Goal: Task Accomplishment & Management: Complete application form

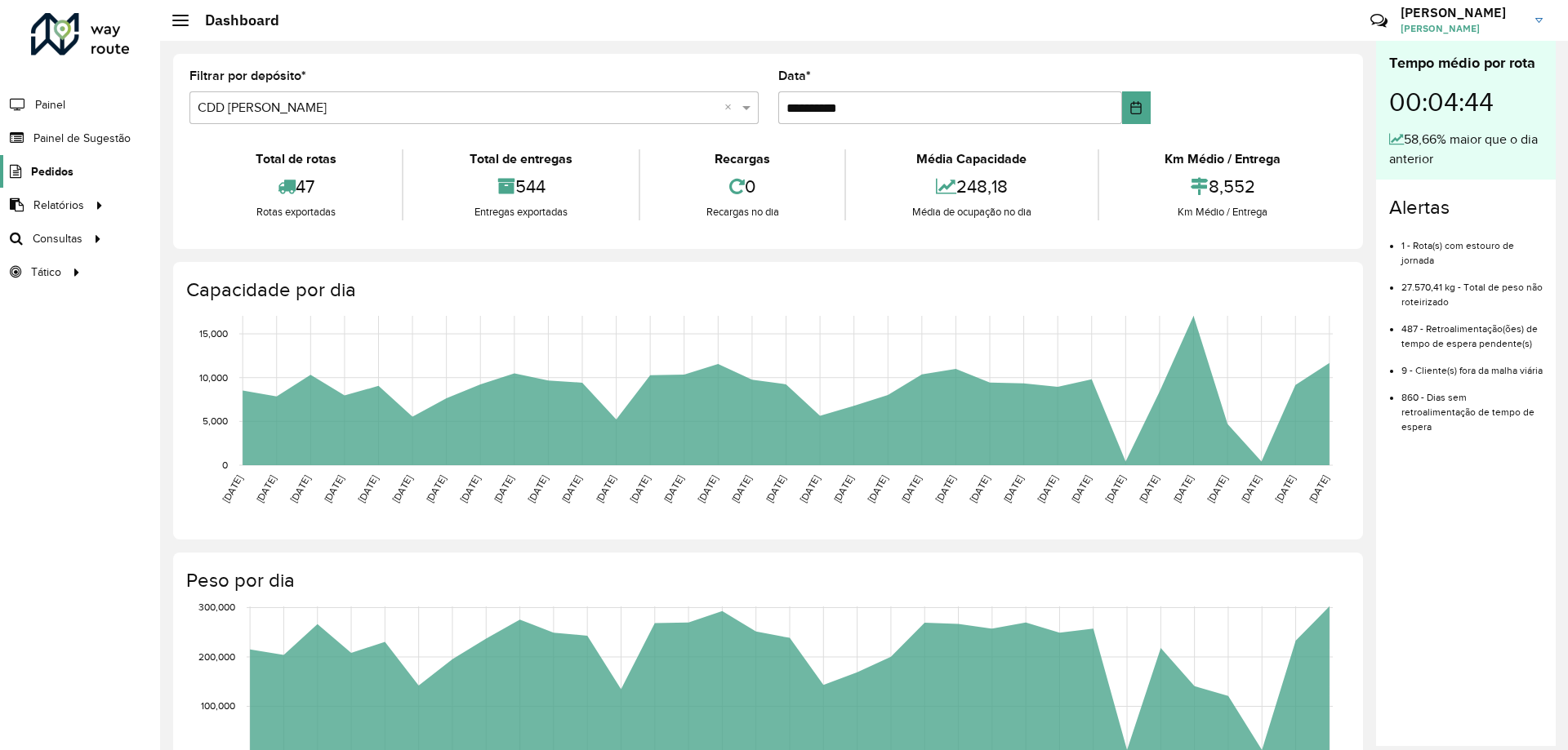
click at [54, 165] on span "Pedidos" at bounding box center [52, 171] width 43 height 17
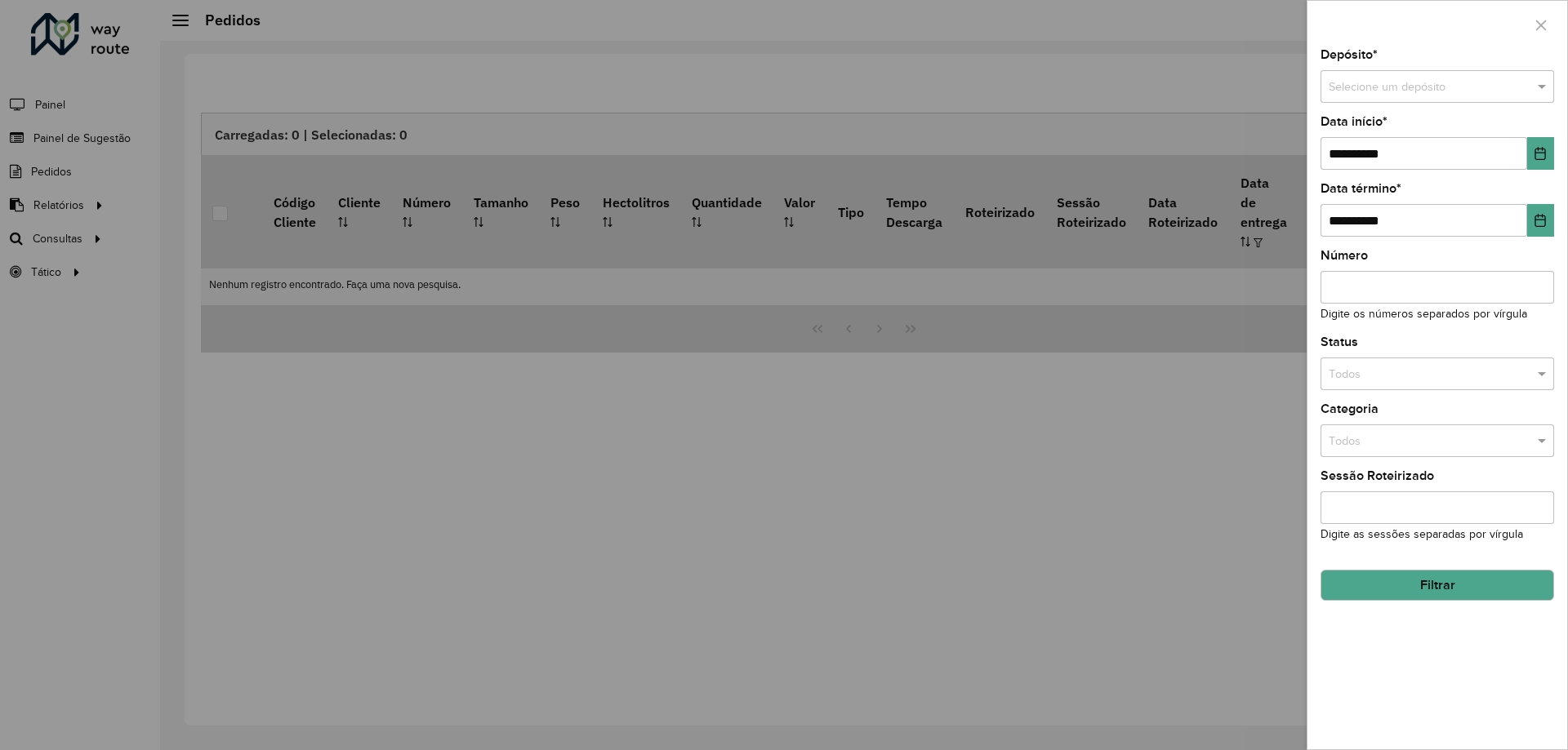
click at [685, 129] on div at bounding box center [784, 375] width 1568 height 750
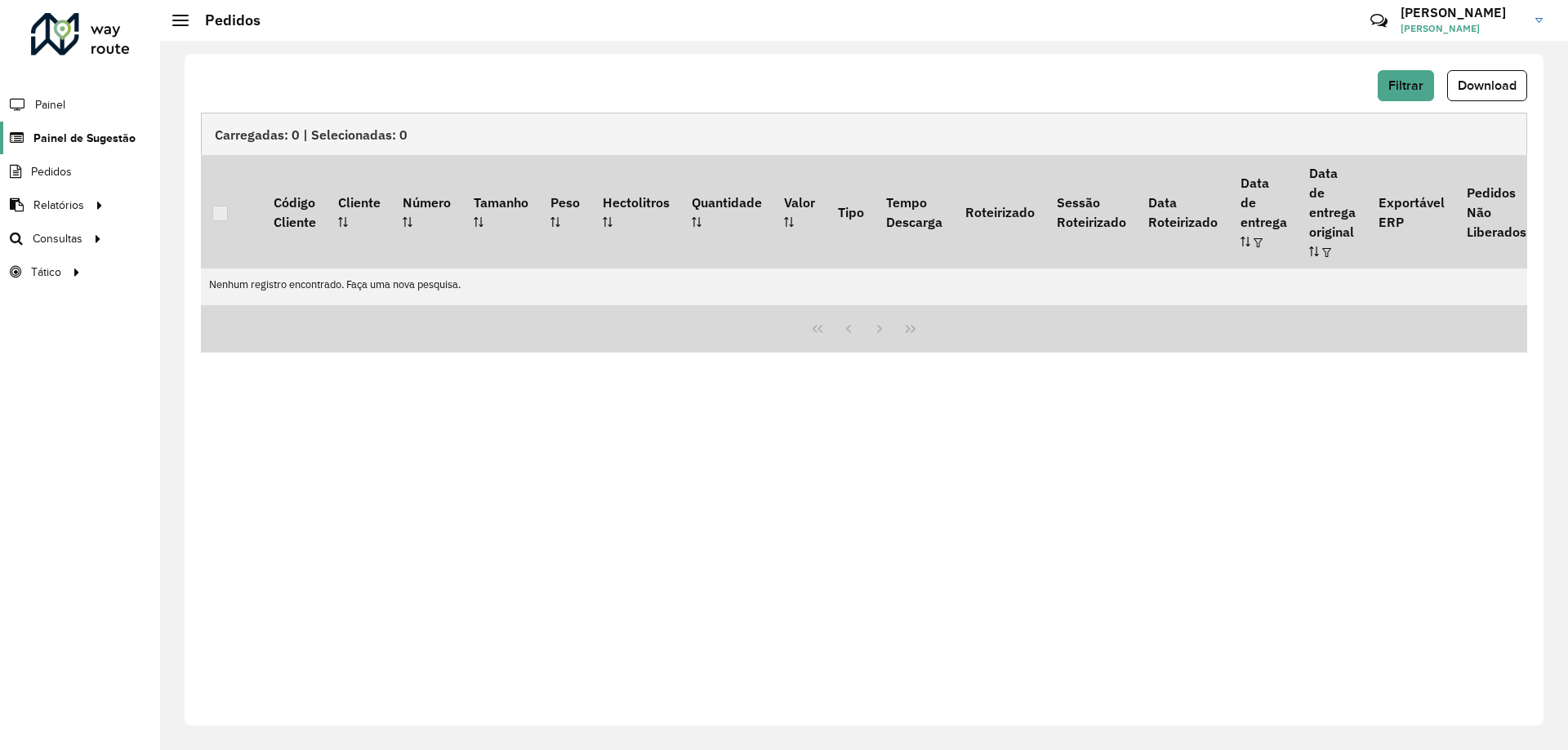
click at [76, 133] on span "Painel de Sugestão" at bounding box center [84, 138] width 102 height 17
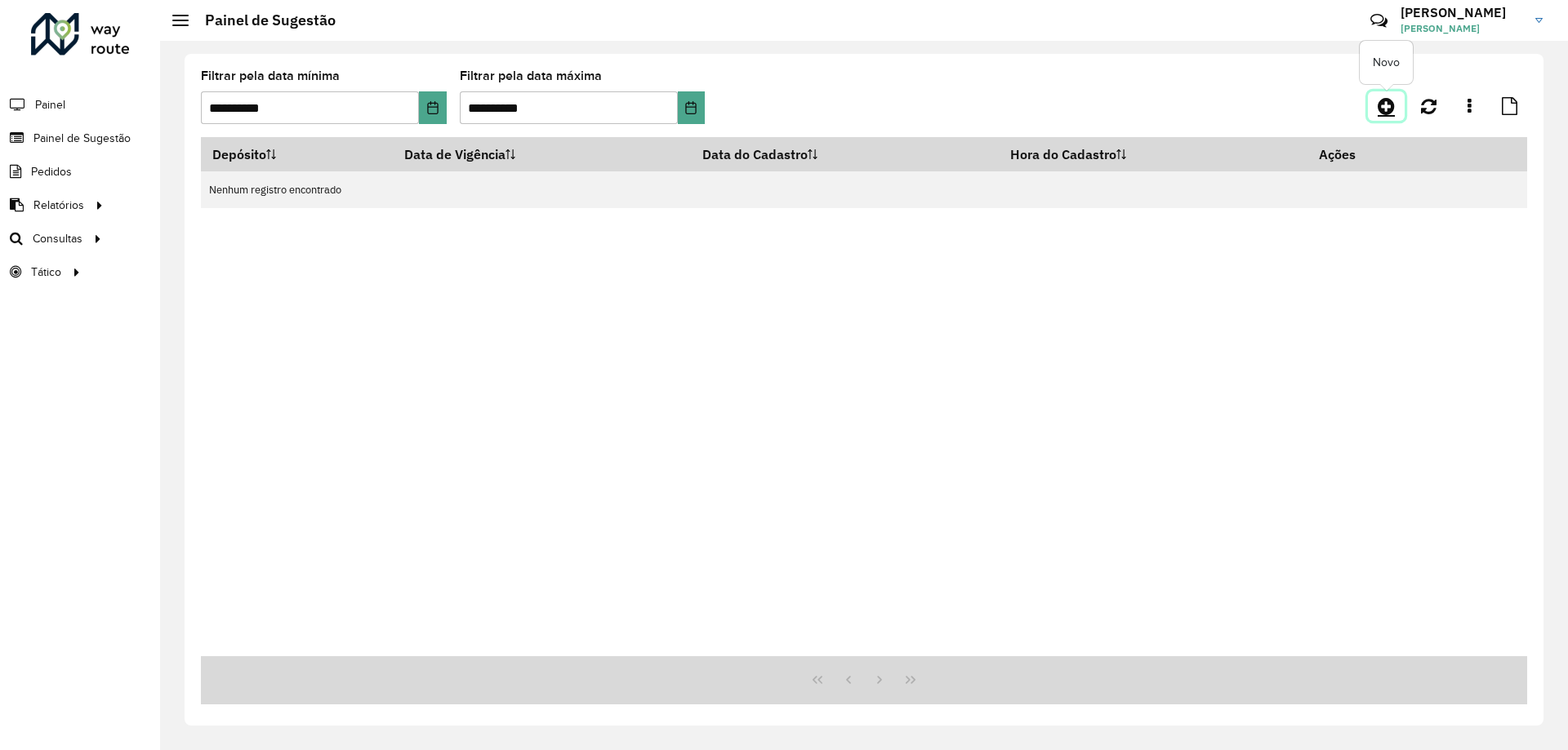
click at [1391, 114] on icon at bounding box center [1386, 107] width 17 height 20
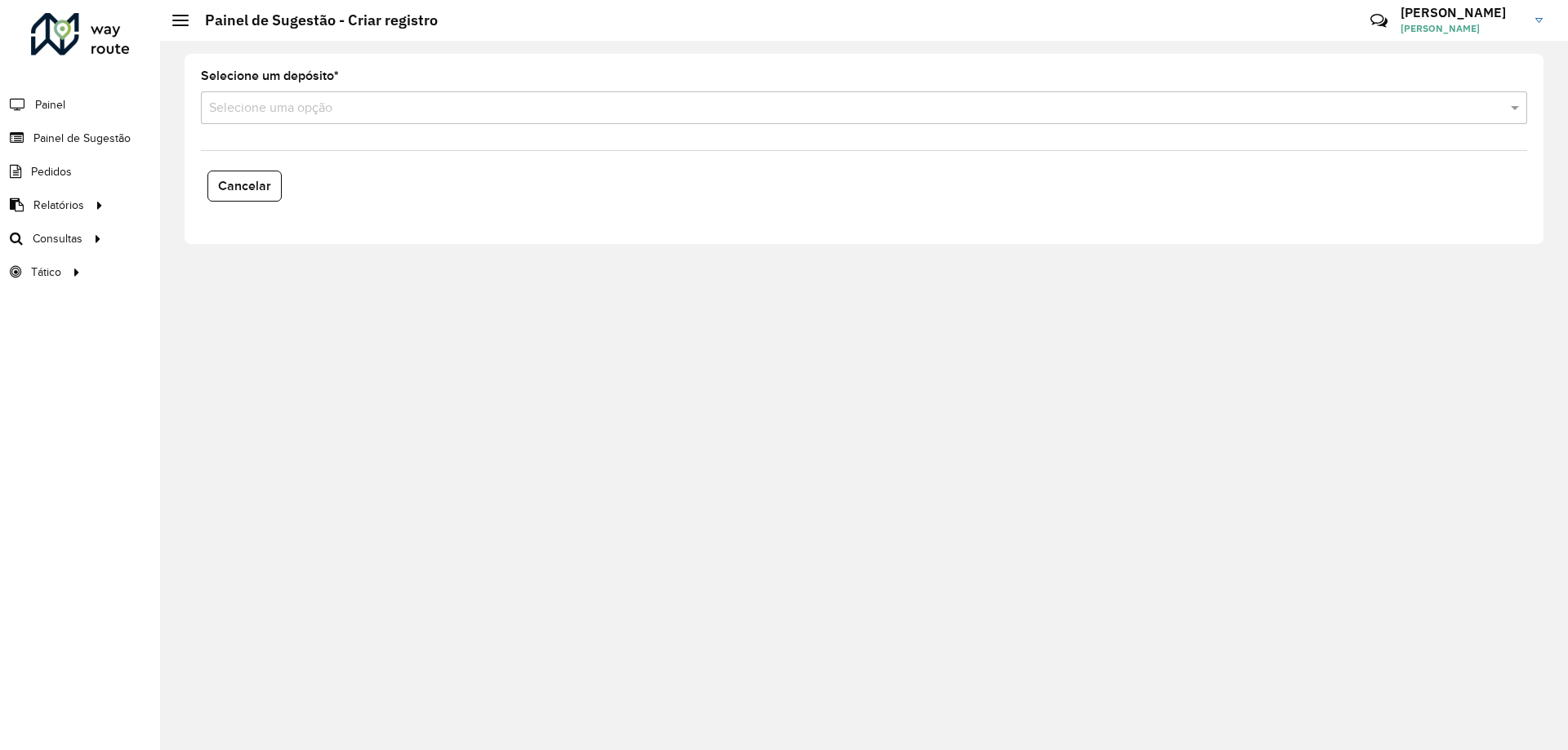
click at [1259, 97] on div "Selecione uma opção" at bounding box center [864, 107] width 1326 height 33
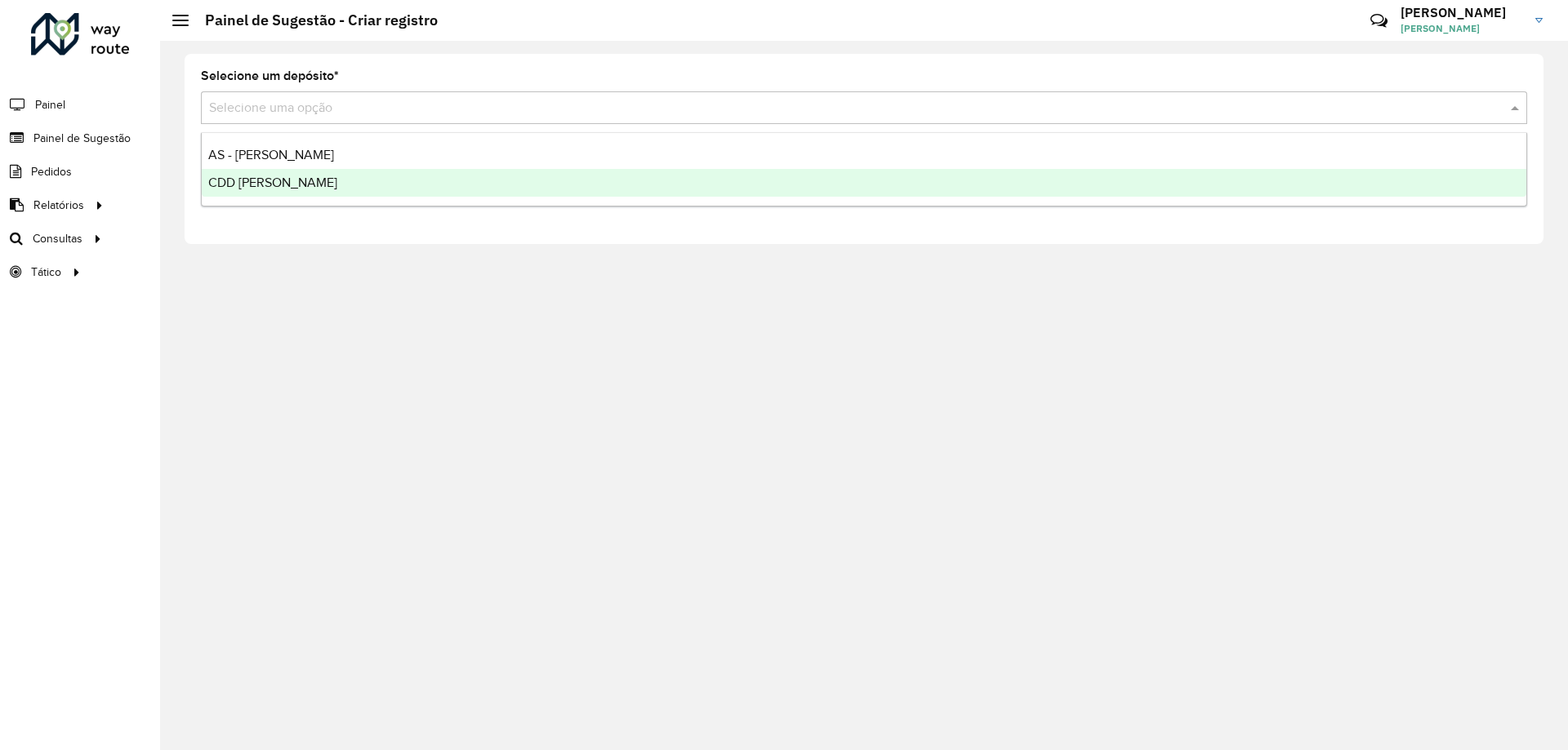
click at [1166, 181] on div "CDD [PERSON_NAME]" at bounding box center [864, 182] width 1325 height 28
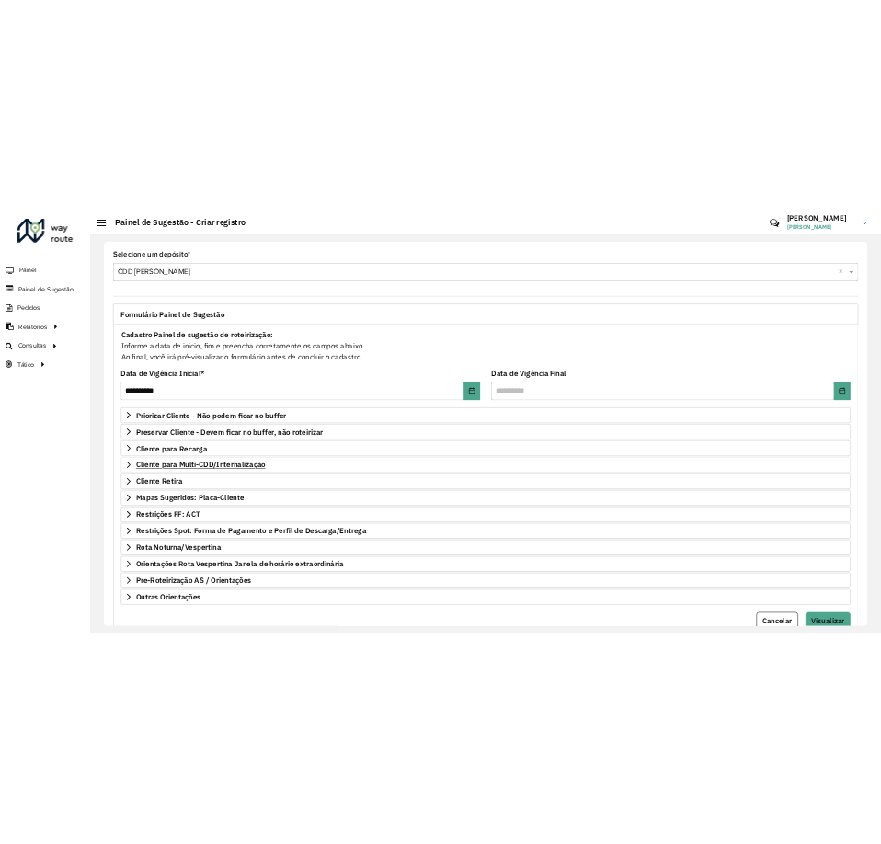
scroll to position [72, 0]
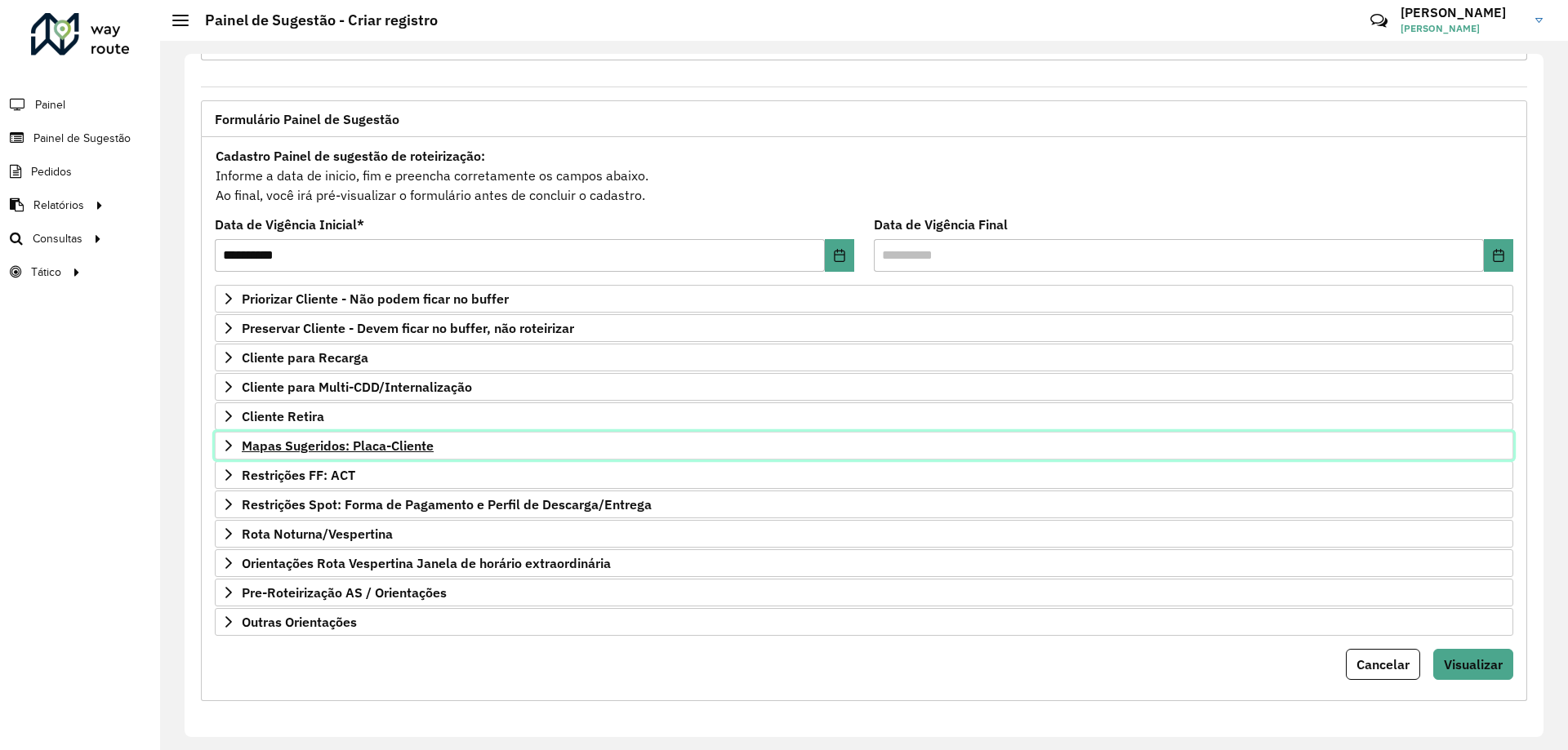
click at [359, 448] on span "Mapas Sugeridos: Placa-Cliente" at bounding box center [337, 446] width 192 height 13
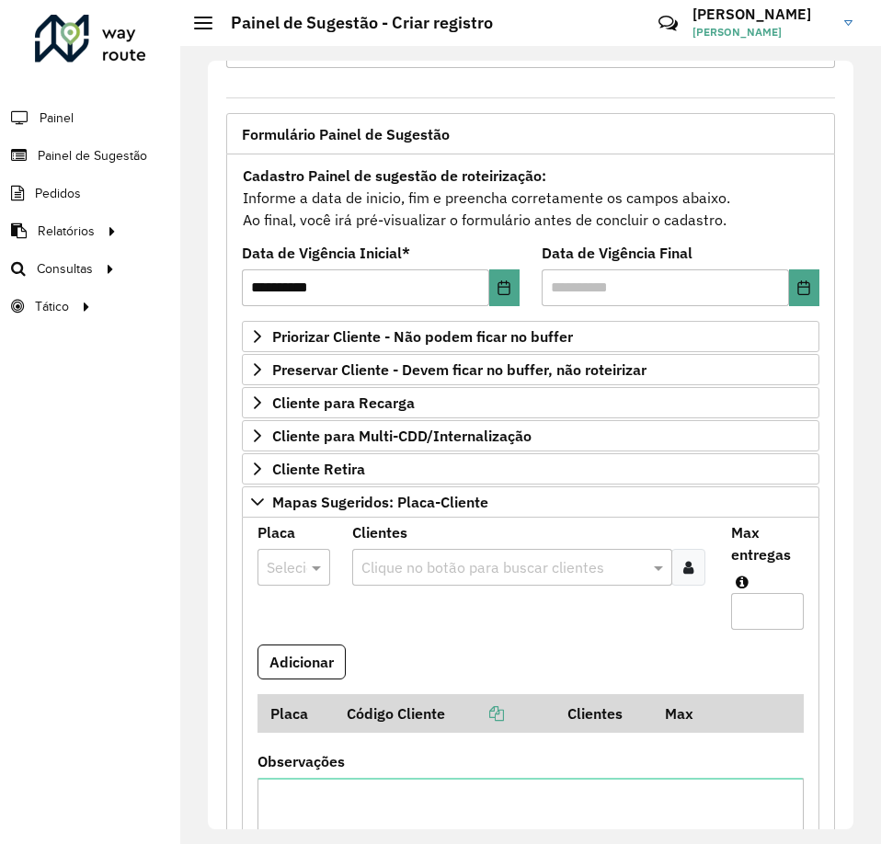
click at [287, 570] on div at bounding box center [294, 568] width 73 height 24
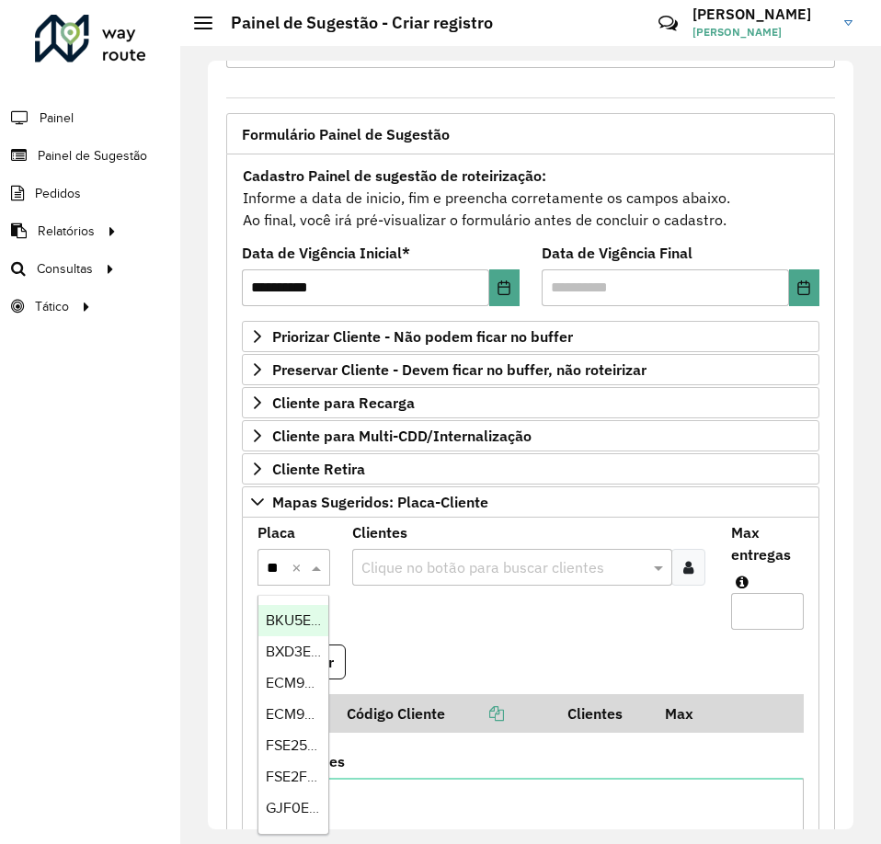
type input "***"
click at [293, 621] on span "BXD3E24" at bounding box center [297, 621] width 62 height 16
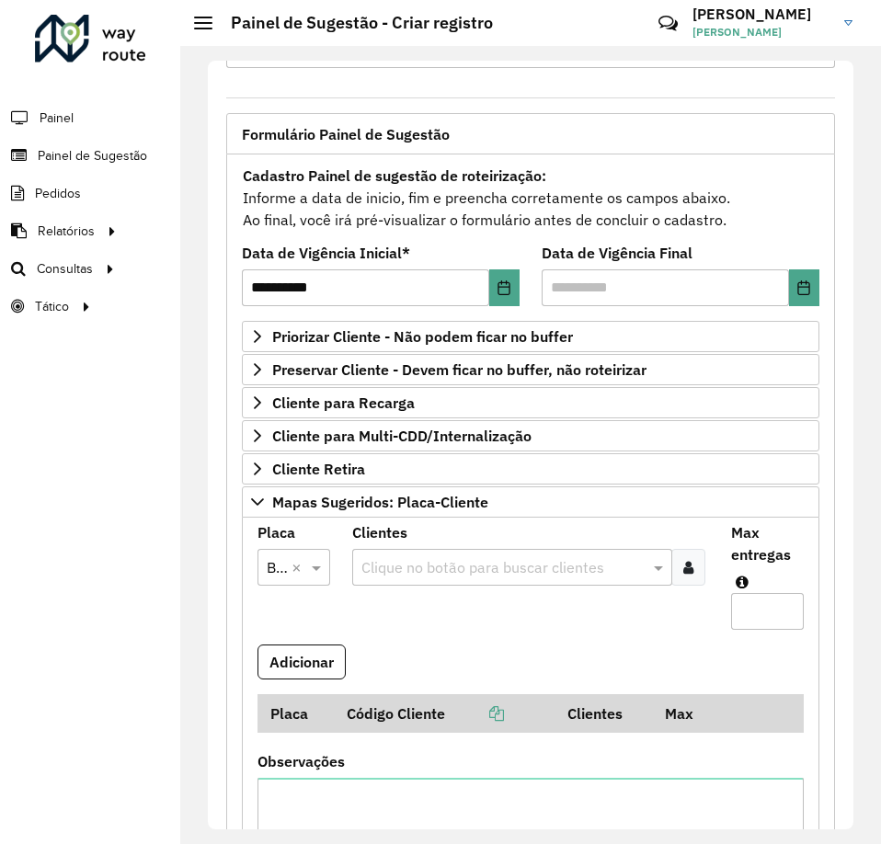
click at [691, 572] on div at bounding box center [688, 567] width 34 height 37
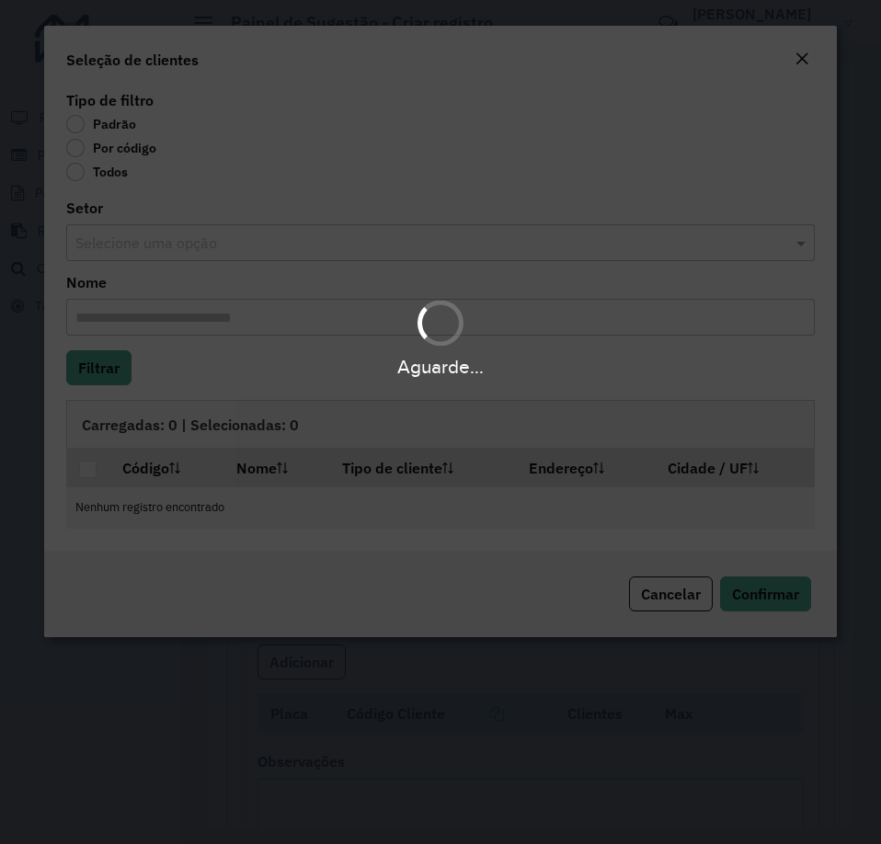
click at [65, 147] on div "Aguarde..." at bounding box center [440, 422] width 881 height 844
click at [75, 150] on div "Aguarde..." at bounding box center [440, 422] width 881 height 844
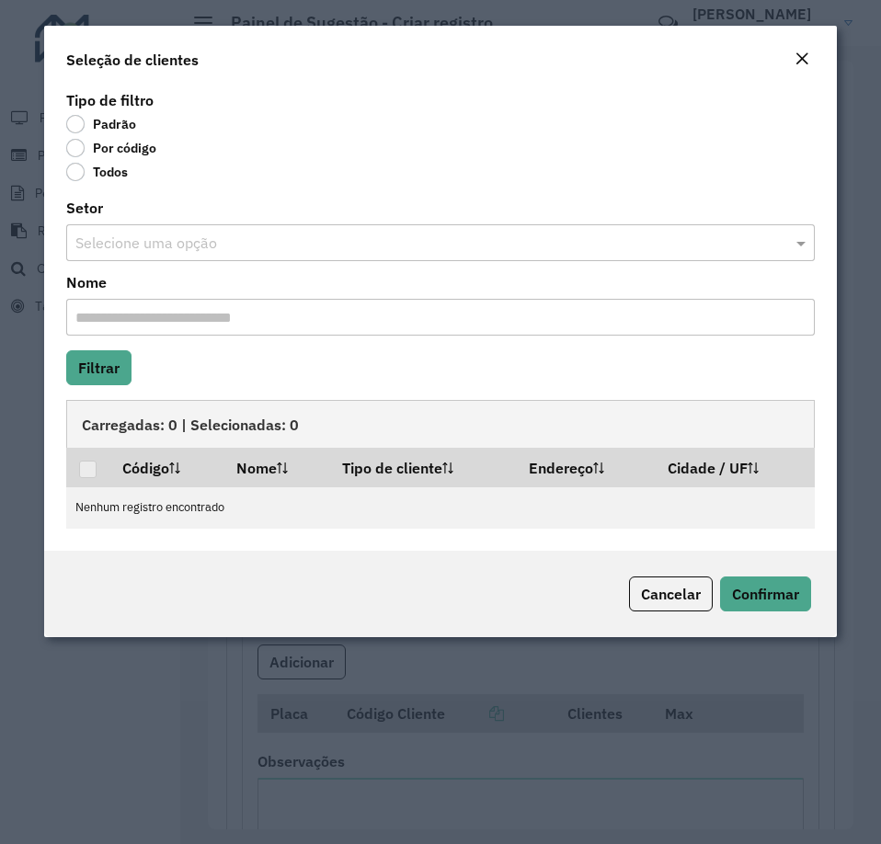
click at [75, 150] on label "Por código" at bounding box center [111, 148] width 90 height 18
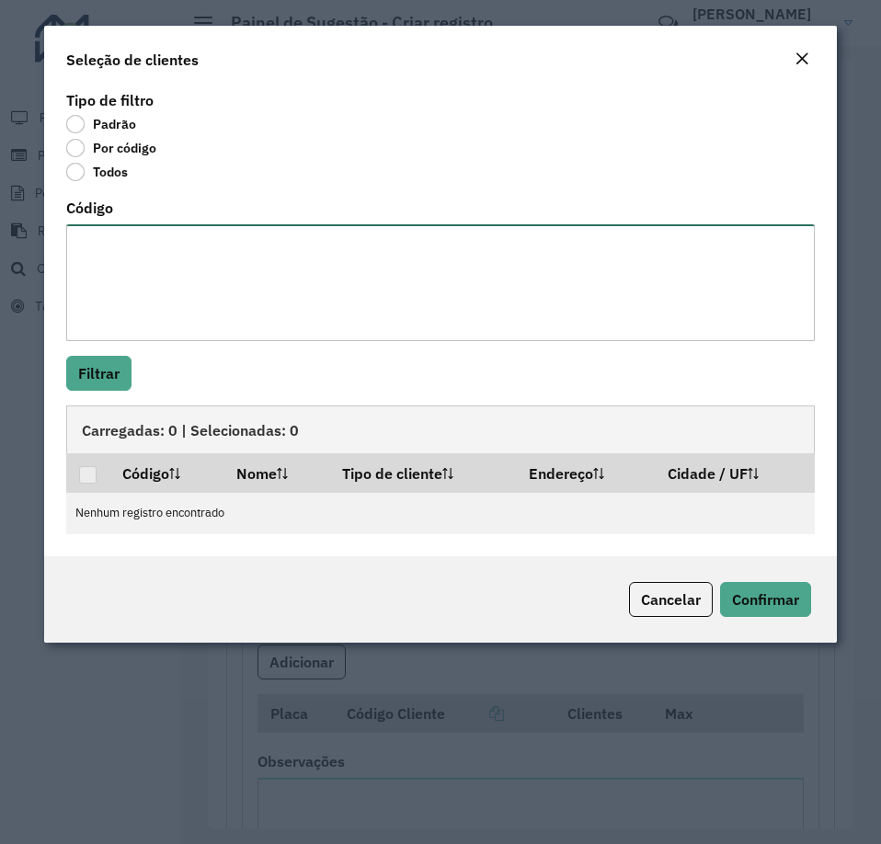
click at [127, 293] on textarea "Código" at bounding box center [440, 282] width 749 height 117
type textarea "*****"
click at [116, 366] on button "Filtrar" at bounding box center [98, 373] width 65 height 35
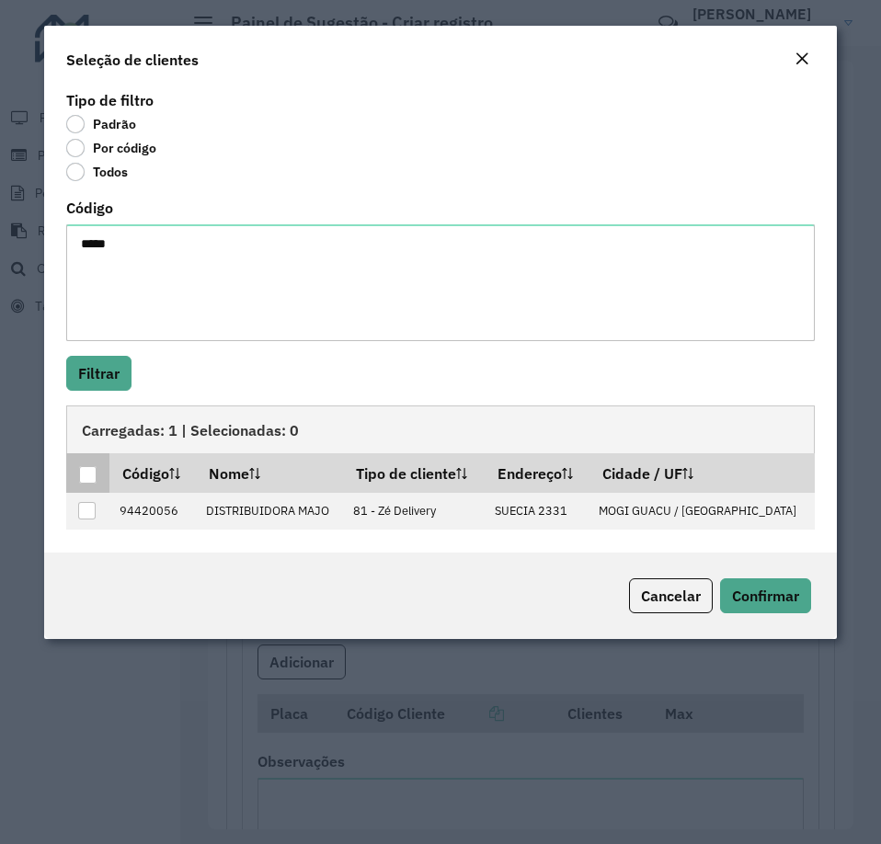
click at [89, 479] on div at bounding box center [87, 474] width 17 height 17
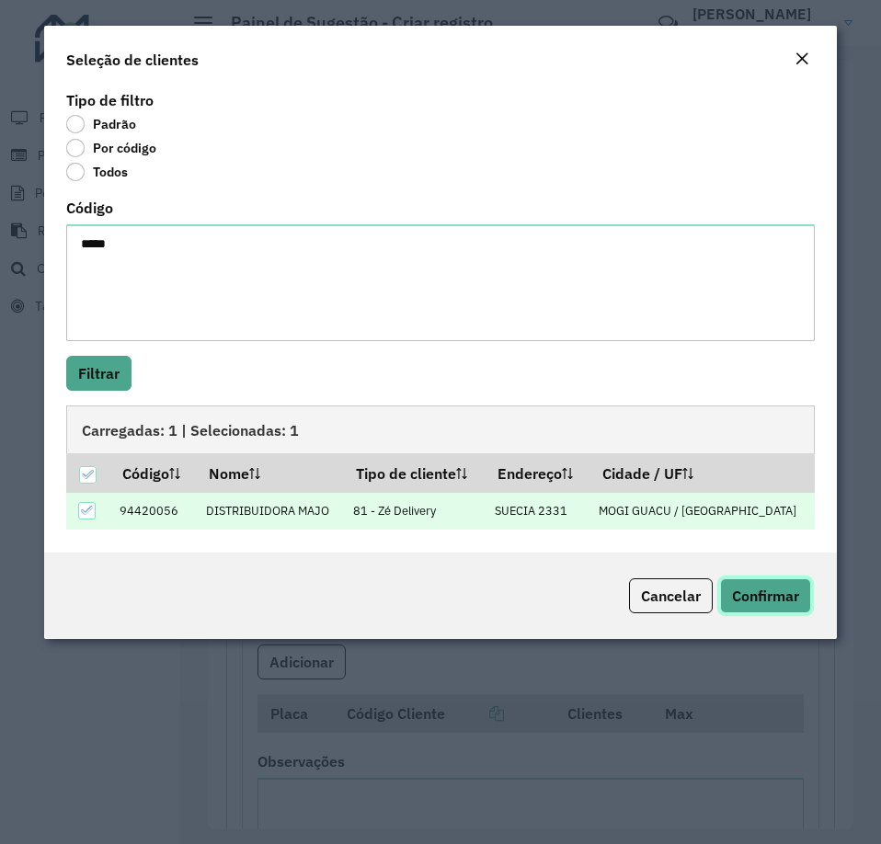
click at [771, 601] on span "Confirmar" at bounding box center [765, 596] width 67 height 18
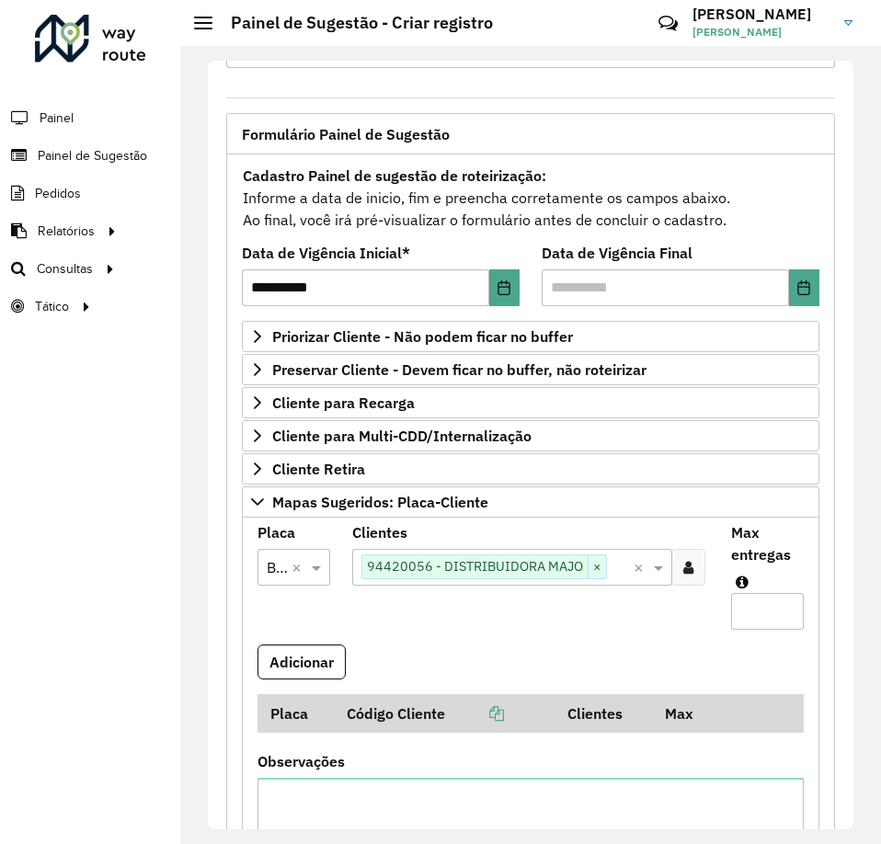
click at [758, 603] on input "Max entregas" at bounding box center [767, 611] width 73 height 37
type input "*"
click at [325, 653] on button "Adicionar" at bounding box center [302, 662] width 88 height 35
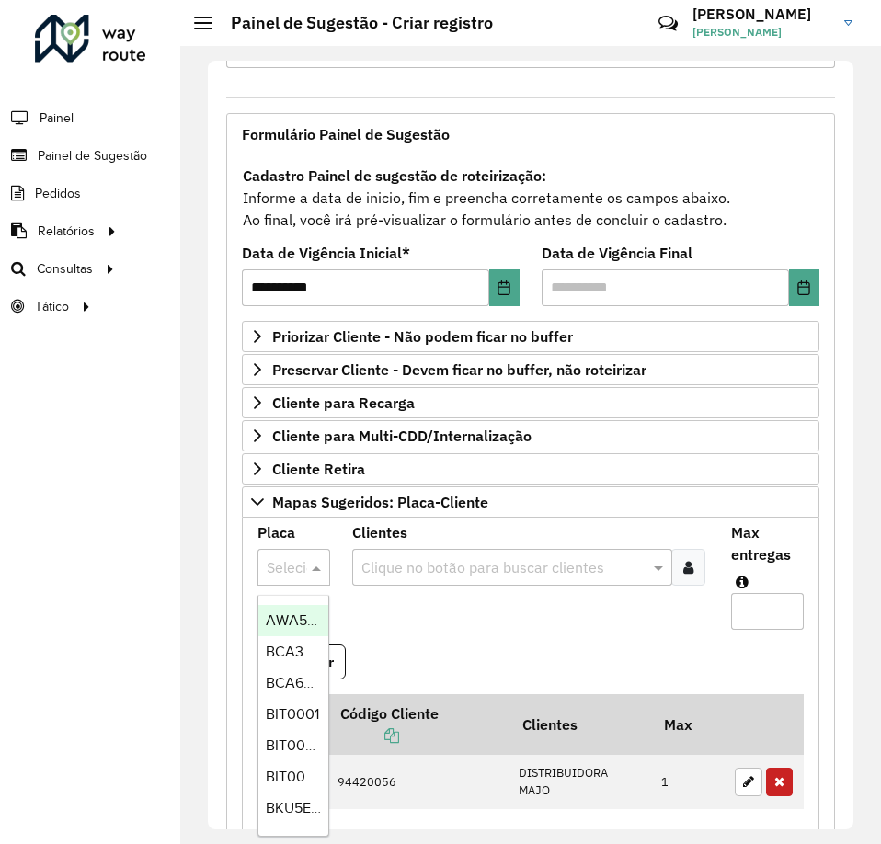
click at [271, 567] on input "text" at bounding box center [275, 568] width 17 height 22
type input "***"
click at [282, 624] on span "CFZ8G84" at bounding box center [297, 621] width 62 height 16
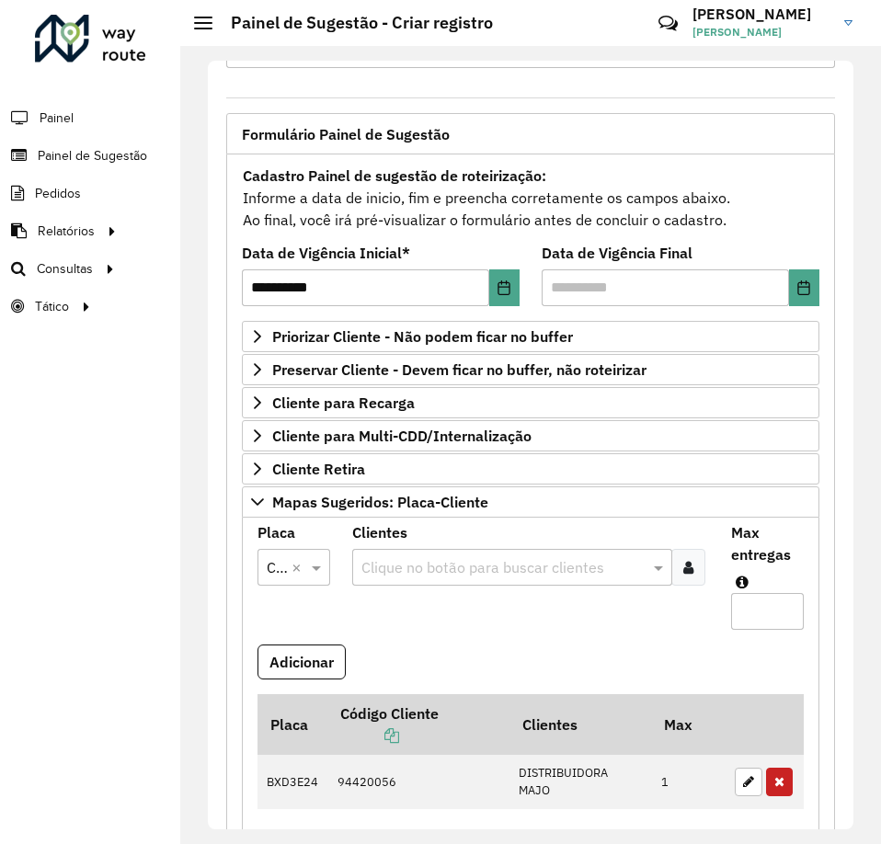
click at [692, 571] on div at bounding box center [688, 567] width 34 height 37
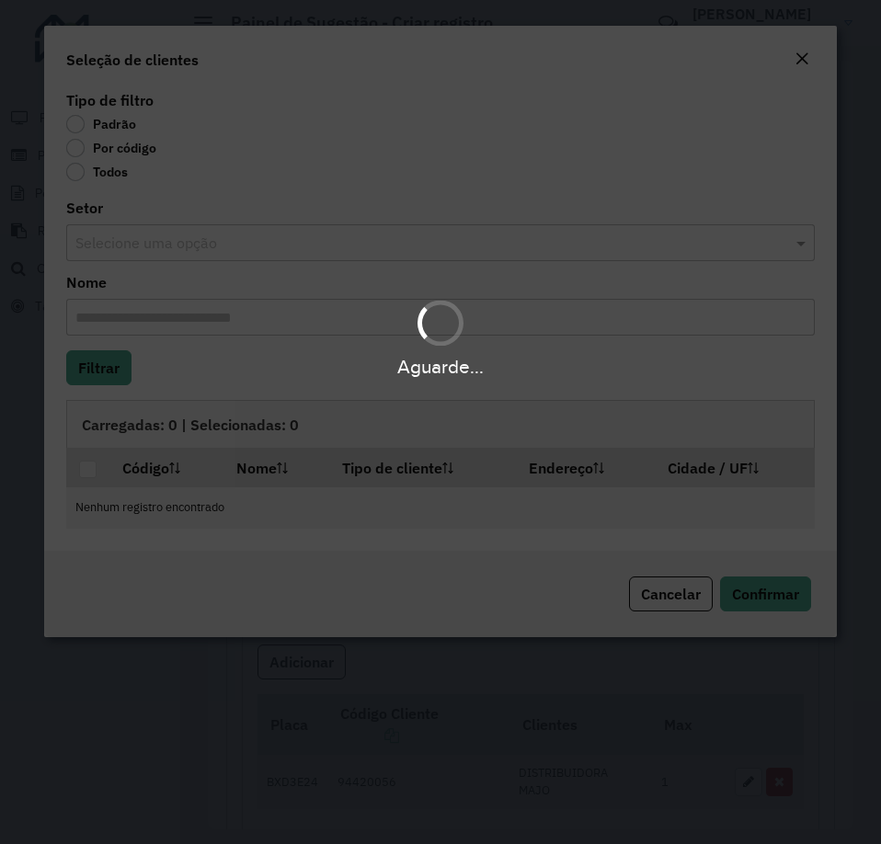
click at [83, 149] on div "Aguarde..." at bounding box center [440, 422] width 881 height 844
click at [76, 146] on div "Aguarde..." at bounding box center [440, 422] width 881 height 844
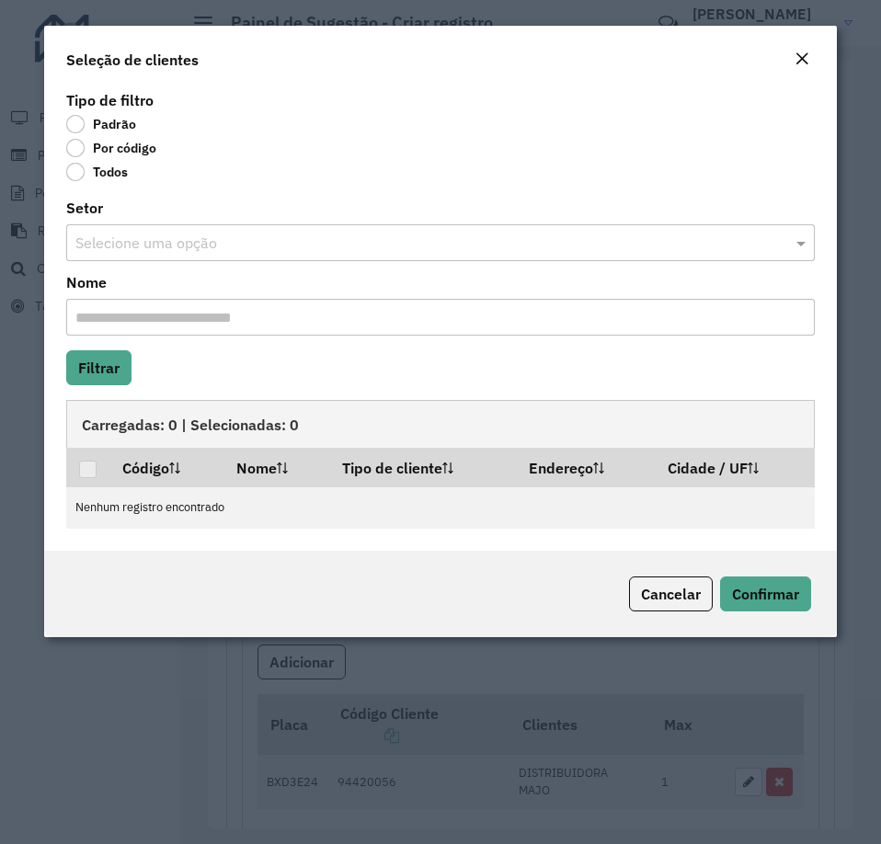
click at [76, 146] on label "Por código" at bounding box center [111, 148] width 90 height 18
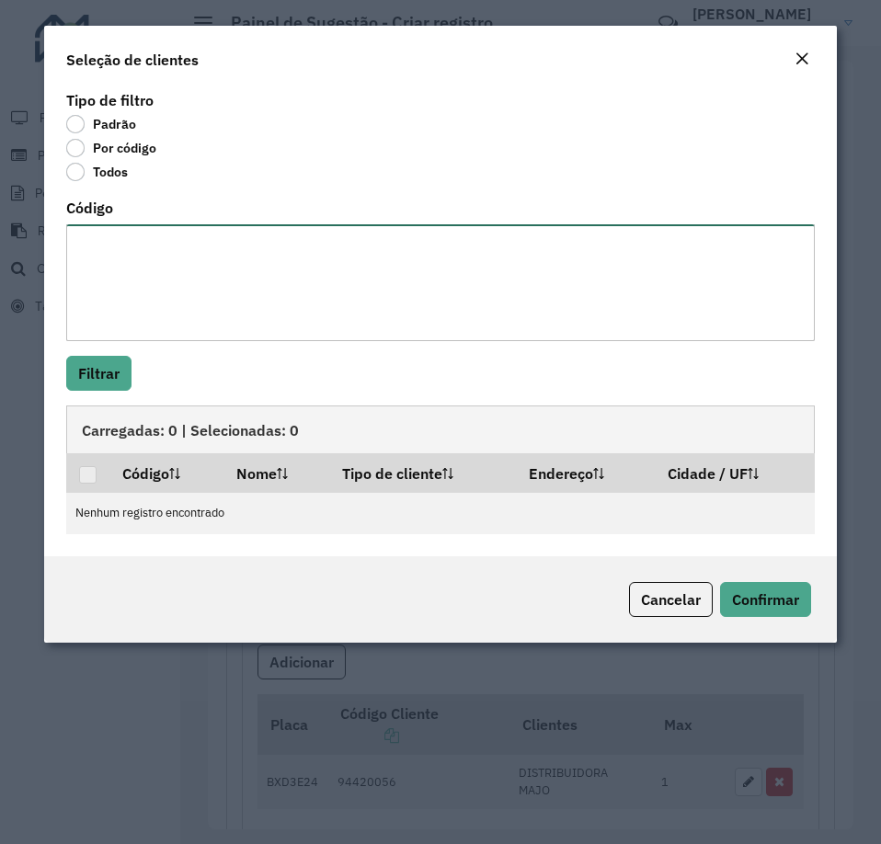
click at [143, 283] on textarea "Código" at bounding box center [440, 282] width 749 height 117
paste textarea "**** ***** **** ***** ***** ***** *****"
type textarea "**** ***** **** ***** ***** ***** *****"
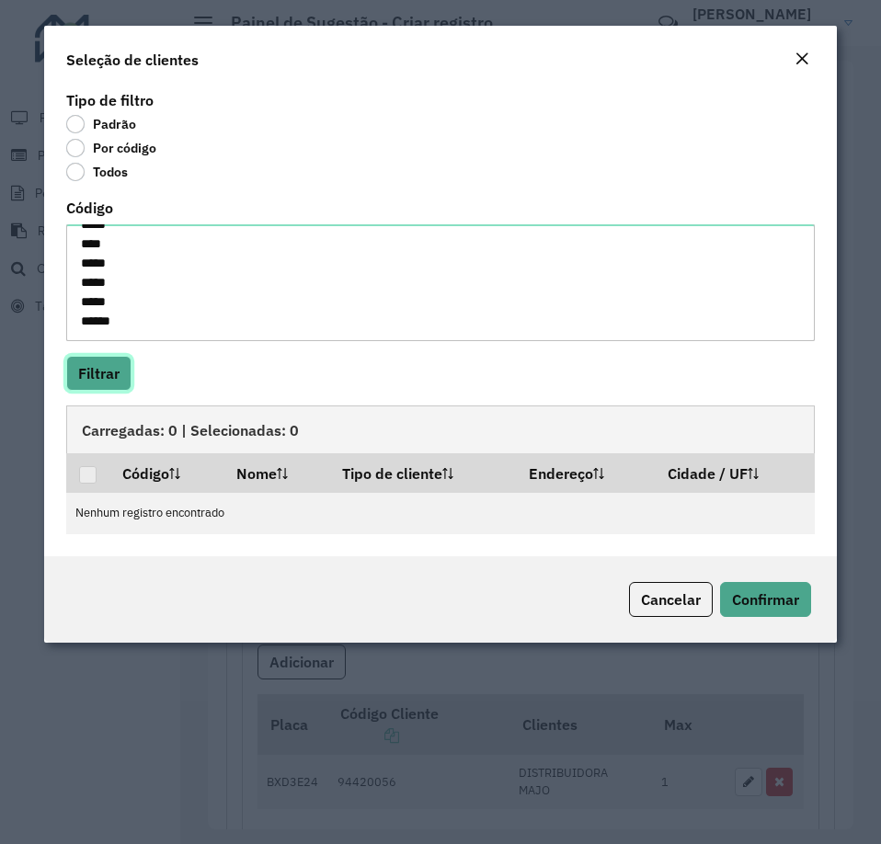
click at [103, 365] on button "Filtrar" at bounding box center [98, 373] width 65 height 35
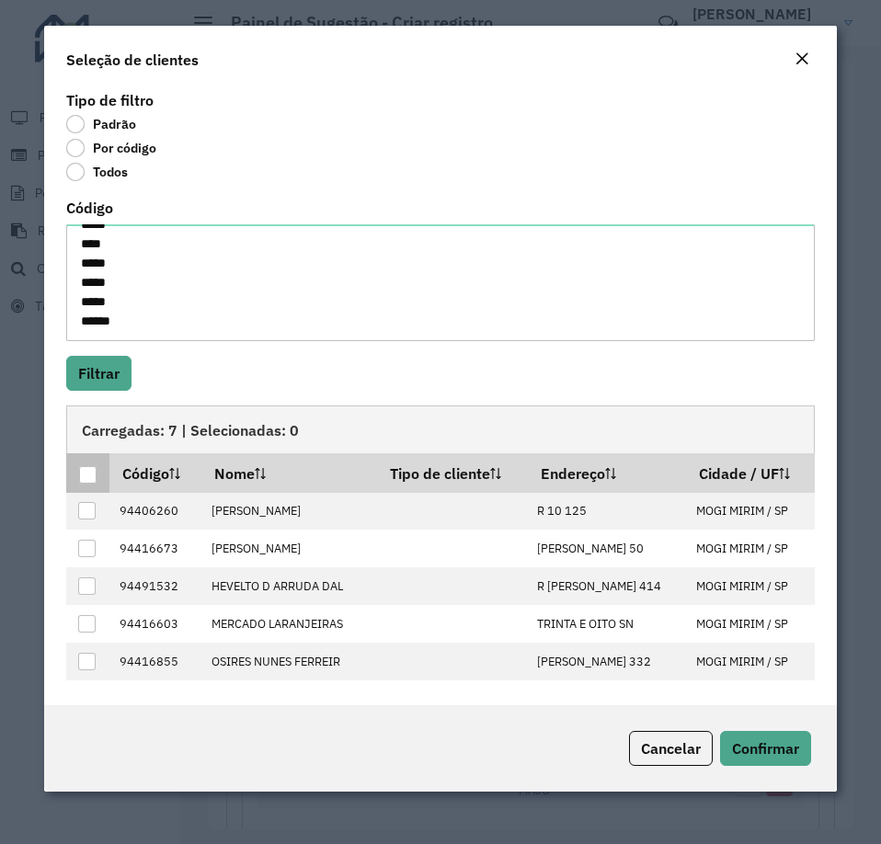
click at [88, 467] on div at bounding box center [87, 474] width 17 height 17
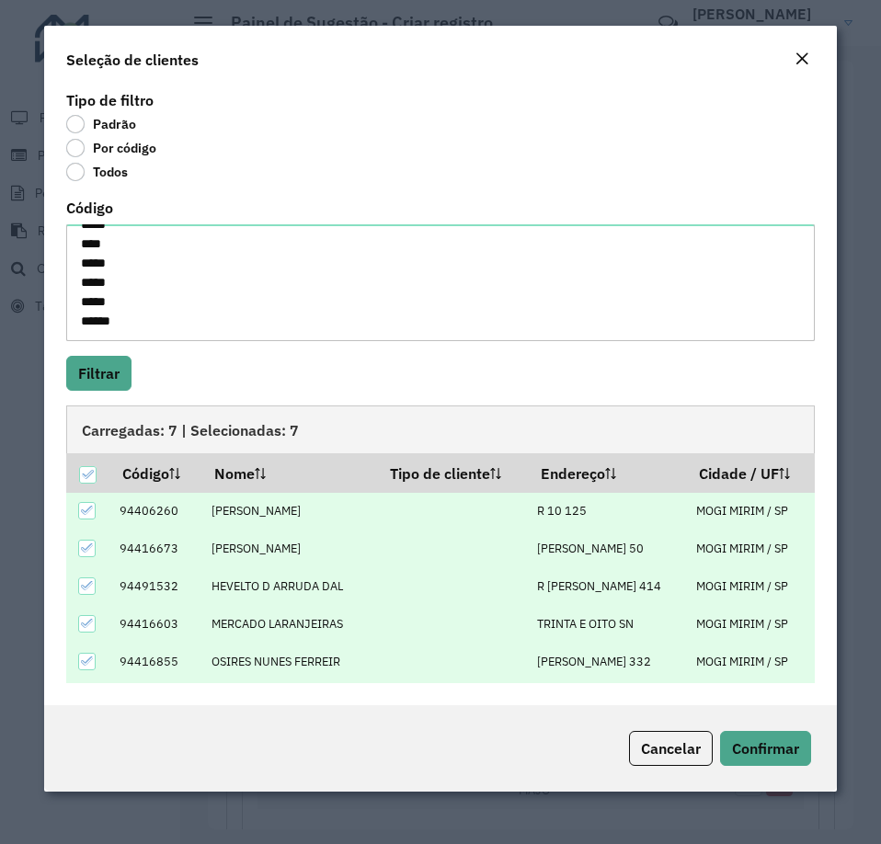
scroll to position [73, 0]
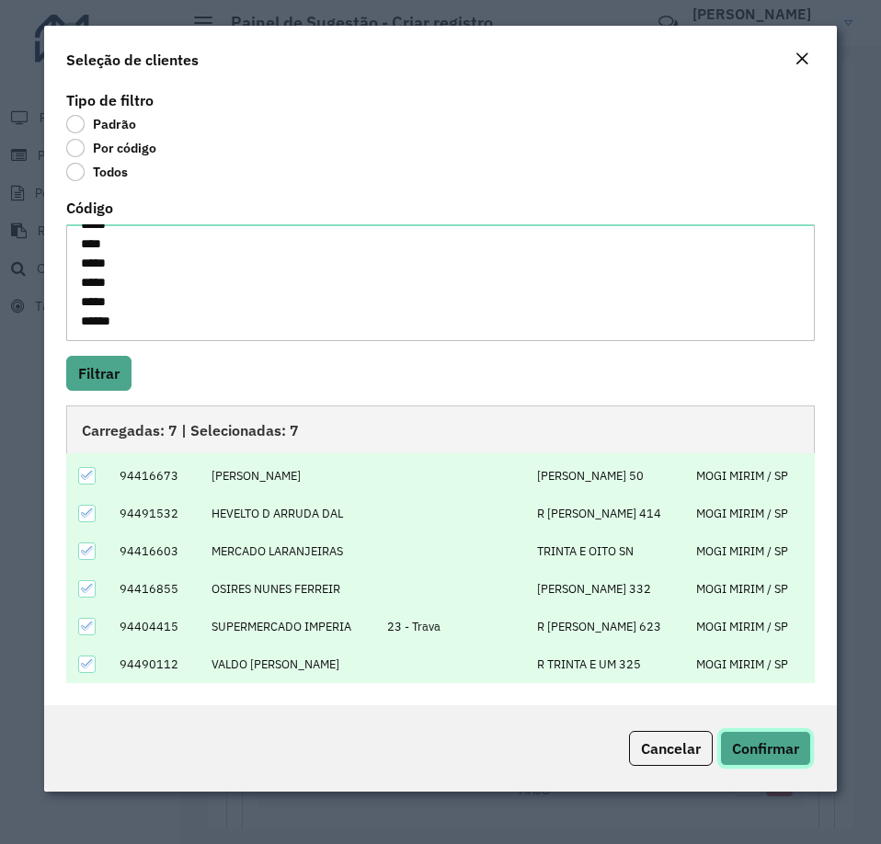
click at [758, 734] on button "Confirmar" at bounding box center [765, 748] width 91 height 35
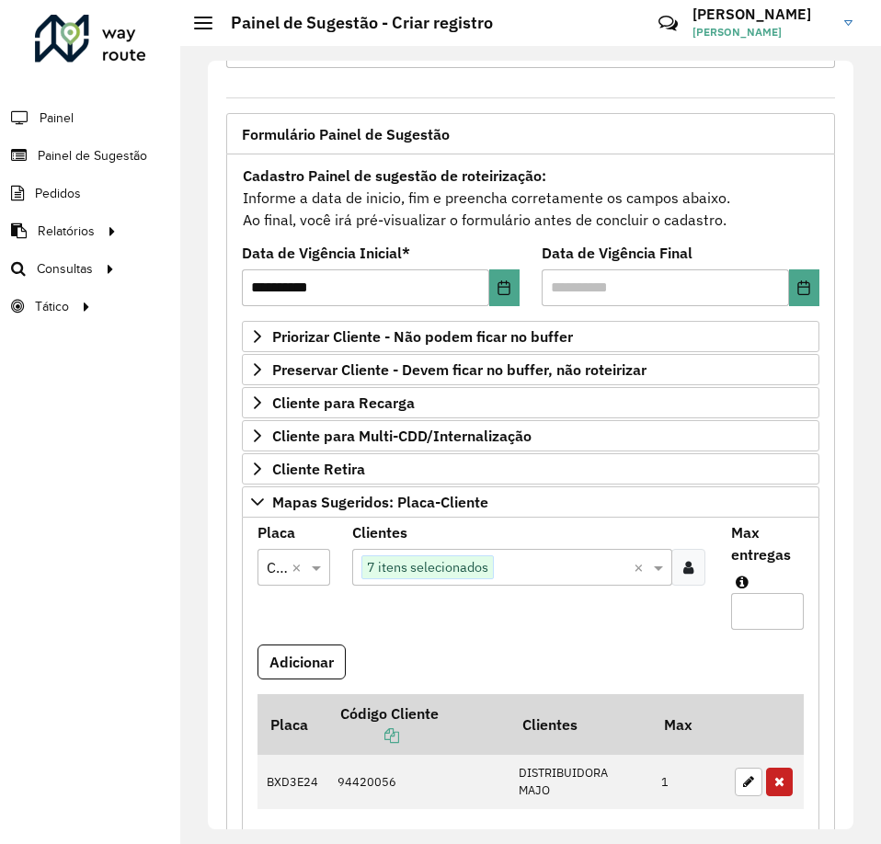
click at [759, 598] on input "Max entregas" at bounding box center [767, 611] width 73 height 37
type input "*"
click at [330, 658] on button "Adicionar" at bounding box center [302, 662] width 88 height 35
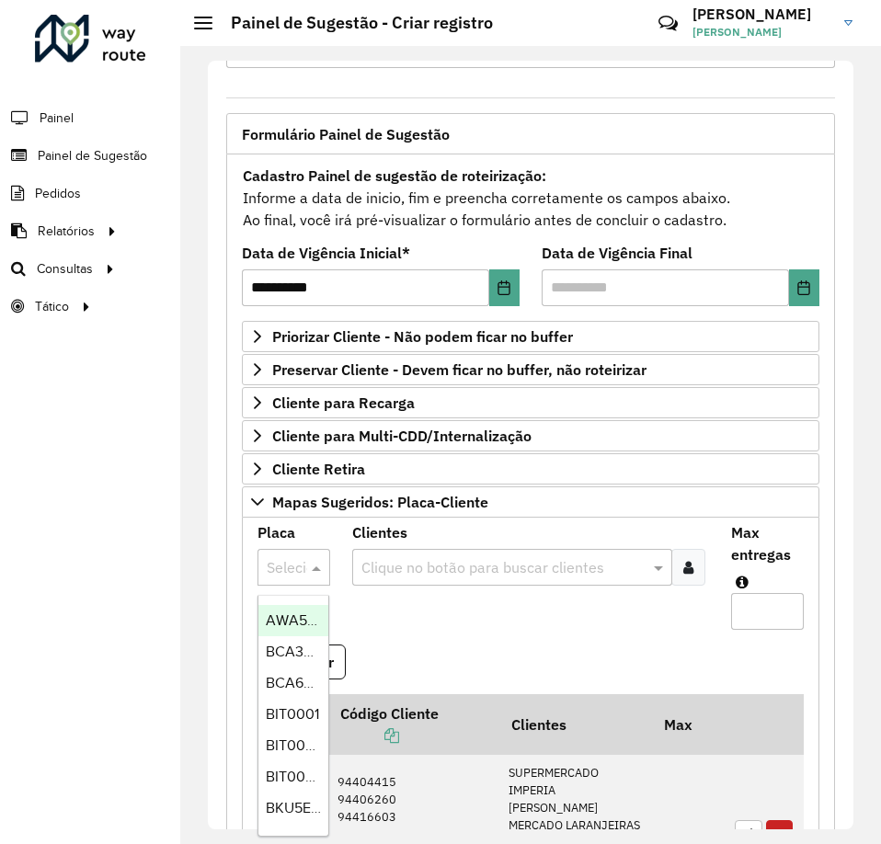
click at [284, 571] on div at bounding box center [294, 568] width 73 height 24
type input "***"
click at [279, 619] on span "FMG1J19" at bounding box center [293, 621] width 55 height 16
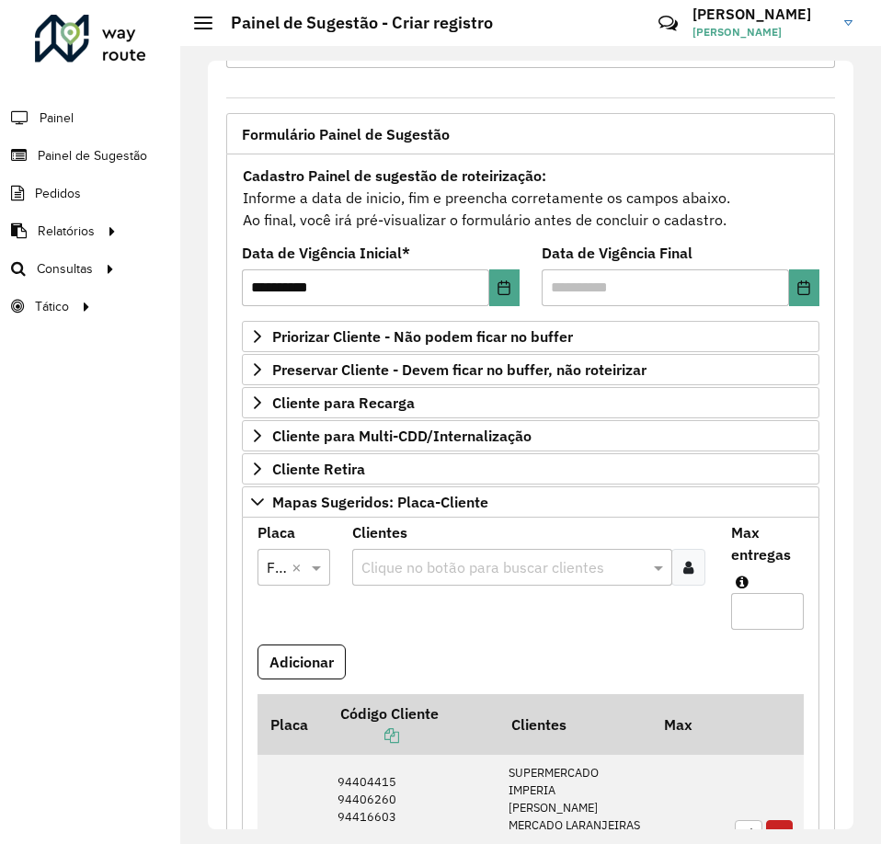
click at [694, 578] on div at bounding box center [688, 567] width 34 height 37
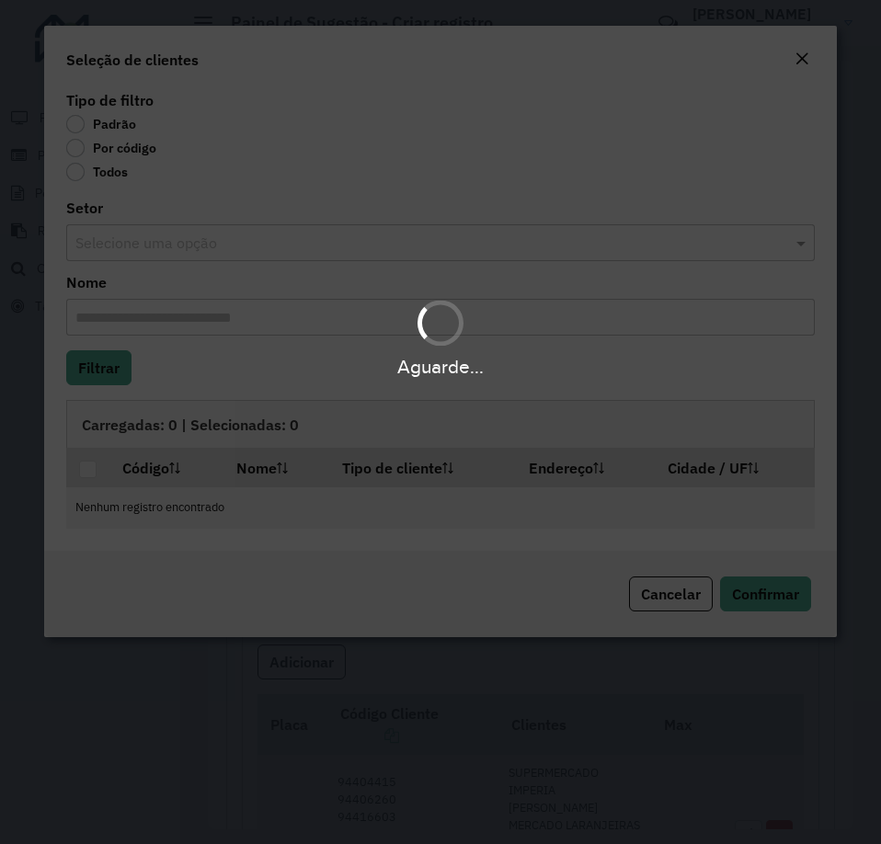
click at [91, 153] on div "Aguarde..." at bounding box center [440, 422] width 881 height 844
click at [84, 150] on div "Aguarde..." at bounding box center [440, 422] width 881 height 844
click at [75, 147] on body "**********" at bounding box center [440, 422] width 881 height 844
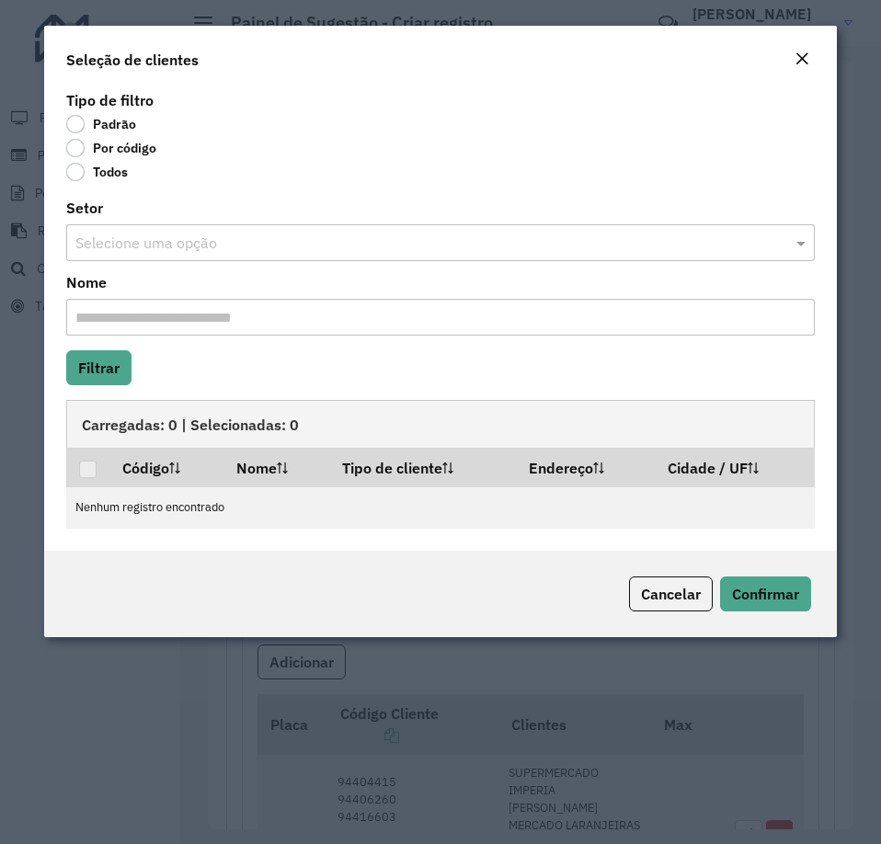
click at [75, 147] on label "Por código" at bounding box center [111, 148] width 90 height 18
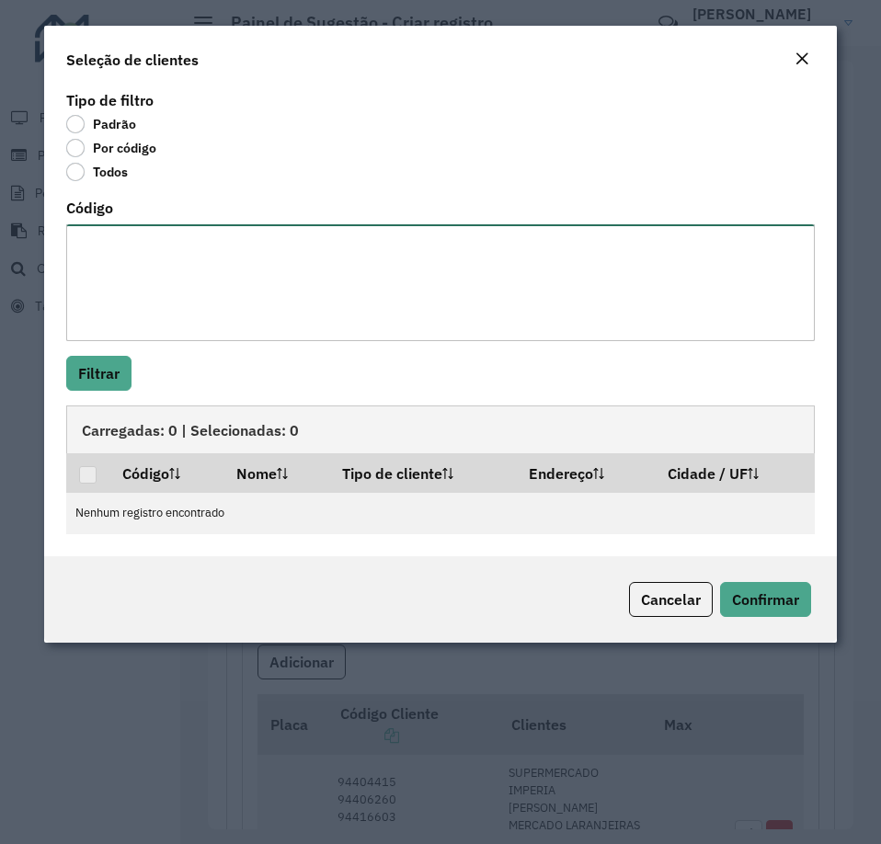
click at [103, 278] on textarea "Código" at bounding box center [440, 282] width 749 height 117
paste textarea "**** ***** *****"
type textarea "**** ***** *****"
click at [125, 382] on button "Filtrar" at bounding box center [98, 373] width 65 height 35
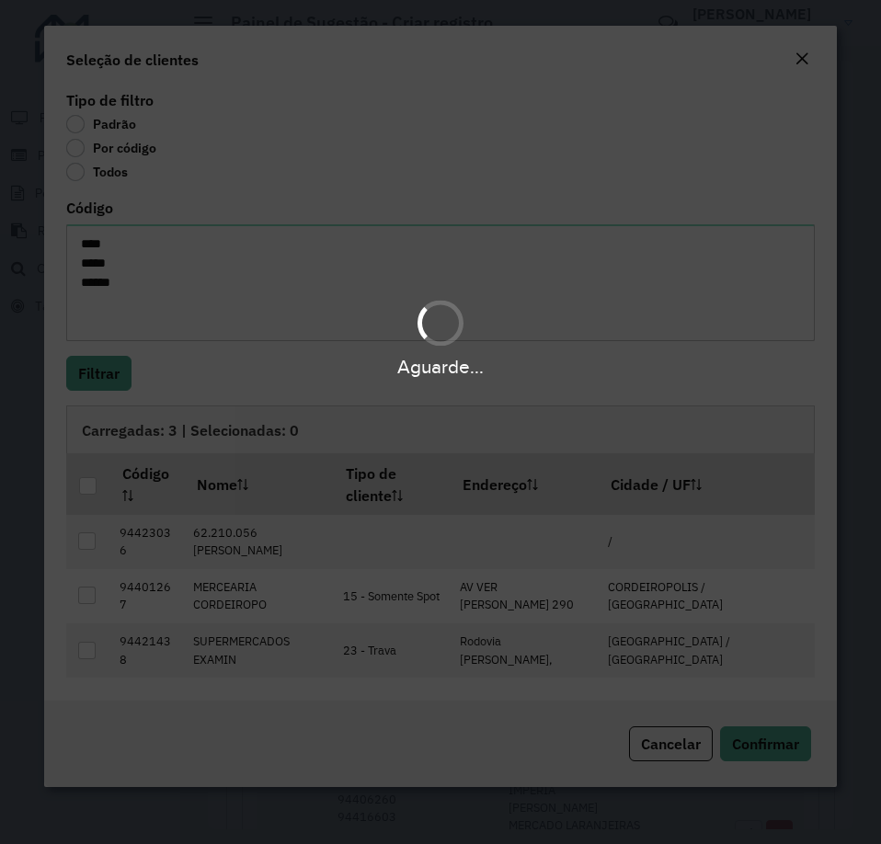
click at [90, 488] on div at bounding box center [87, 485] width 17 height 17
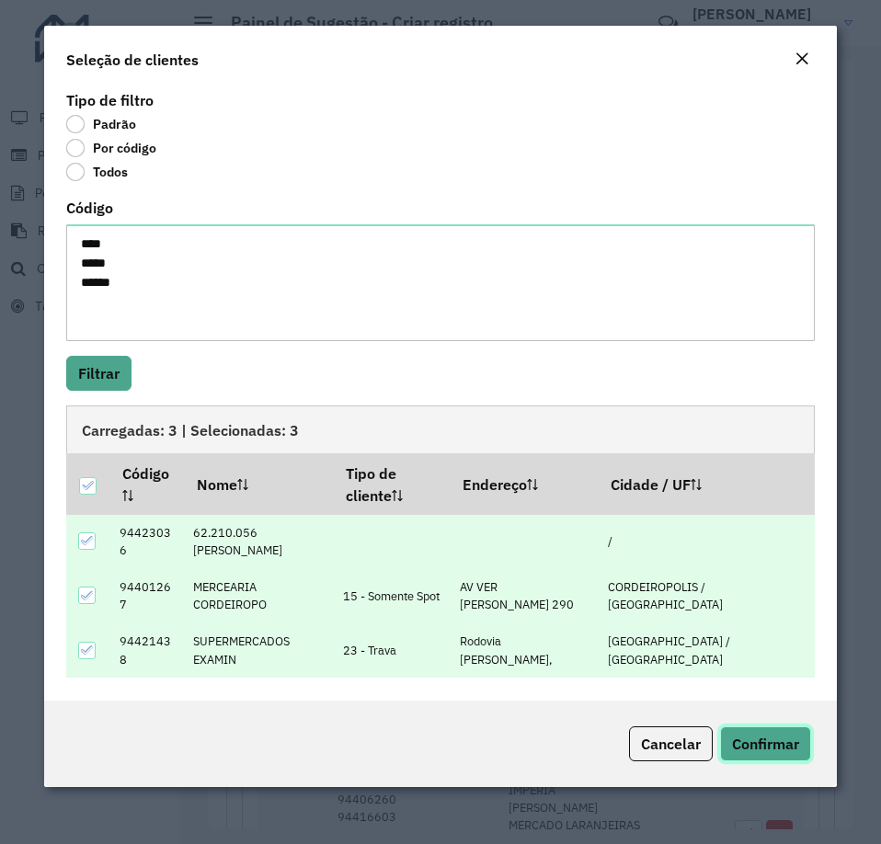
click at [750, 742] on span "Confirmar" at bounding box center [765, 744] width 67 height 18
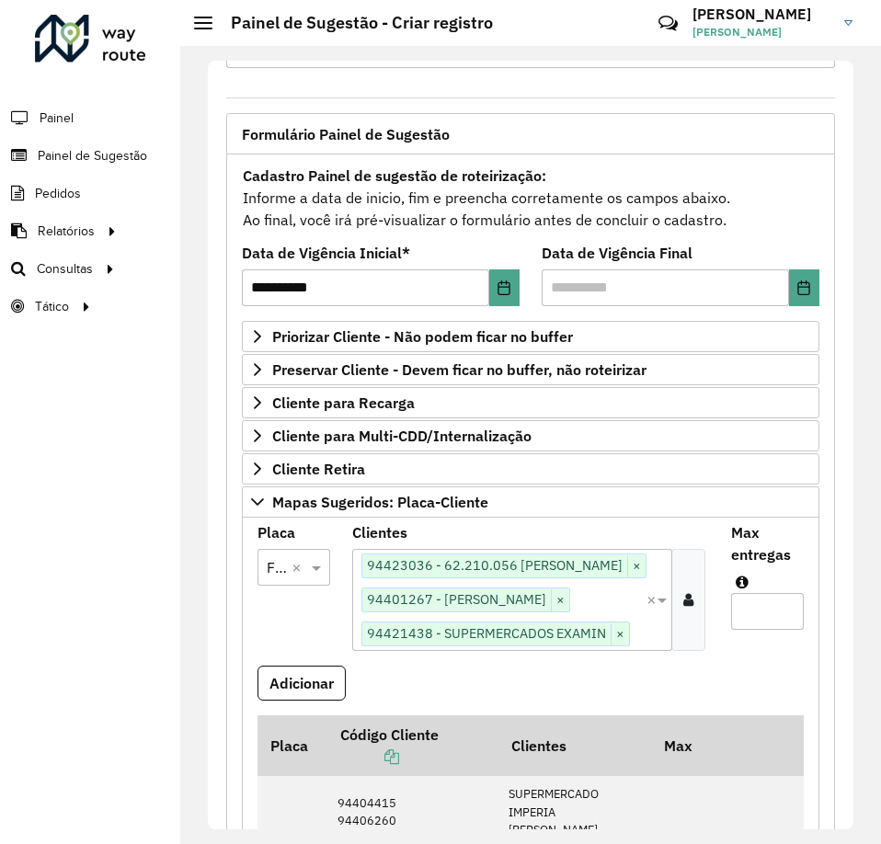
click at [731, 630] on input "Max entregas" at bounding box center [767, 611] width 73 height 37
type input "*"
click at [282, 701] on button "Adicionar" at bounding box center [302, 683] width 88 height 35
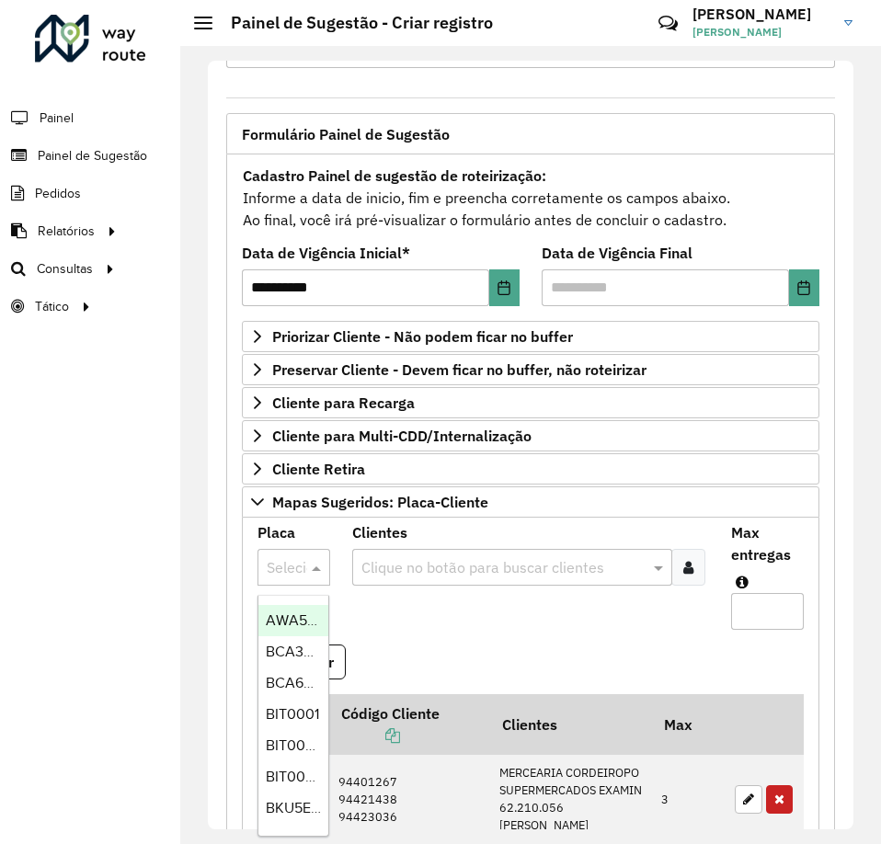
click at [297, 561] on div at bounding box center [294, 568] width 73 height 24
type input "***"
click at [296, 609] on div "GBG9I71" at bounding box center [293, 620] width 70 height 31
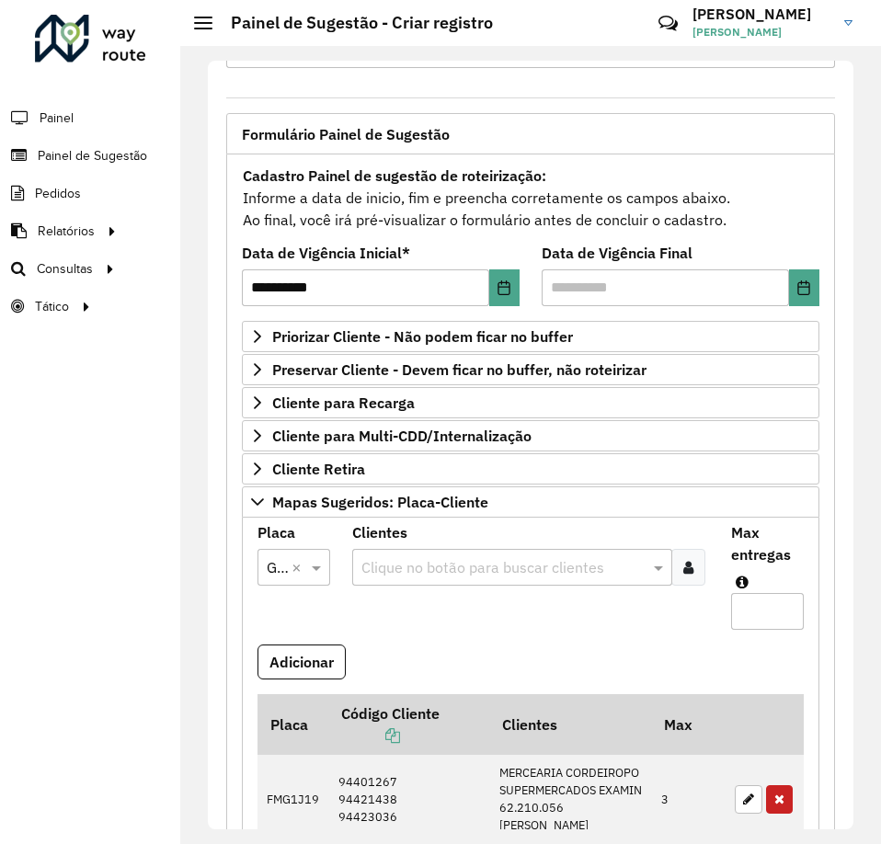
click at [676, 579] on div at bounding box center [688, 567] width 34 height 37
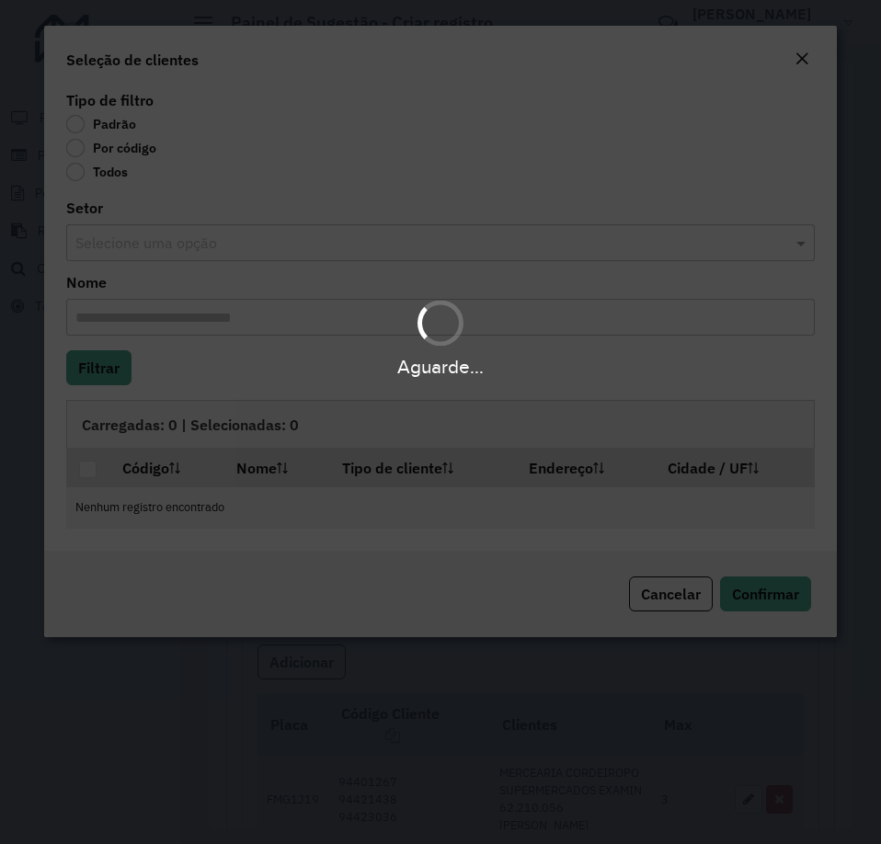
drag, startPoint x: 117, startPoint y: 142, endPoint x: 105, endPoint y: 151, distance: 15.1
click at [115, 142] on div "Aguarde..." at bounding box center [440, 422] width 881 height 844
click at [97, 156] on div "Aguarde..." at bounding box center [440, 422] width 881 height 844
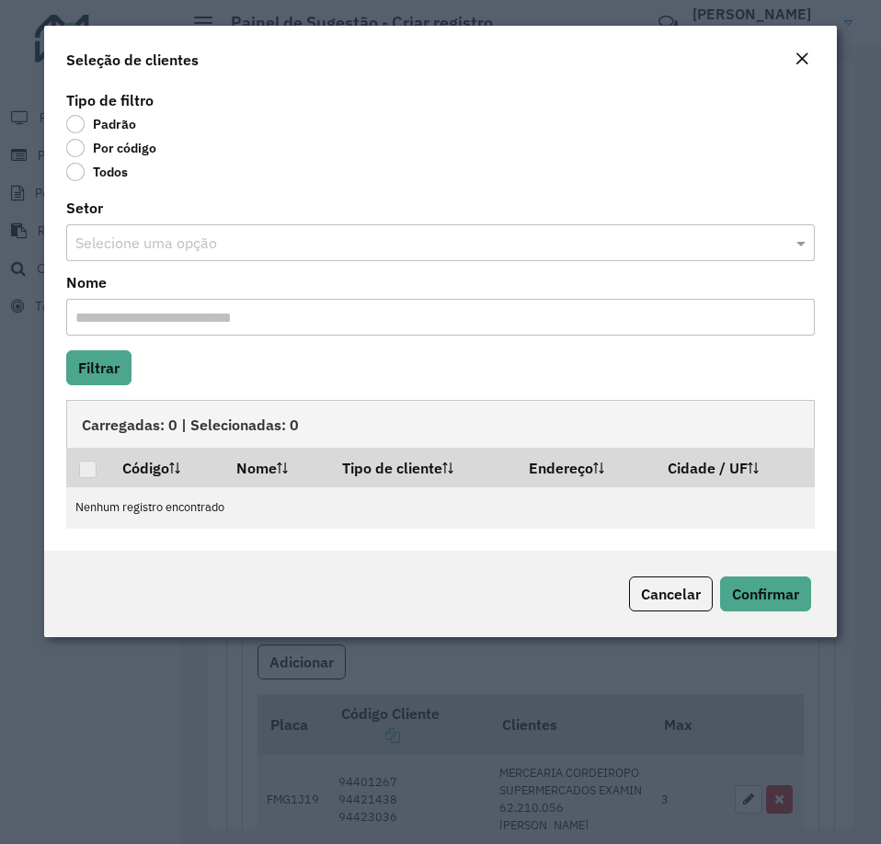
click at [79, 152] on label "Por código" at bounding box center [111, 148] width 90 height 18
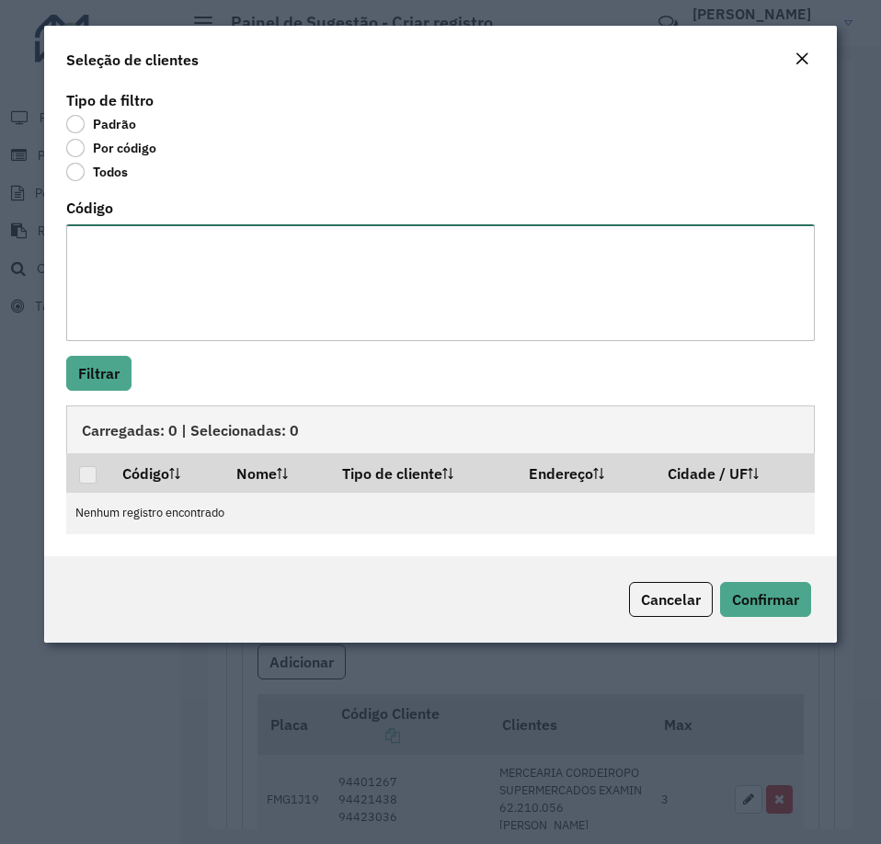
click at [109, 317] on textarea "Código" at bounding box center [440, 282] width 749 height 117
paste textarea "***** ***"
type textarea "***** ***"
click at [109, 374] on button "Filtrar" at bounding box center [98, 373] width 65 height 35
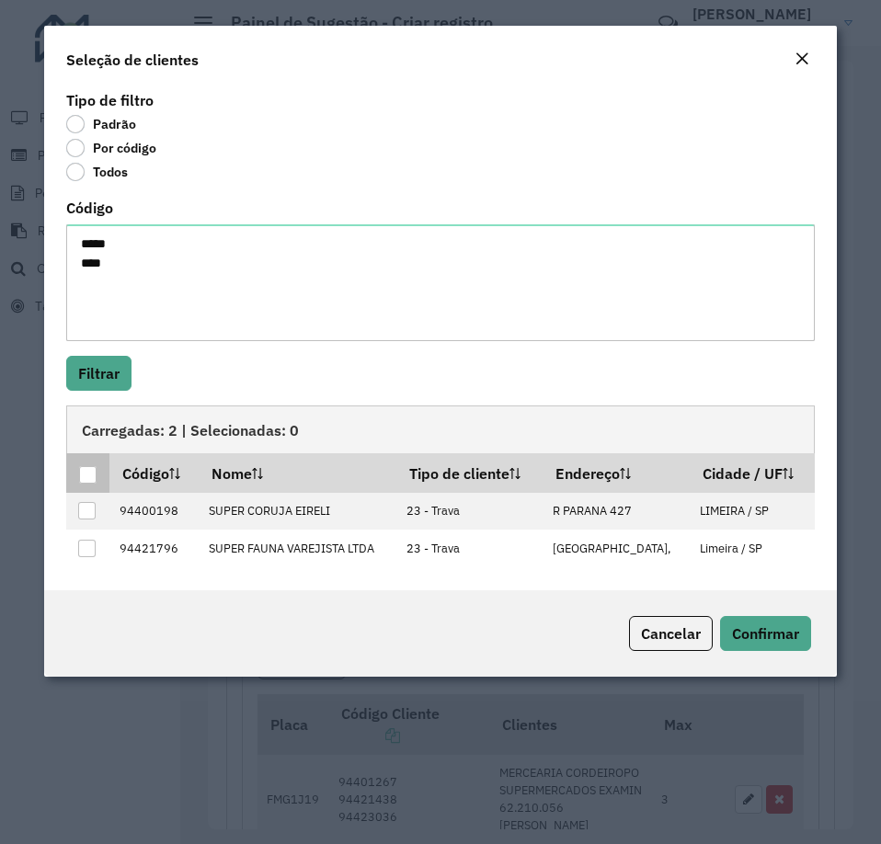
click at [93, 476] on div at bounding box center [87, 474] width 17 height 17
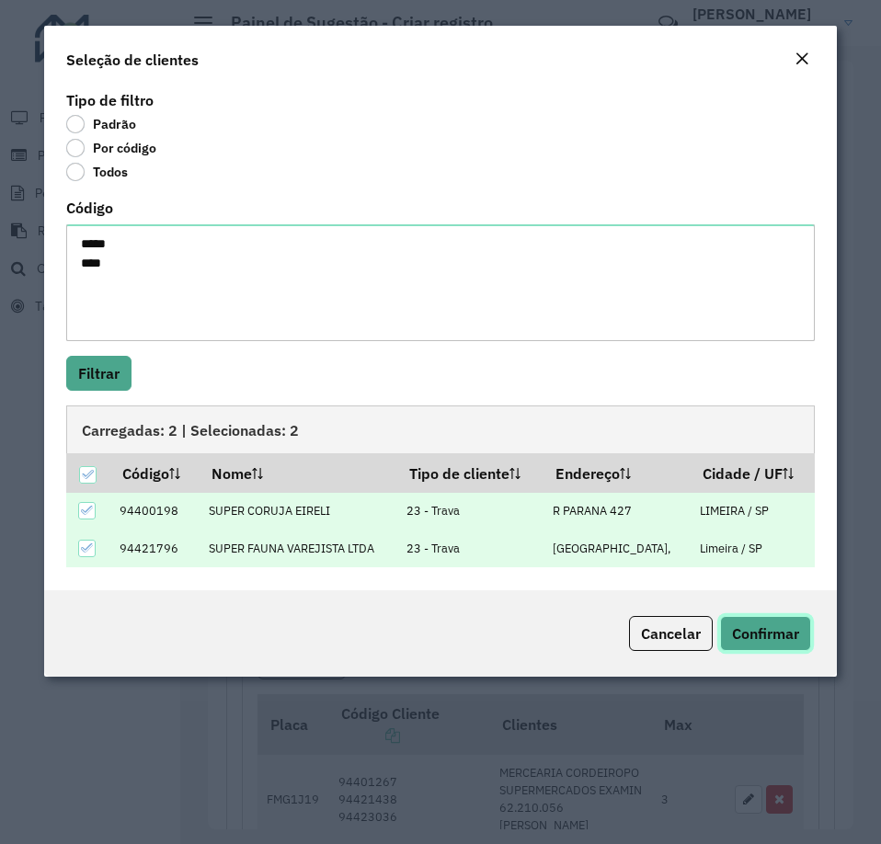
click at [732, 637] on span "Confirmar" at bounding box center [765, 634] width 67 height 18
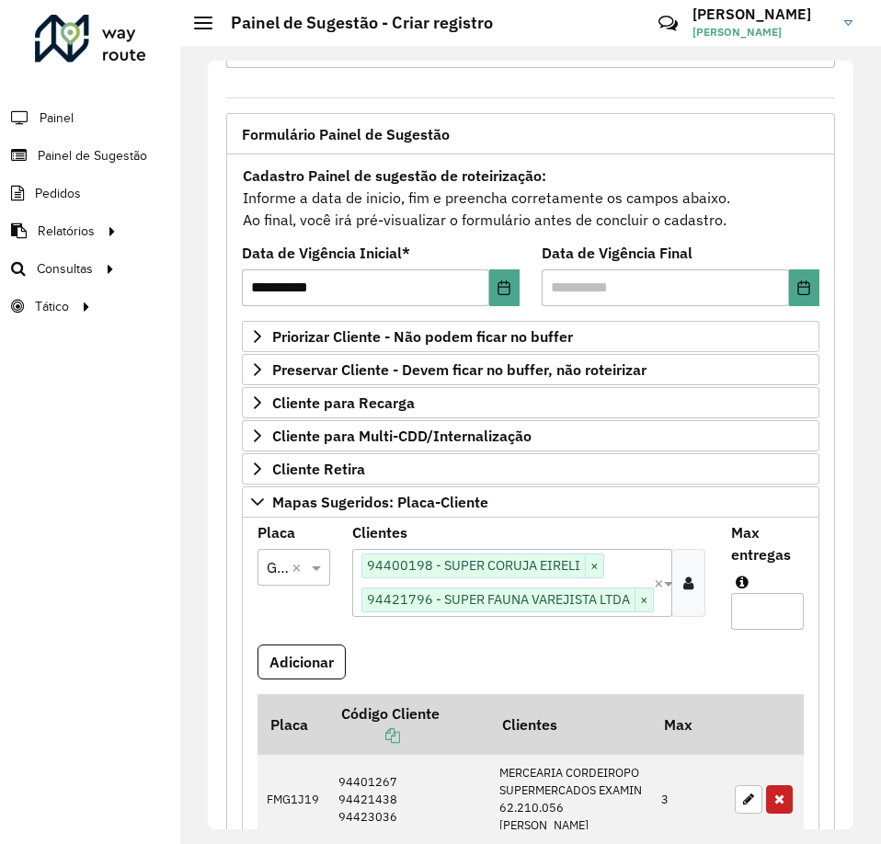
click at [759, 596] on input "Max entregas" at bounding box center [767, 611] width 73 height 37
type input "*"
click at [334, 670] on button "Adicionar" at bounding box center [302, 662] width 88 height 35
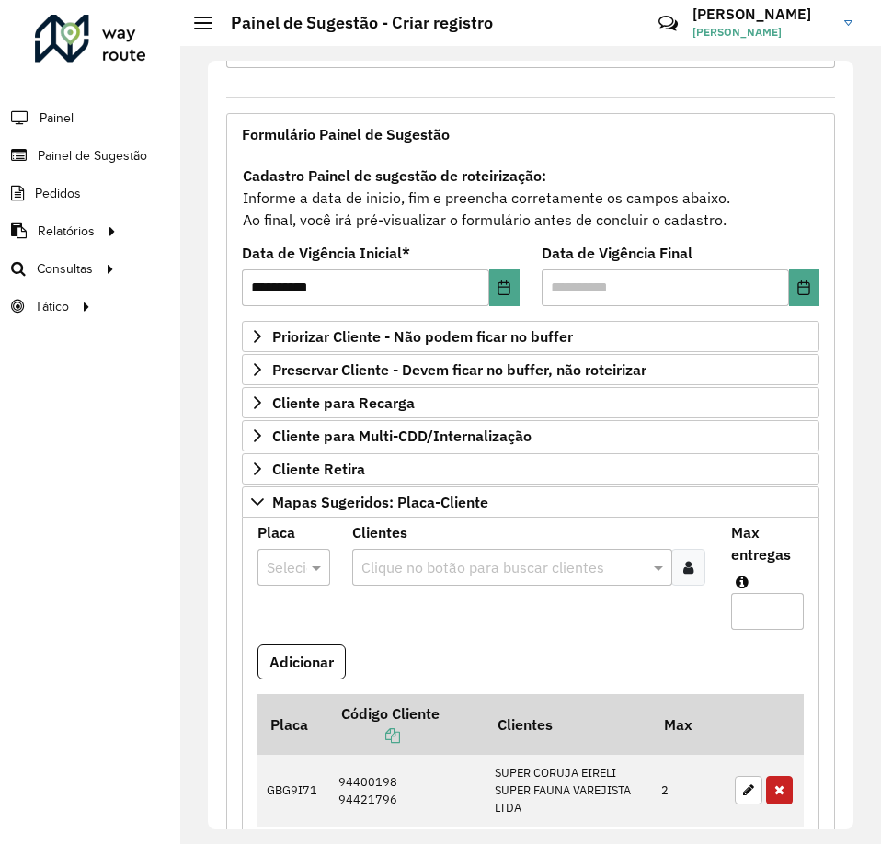
click at [287, 576] on div at bounding box center [294, 568] width 73 height 24
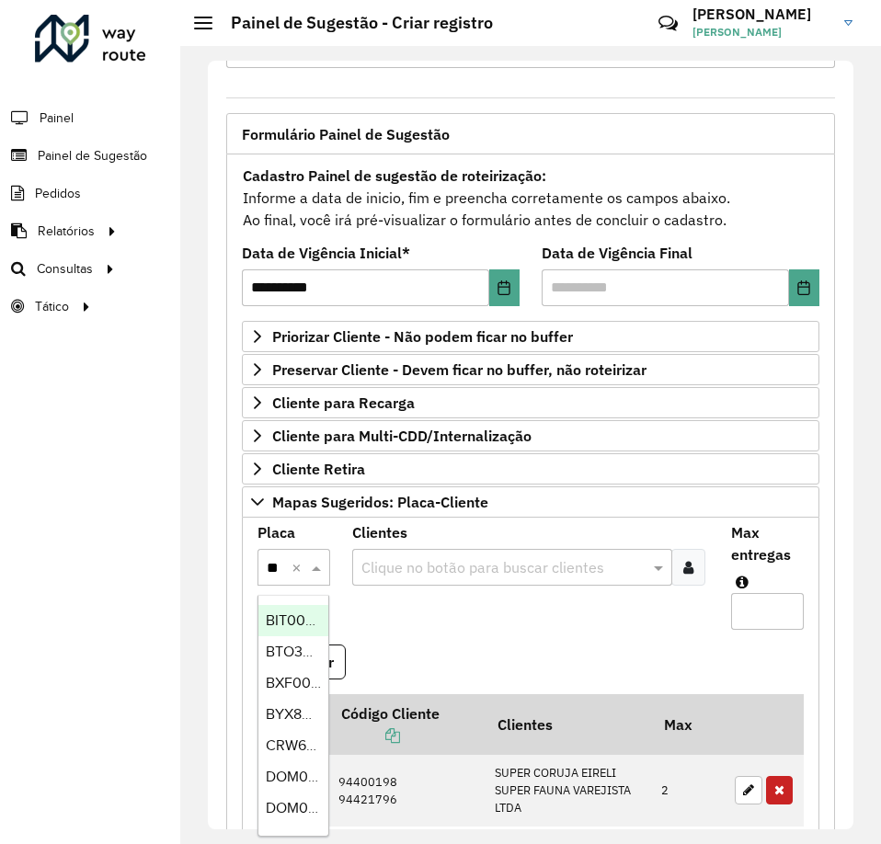
type input "***"
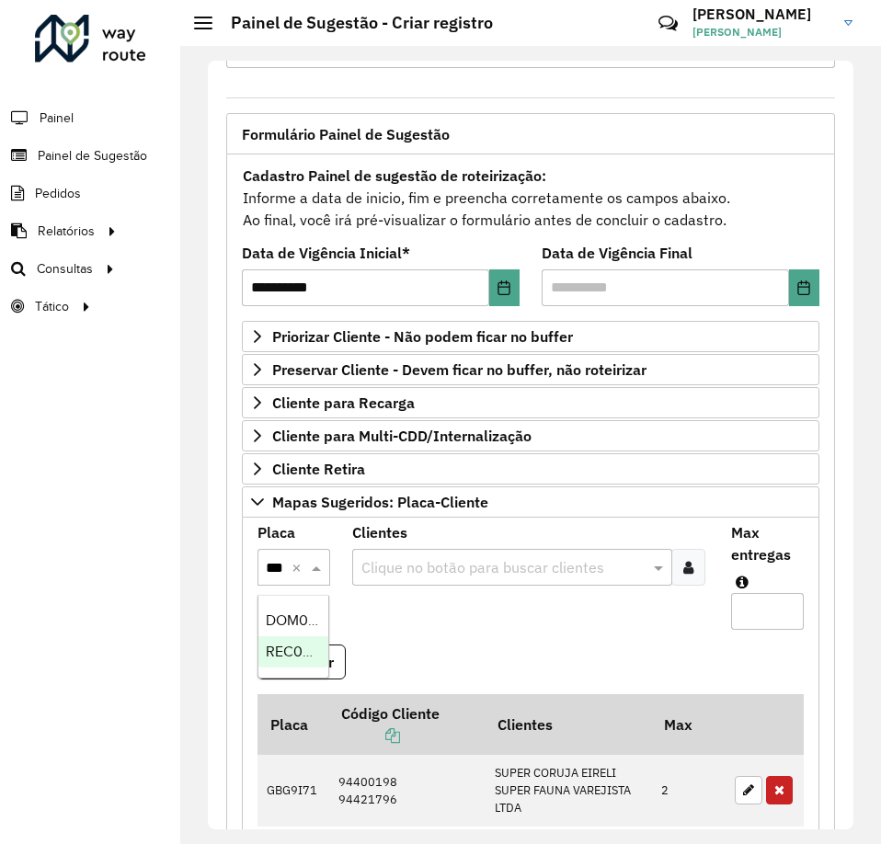
click at [269, 653] on span "REC0023" at bounding box center [297, 652] width 63 height 16
click at [691, 567] on div at bounding box center [688, 567] width 34 height 37
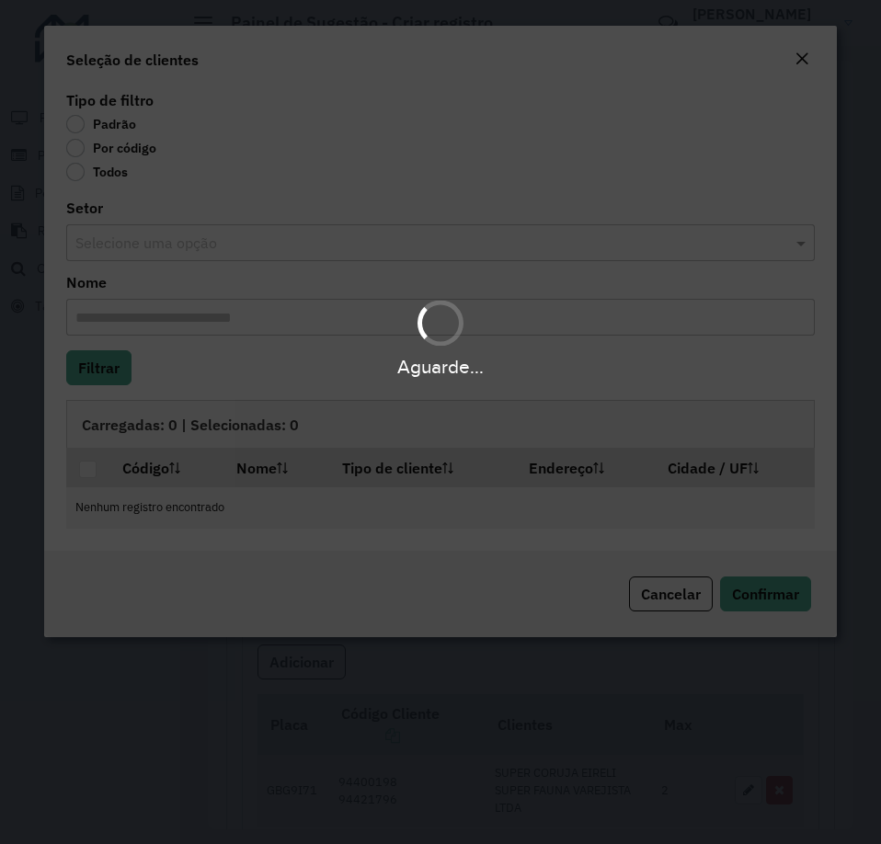
click at [97, 155] on div "Aguarde..." at bounding box center [440, 422] width 881 height 844
click at [99, 150] on div "Aguarde..." at bounding box center [440, 422] width 881 height 844
click at [81, 148] on div "Aguarde..." at bounding box center [440, 422] width 881 height 844
click at [73, 151] on div "Aguarde..." at bounding box center [440, 422] width 881 height 844
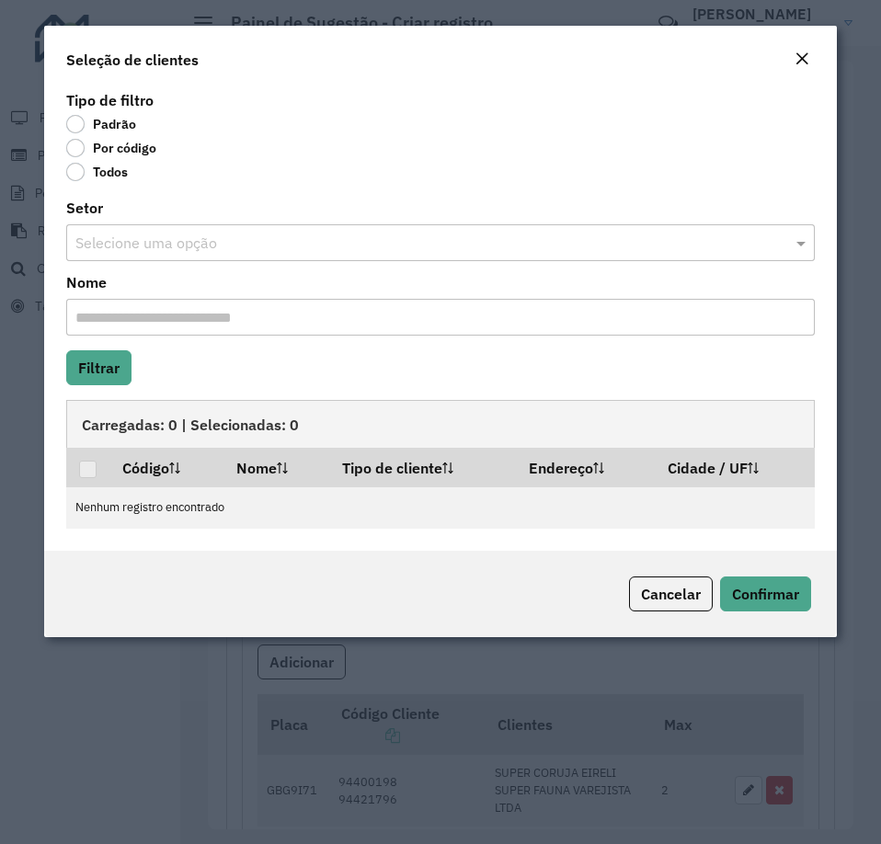
click at [78, 151] on label "Por código" at bounding box center [111, 148] width 90 height 18
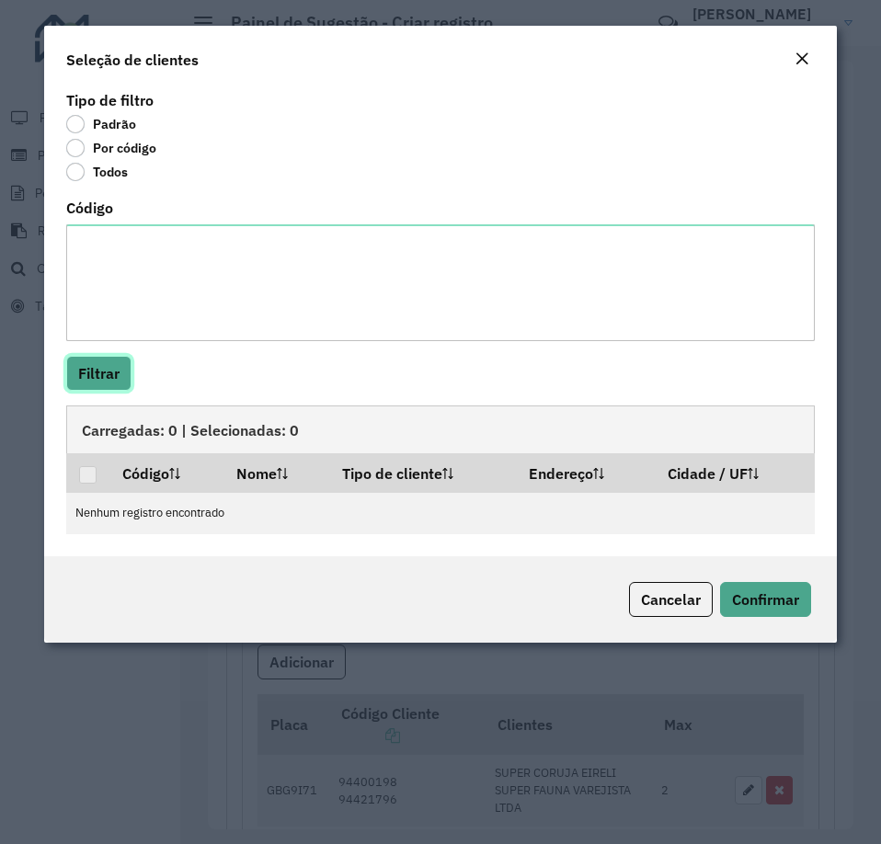
click at [120, 373] on button "Filtrar" at bounding box center [98, 373] width 65 height 35
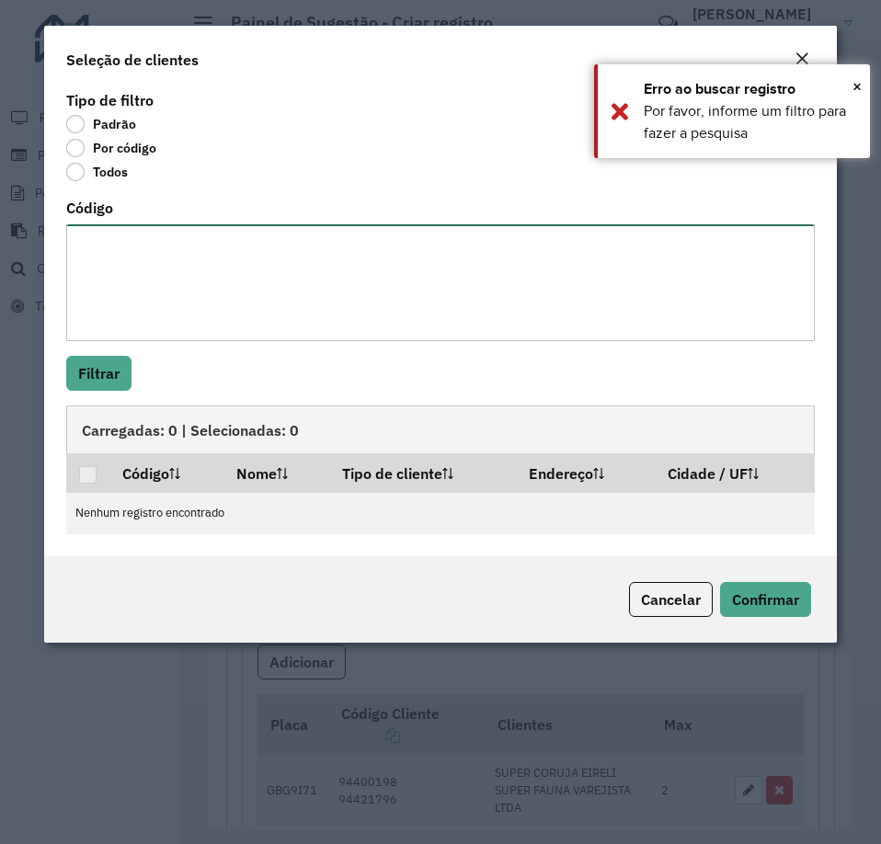
click at [120, 271] on textarea "Código" at bounding box center [440, 282] width 749 height 117
type textarea "***"
click at [97, 350] on div "Tipo de filtro Padrão Por código Todos Código *** Filtrar Carregadas: 0 | Selec…" at bounding box center [440, 321] width 793 height 470
click at [97, 362] on button "Filtrar" at bounding box center [98, 373] width 65 height 35
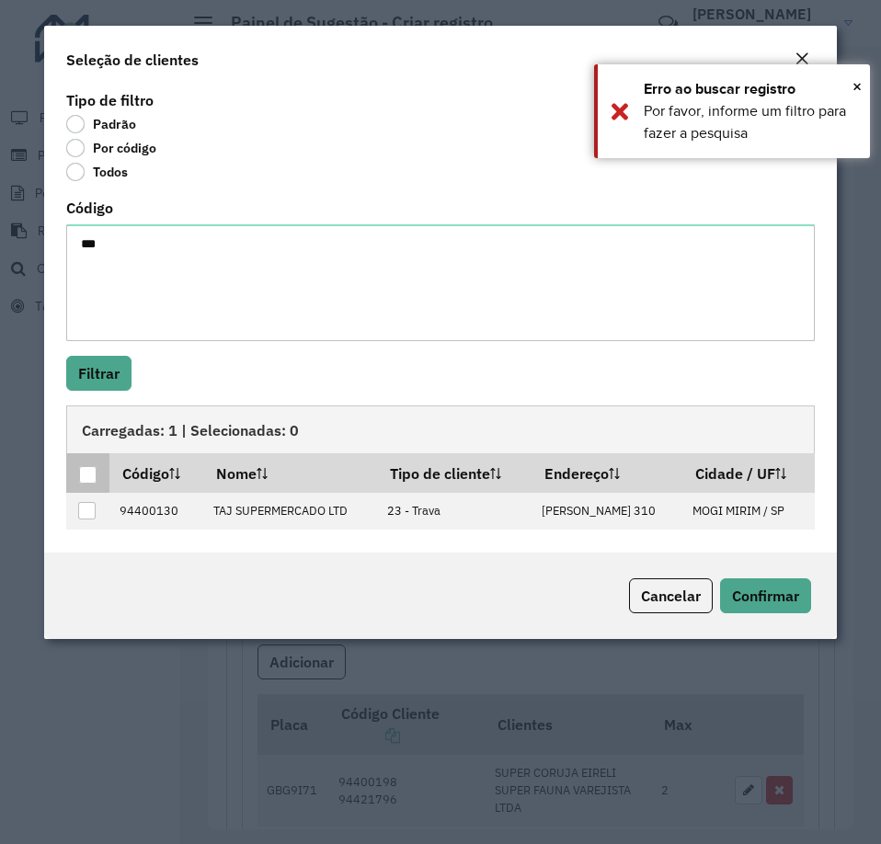
click at [92, 470] on div at bounding box center [87, 474] width 17 height 17
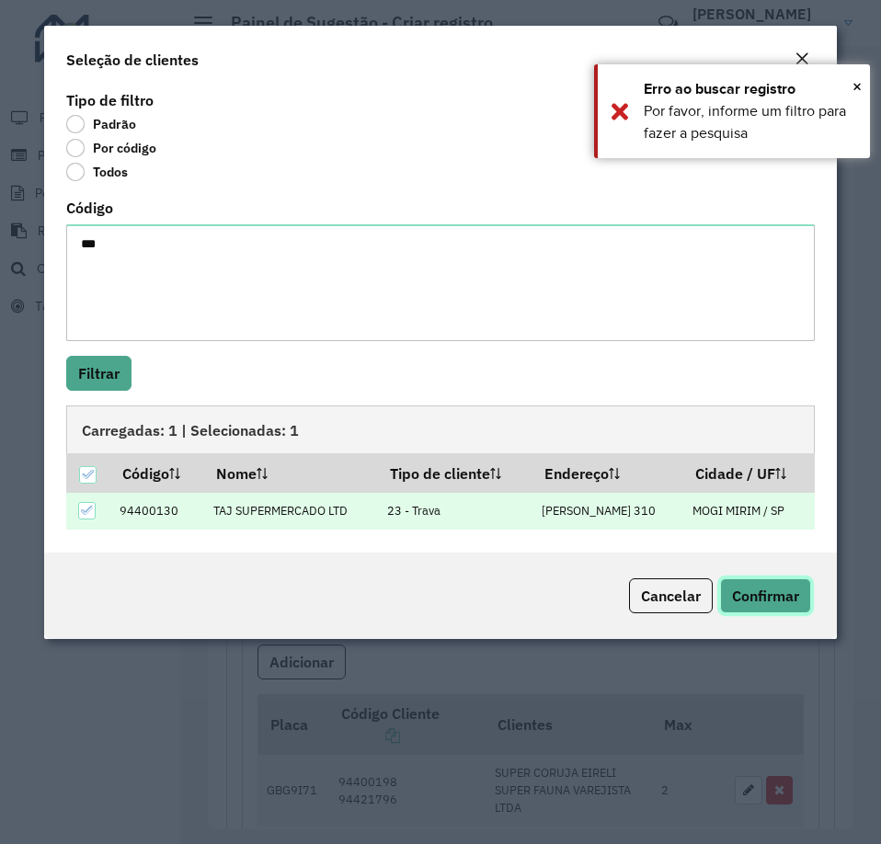
click at [760, 604] on span "Confirmar" at bounding box center [765, 596] width 67 height 18
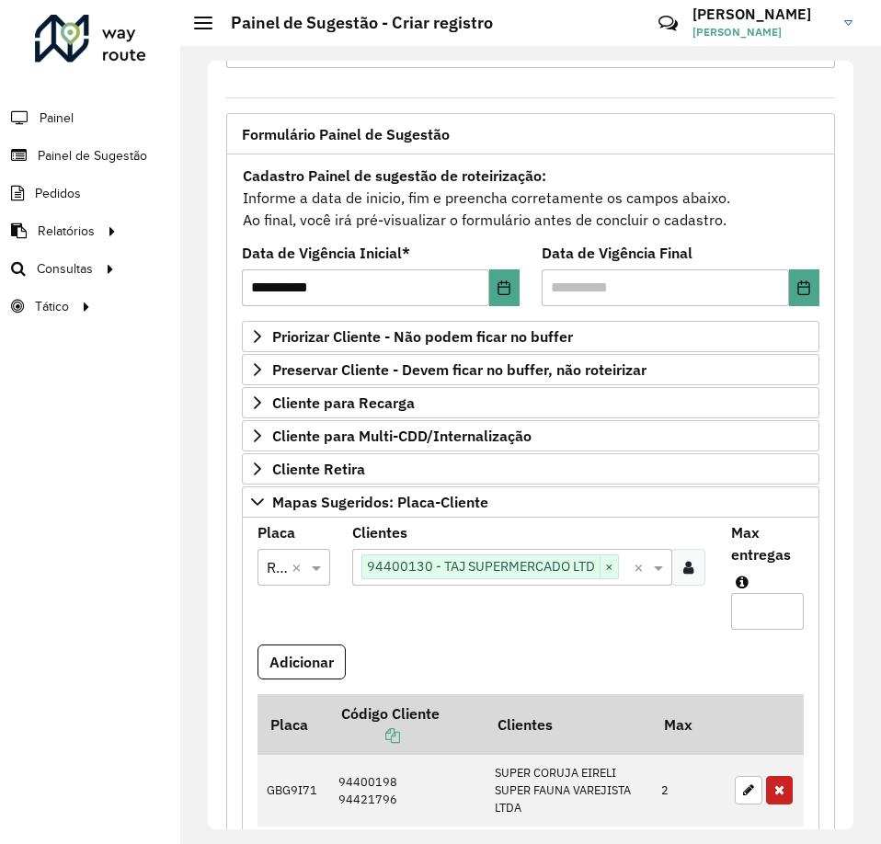
drag, startPoint x: 743, startPoint y: 623, endPoint x: 752, endPoint y: 622, distance: 9.2
click at [752, 622] on input "Max entregas" at bounding box center [767, 611] width 73 height 37
type input "*"
click at [304, 642] on formly-field "Placa Selecione uma opção × REC0023 ×" at bounding box center [293, 585] width 95 height 119
click at [301, 646] on button "Adicionar" at bounding box center [302, 662] width 88 height 35
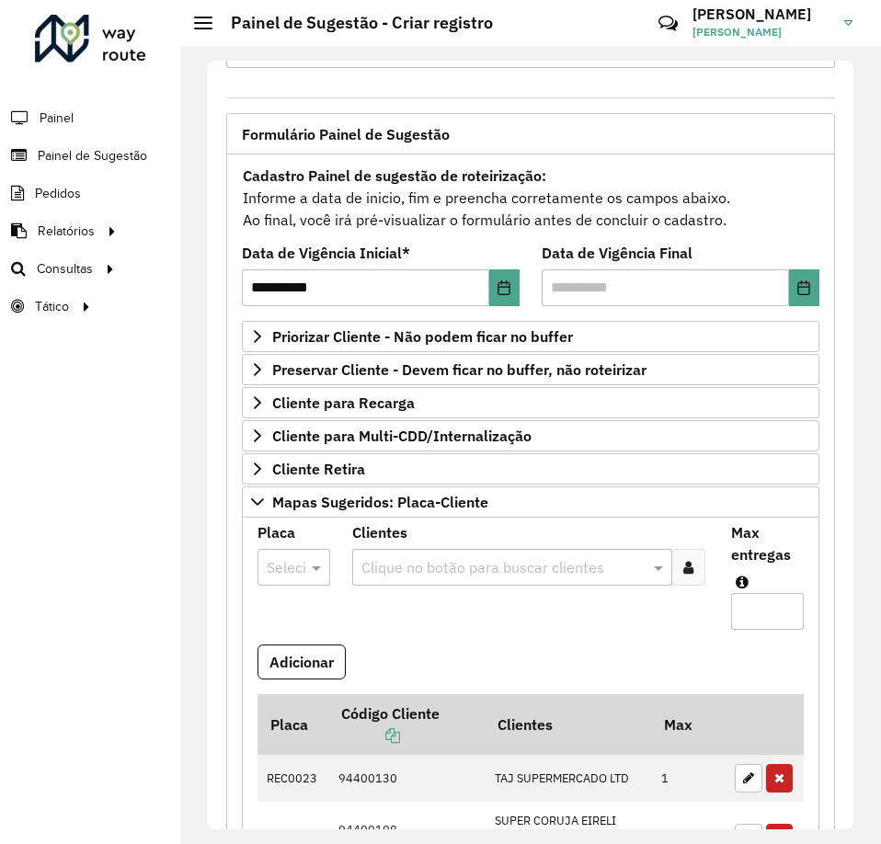
click at [290, 568] on div at bounding box center [294, 568] width 73 height 24
type input "***"
click at [292, 607] on div "RHT5F12" at bounding box center [293, 620] width 70 height 31
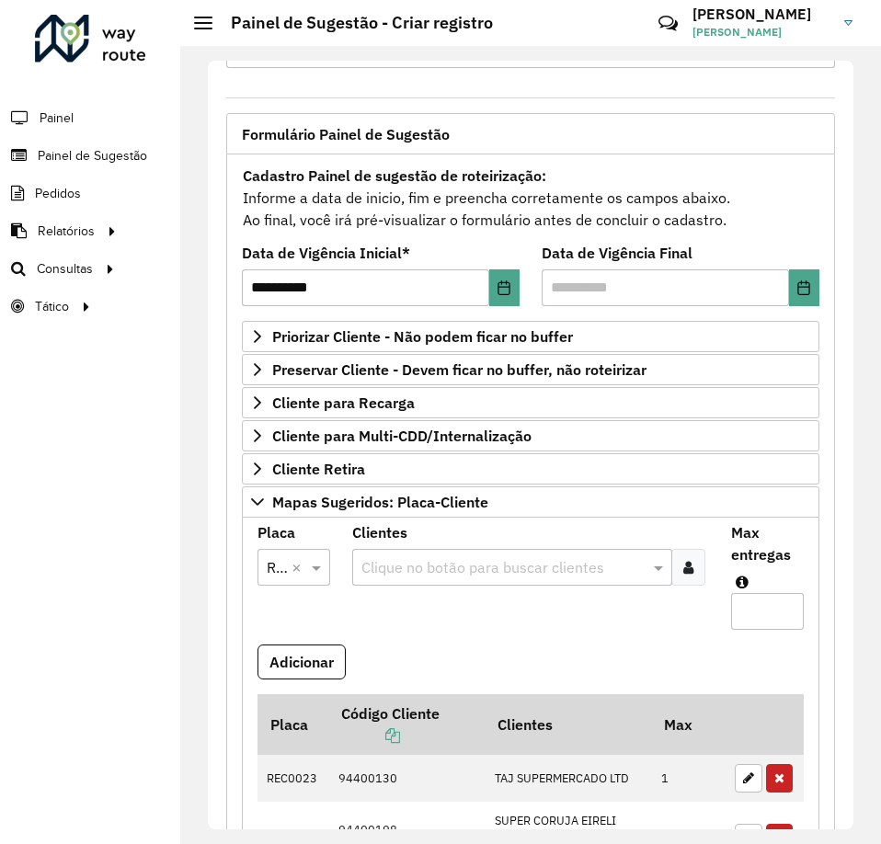
click at [701, 569] on div at bounding box center [688, 567] width 34 height 37
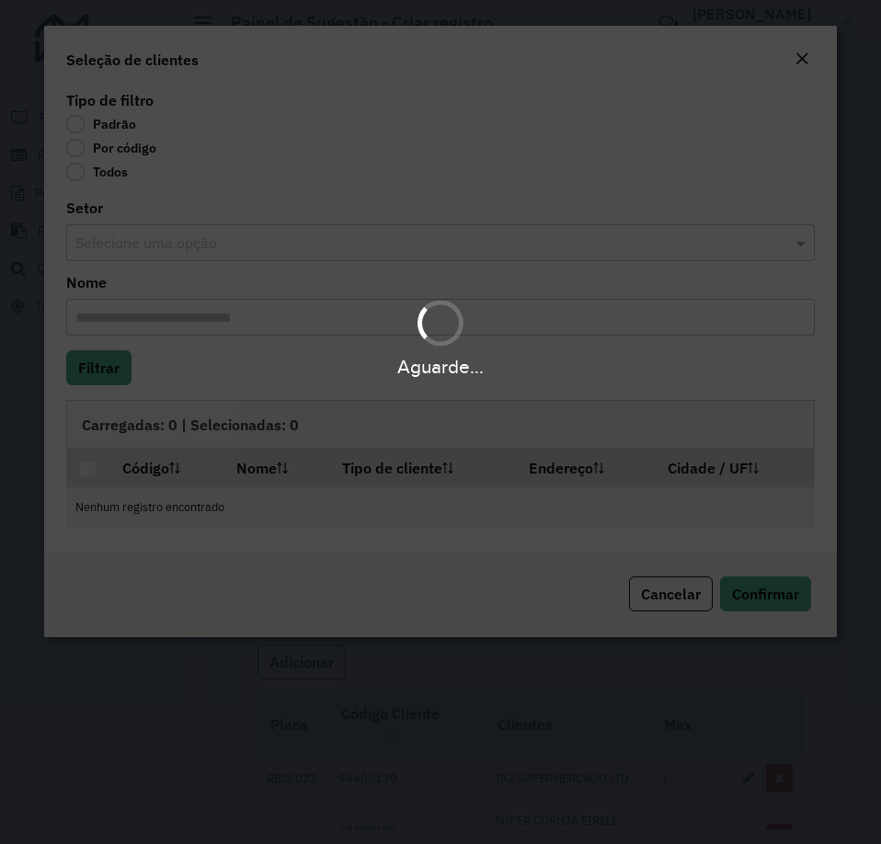
click at [84, 158] on div "Aguarde..." at bounding box center [440, 422] width 881 height 844
click at [75, 146] on div "Aguarde..." at bounding box center [440, 422] width 881 height 844
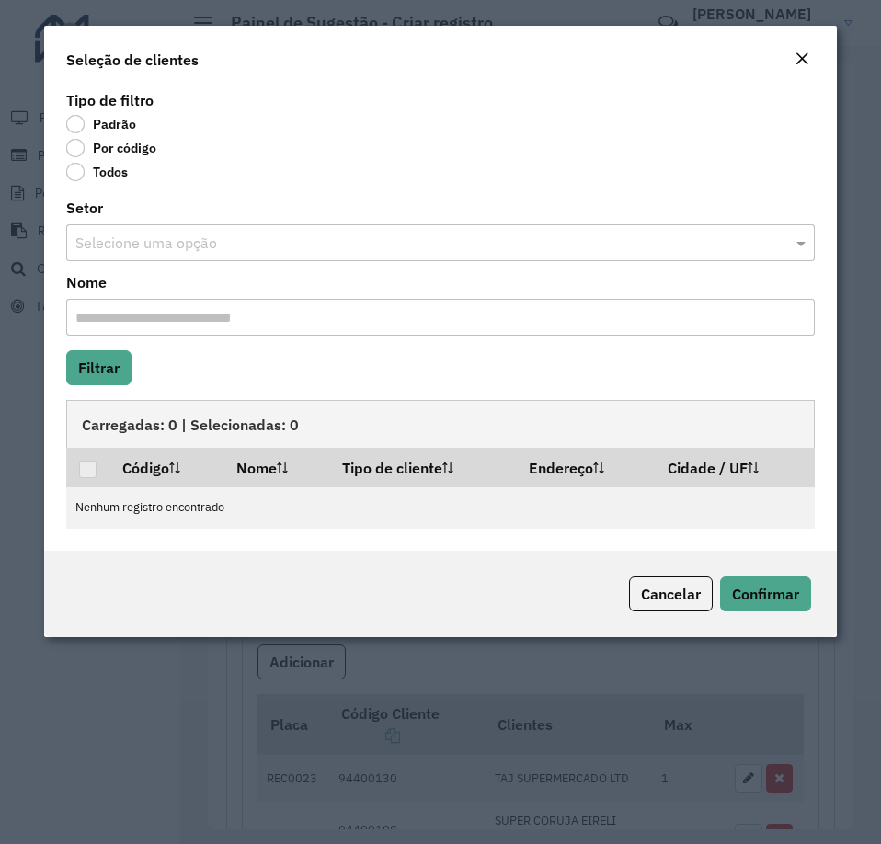
click at [79, 147] on label "Por código" at bounding box center [111, 148] width 90 height 18
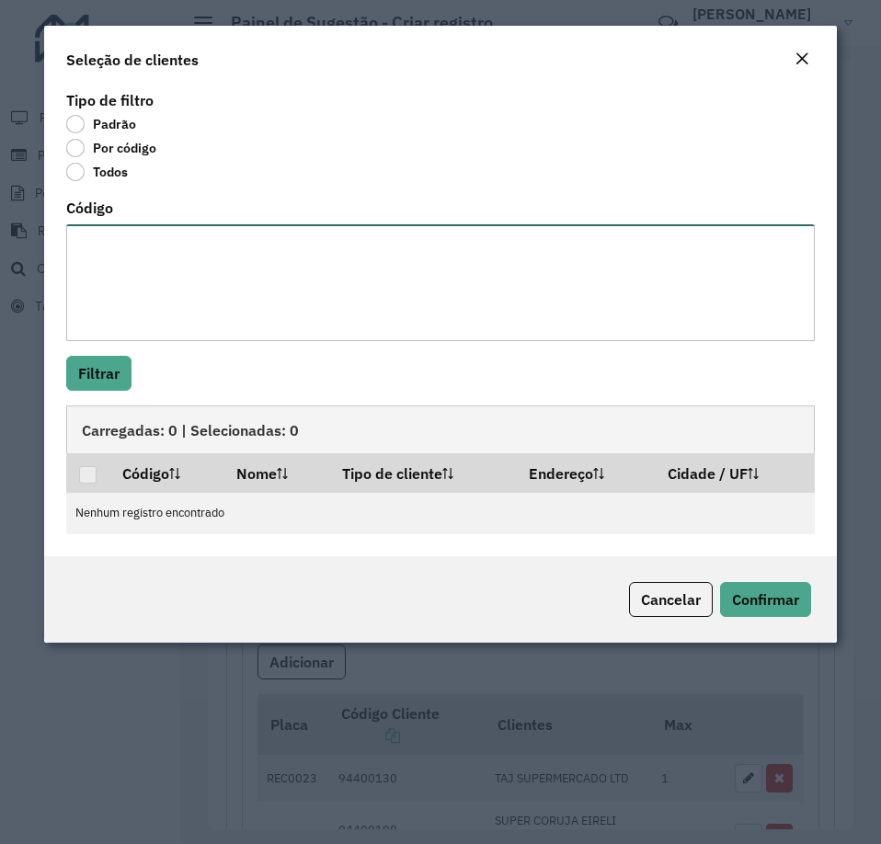
click at [96, 230] on textarea "Código" at bounding box center [440, 282] width 749 height 117
paste textarea "***** ***** *****"
type textarea "***** ***** *****"
click at [123, 360] on button "Filtrar" at bounding box center [98, 373] width 65 height 35
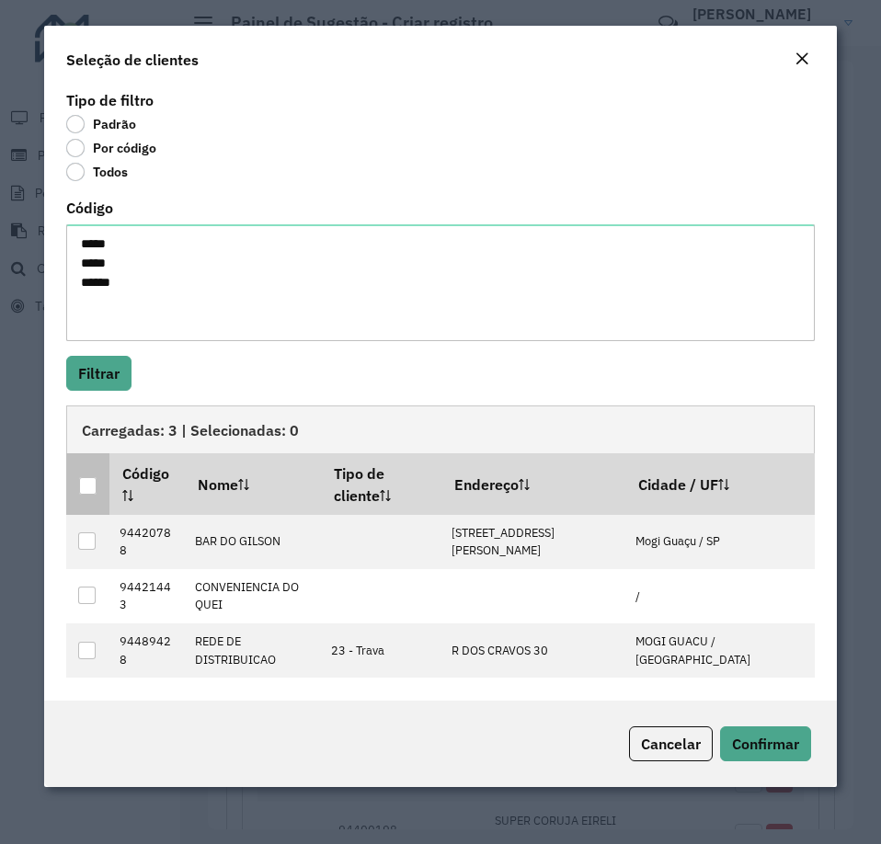
click at [89, 492] on div at bounding box center [87, 485] width 17 height 17
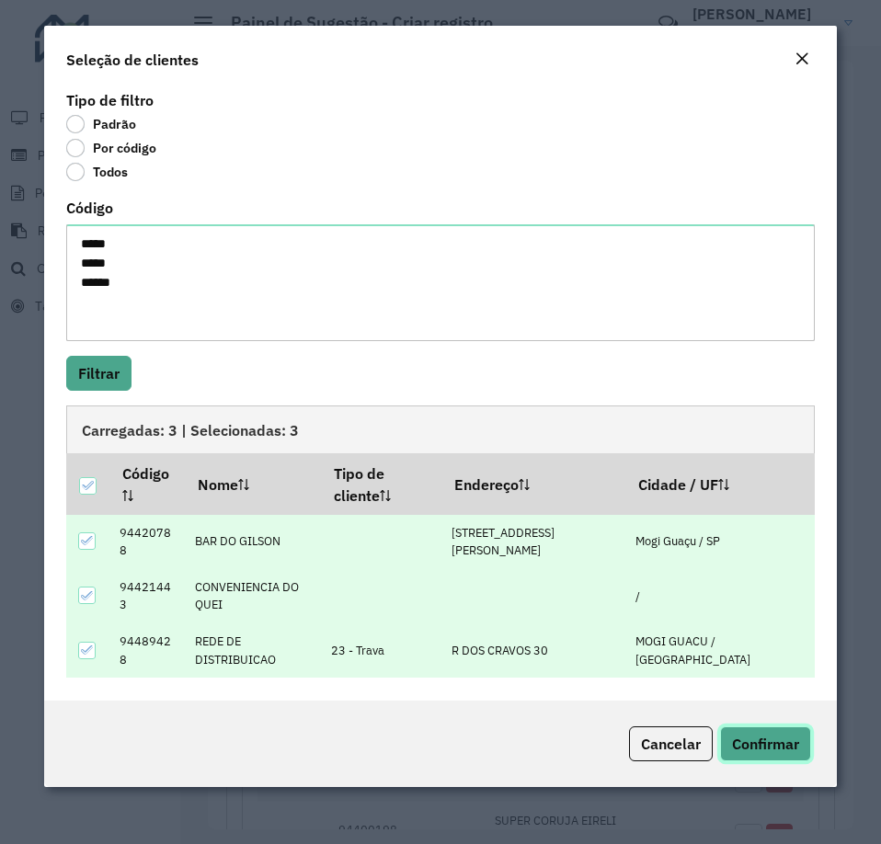
click at [749, 748] on span "Confirmar" at bounding box center [765, 744] width 67 height 18
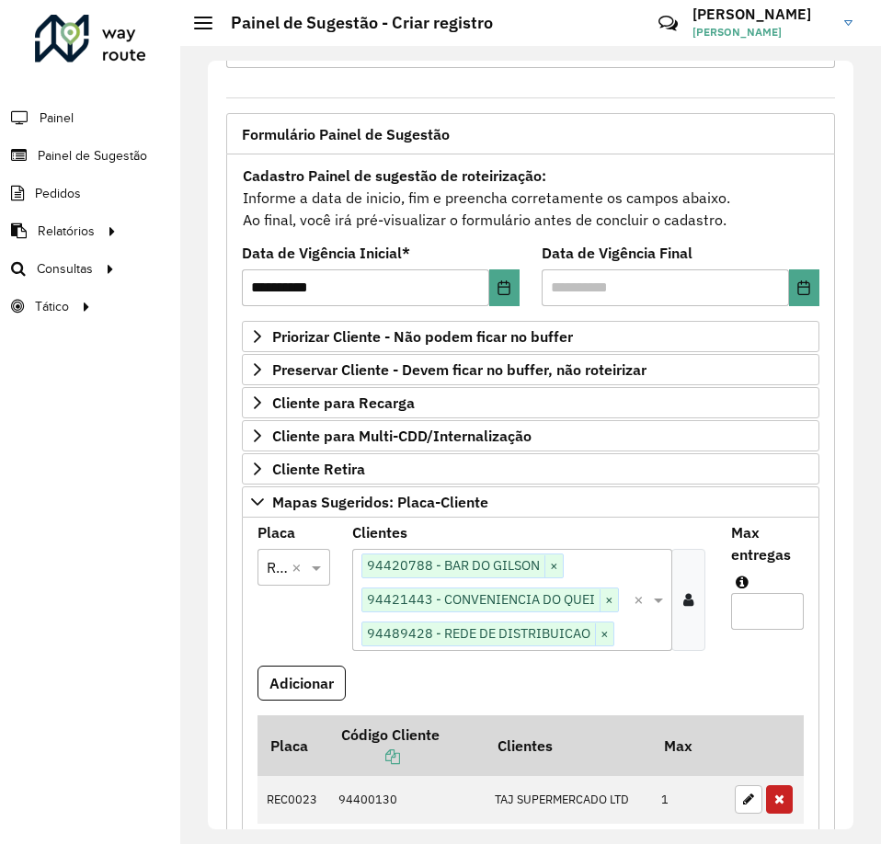
click at [763, 613] on input "Max entregas" at bounding box center [767, 611] width 73 height 37
type input "*"
click at [339, 677] on button "Adicionar" at bounding box center [302, 683] width 88 height 35
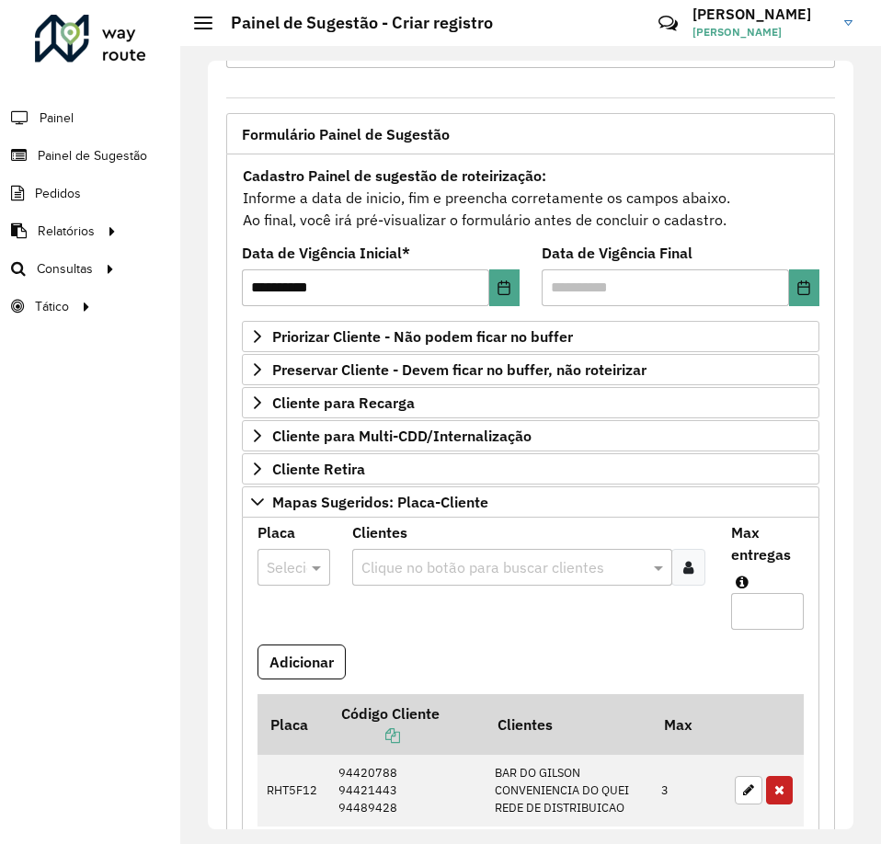
drag, startPoint x: 291, startPoint y: 546, endPoint x: 282, endPoint y: 566, distance: 21.0
click at [286, 556] on div "Placa Selecione uma opção" at bounding box center [294, 556] width 73 height 60
click at [282, 567] on input "text" at bounding box center [275, 568] width 17 height 22
type input "***"
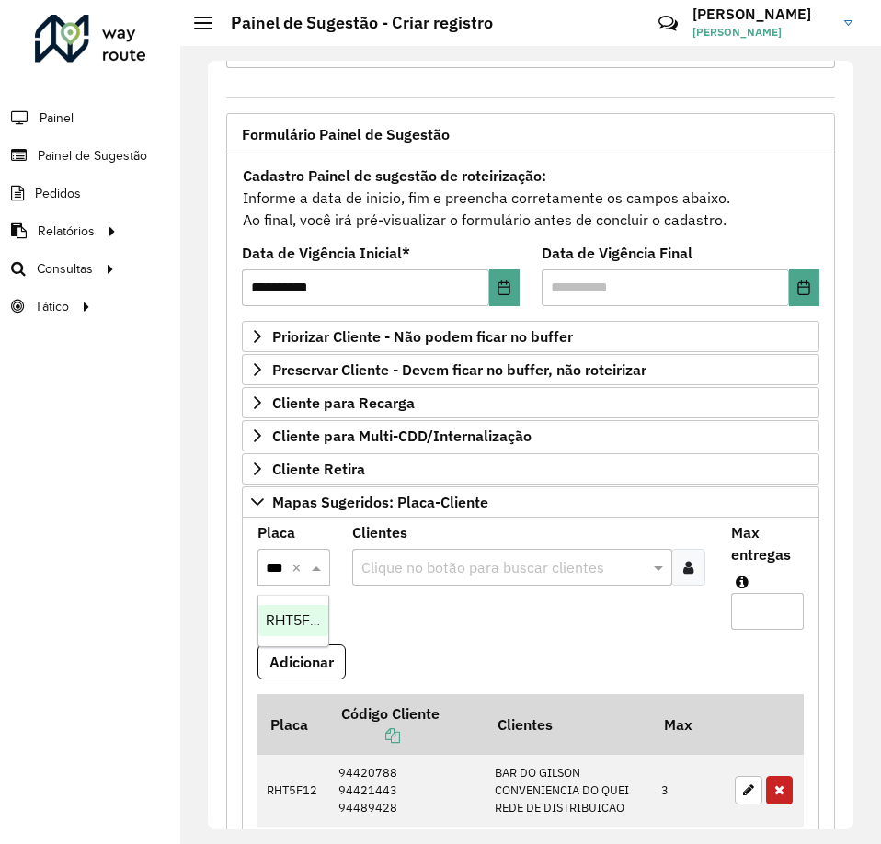
click at [289, 625] on span "RHT5F26" at bounding box center [296, 621] width 61 height 16
click at [691, 575] on div at bounding box center [688, 567] width 34 height 37
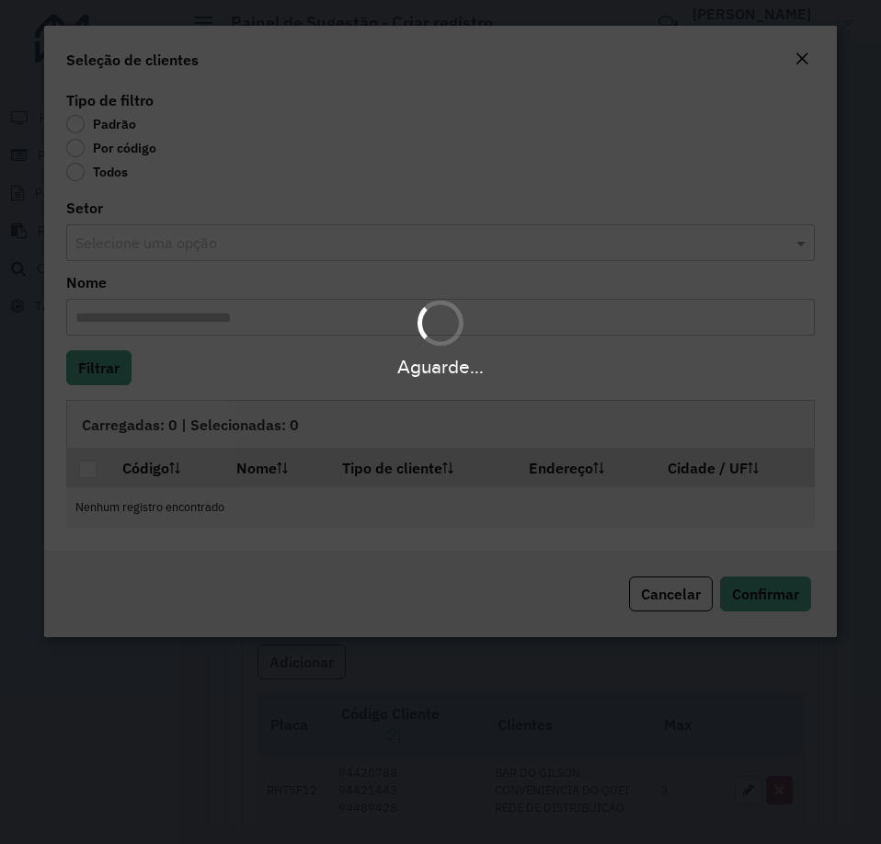
click at [113, 153] on div "Aguarde..." at bounding box center [440, 422] width 881 height 844
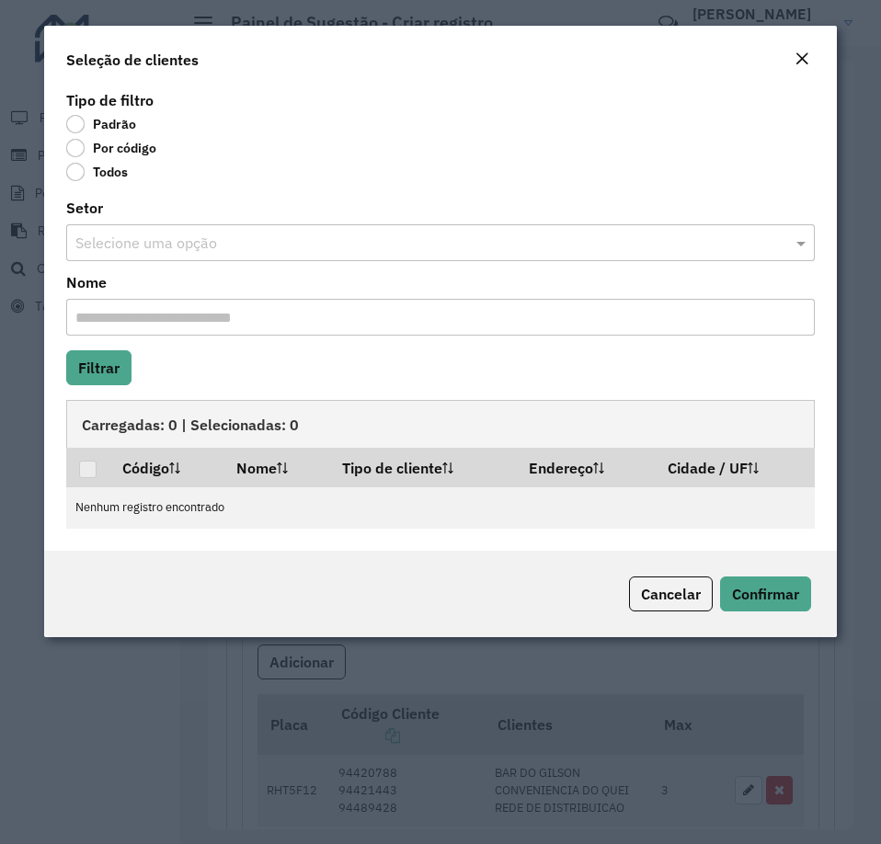
click at [118, 150] on label "Por código" at bounding box center [111, 148] width 90 height 18
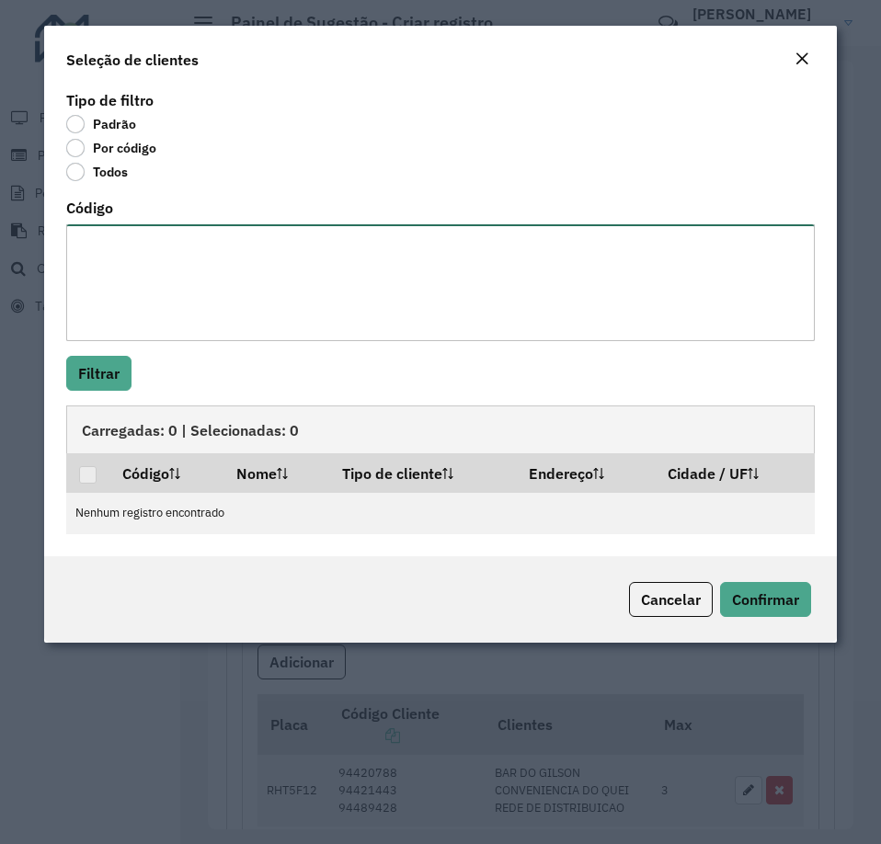
click at [109, 276] on textarea "Código" at bounding box center [440, 282] width 749 height 117
paste textarea "**** ****"
type textarea "**** ****"
click at [99, 364] on button "Filtrar" at bounding box center [98, 373] width 65 height 35
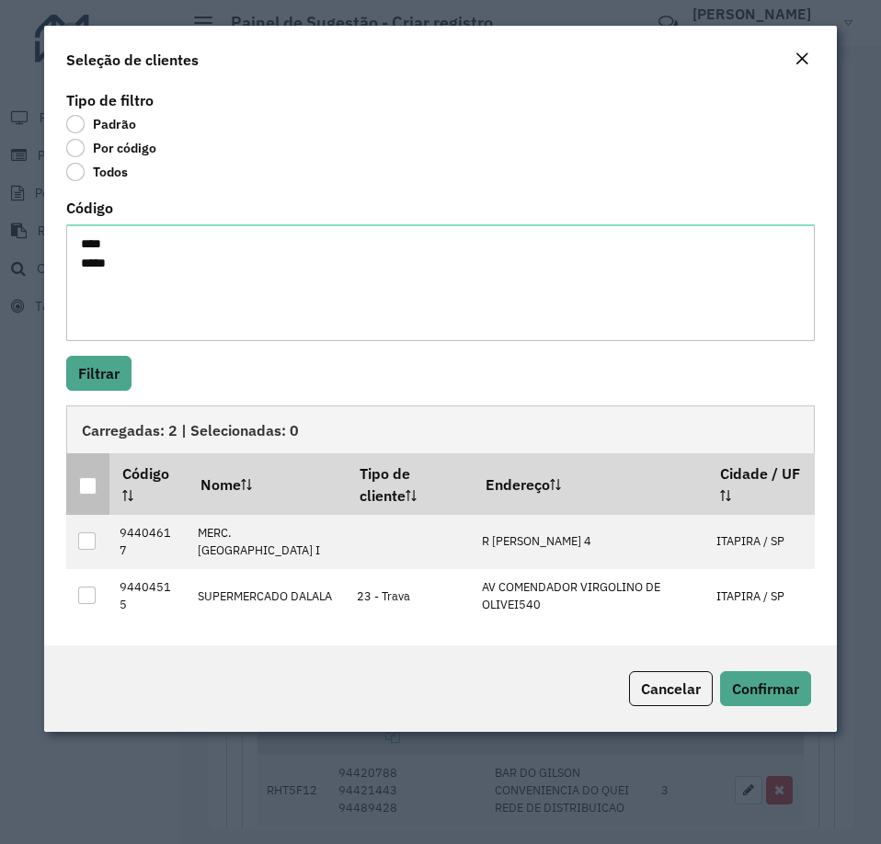
click at [92, 499] on th at bounding box center [87, 483] width 43 height 61
click at [93, 490] on div at bounding box center [87, 485] width 17 height 17
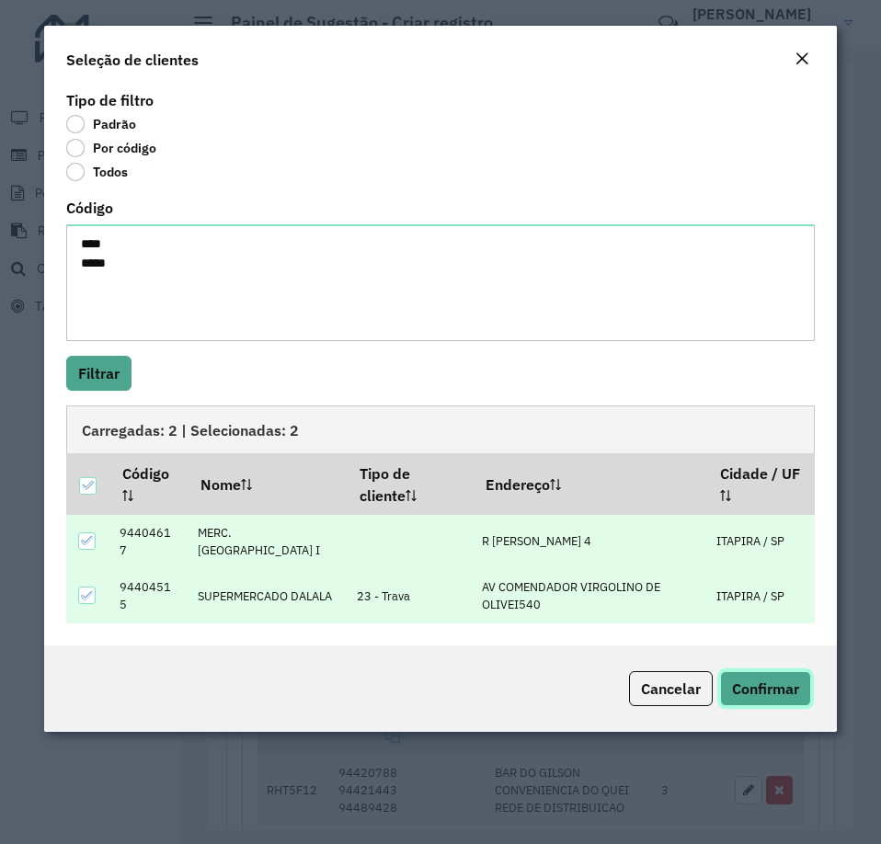
click at [748, 676] on button "Confirmar" at bounding box center [765, 688] width 91 height 35
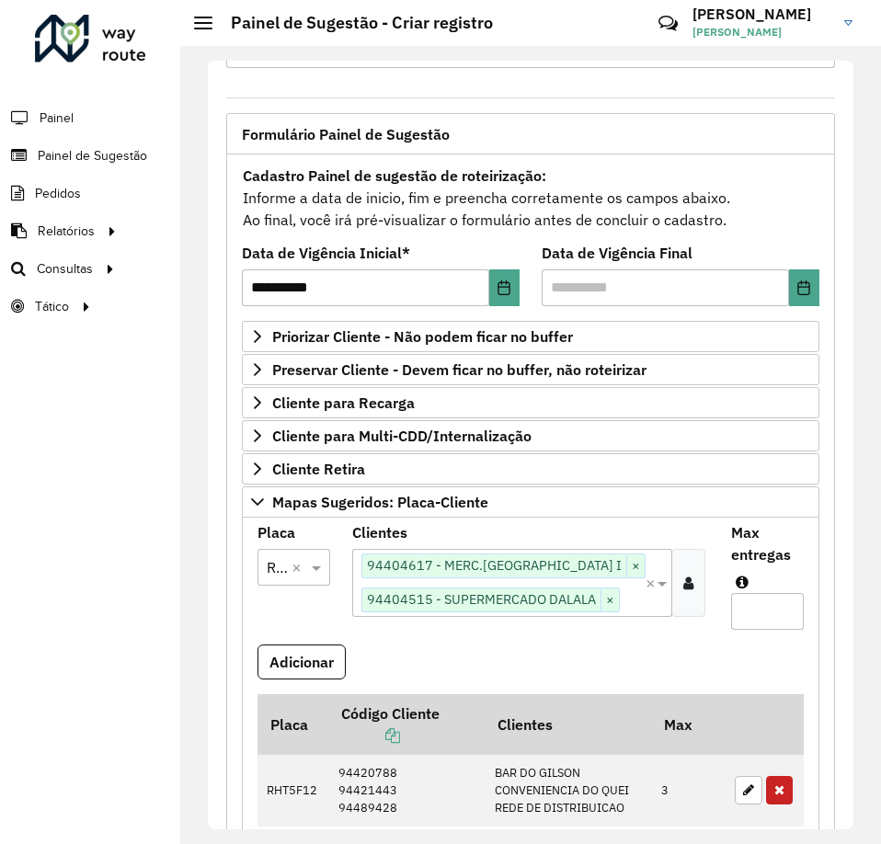
click at [751, 607] on input "Max entregas" at bounding box center [767, 611] width 73 height 37
type input "*"
click at [316, 659] on button "Adicionar" at bounding box center [302, 662] width 88 height 35
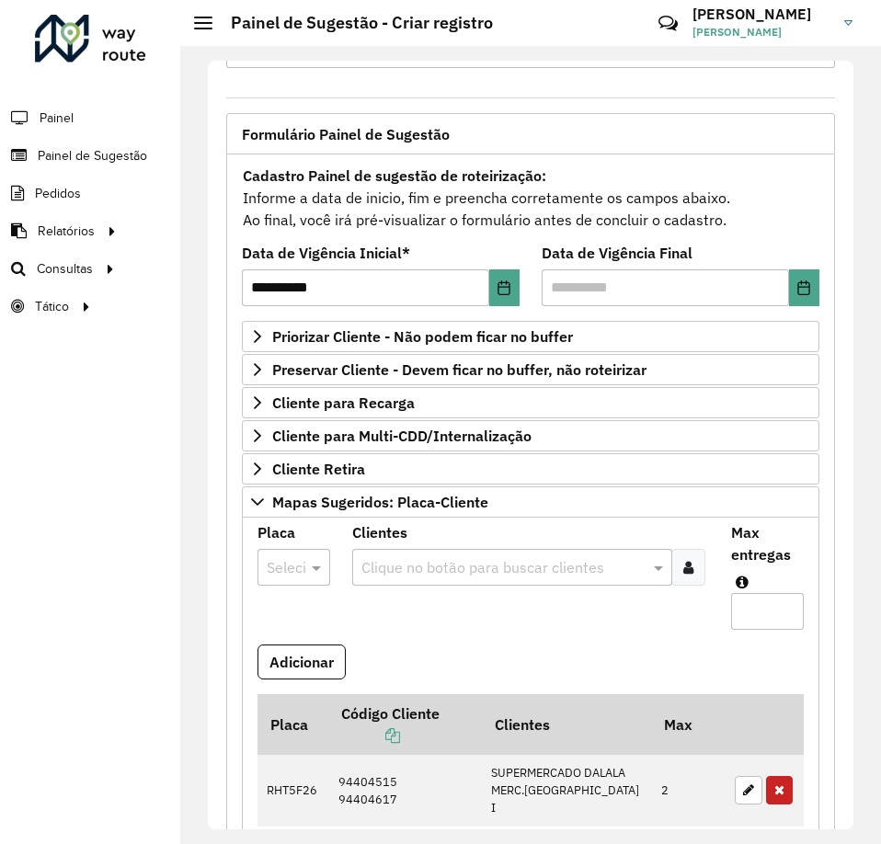
click at [281, 562] on input "text" at bounding box center [275, 568] width 17 height 22
type input "***"
click at [283, 615] on span "RHT5F68" at bounding box center [296, 621] width 61 height 16
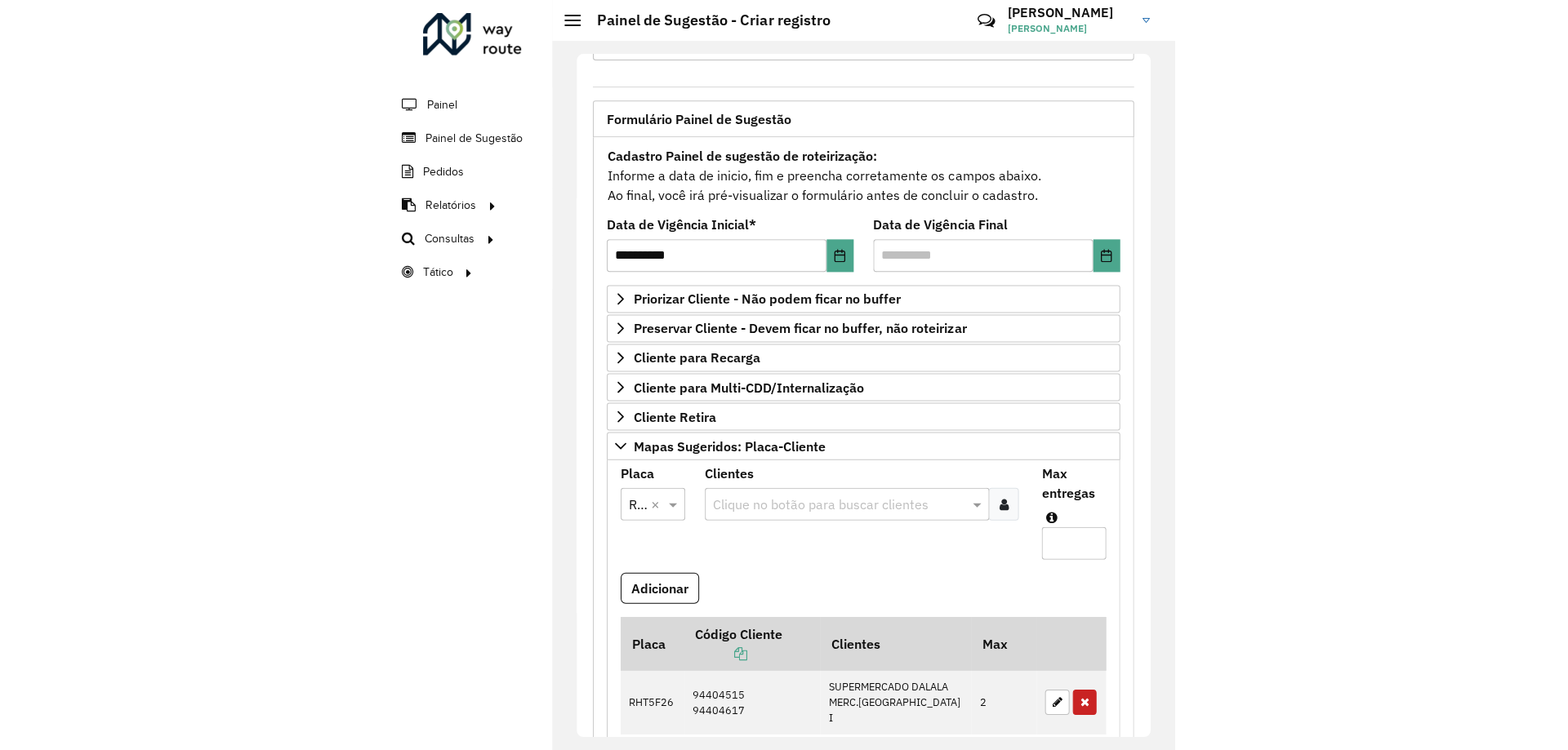
scroll to position [0, 0]
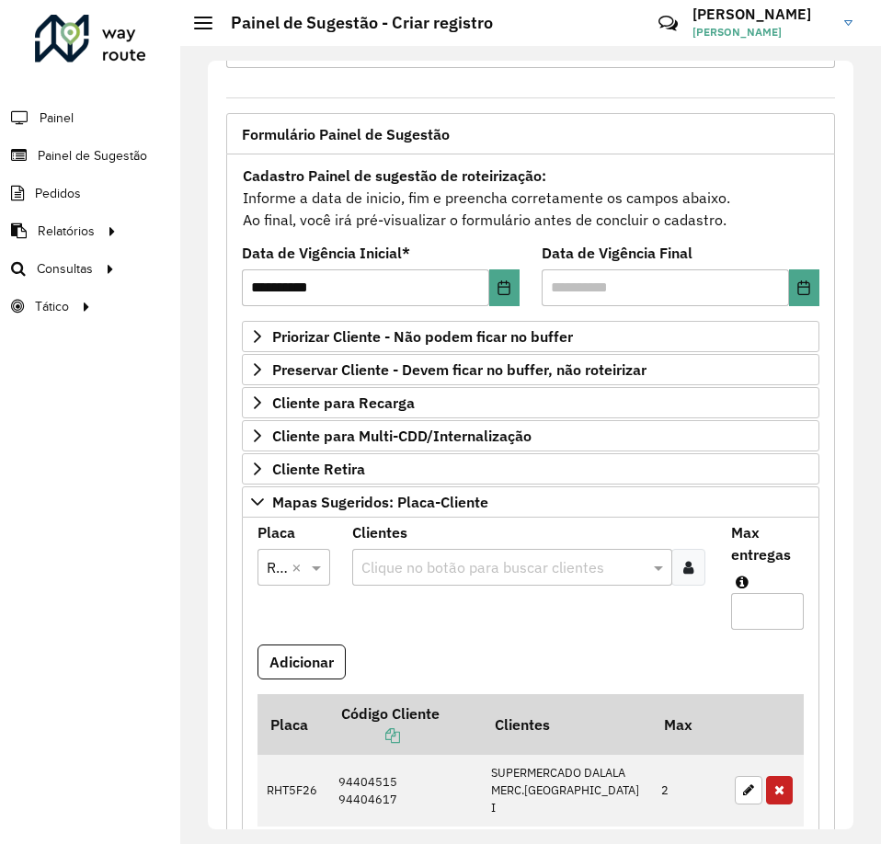
click at [684, 575] on div at bounding box center [688, 567] width 34 height 37
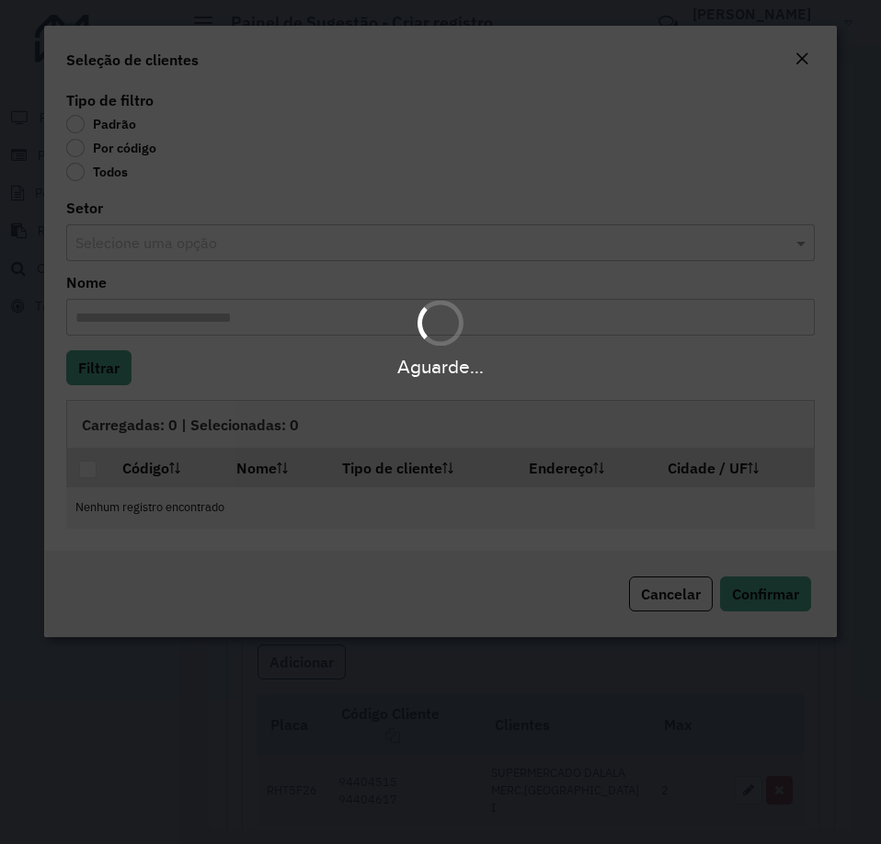
click at [83, 148] on div "Aguarde..." at bounding box center [440, 422] width 881 height 844
click at [78, 148] on div "Aguarde..." at bounding box center [440, 422] width 881 height 844
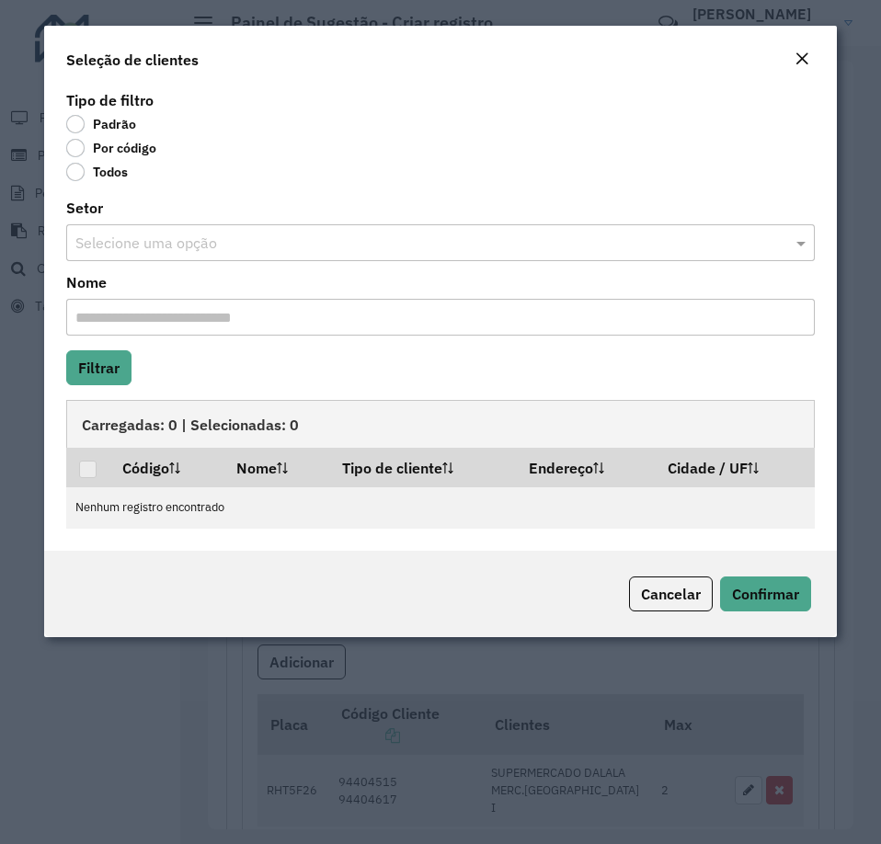
click at [78, 148] on label "Por código" at bounding box center [111, 148] width 90 height 18
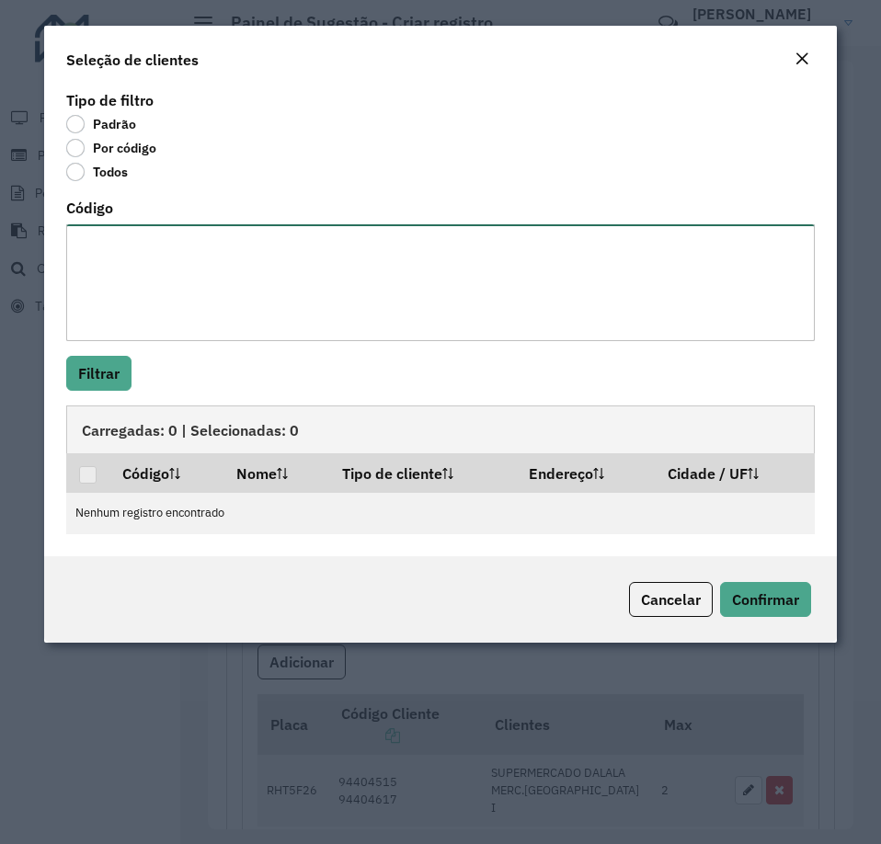
click at [114, 257] on textarea "Código" at bounding box center [440, 282] width 749 height 117
paste textarea "**** **** *****"
type textarea "**** **** *****"
click at [130, 365] on button "Filtrar" at bounding box center [98, 373] width 65 height 35
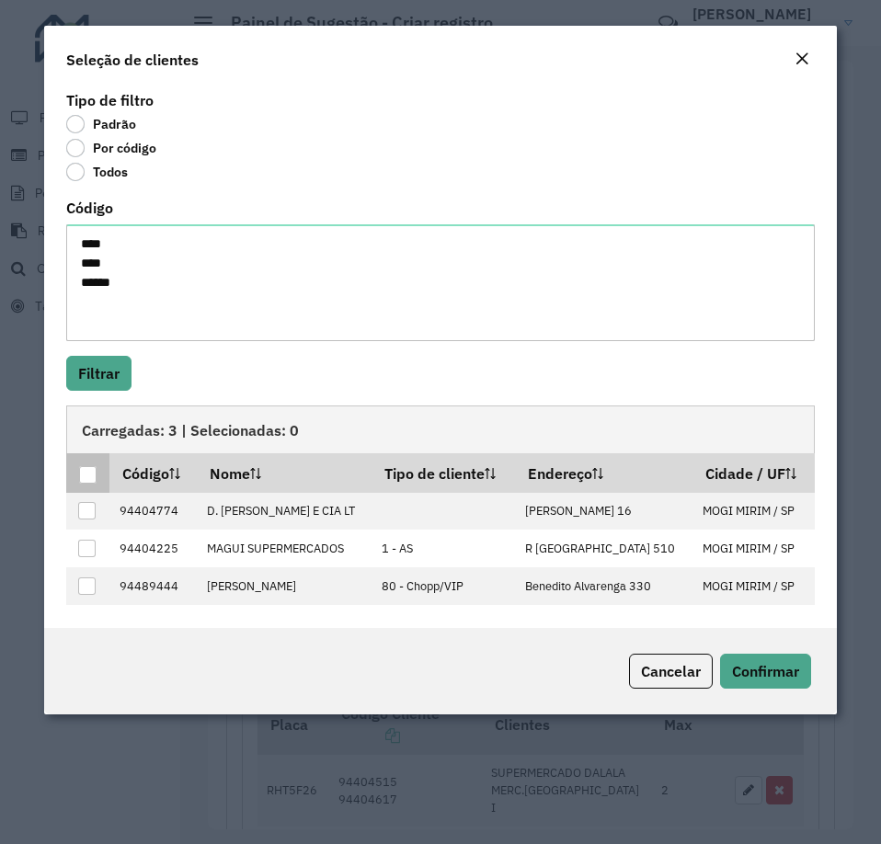
click at [90, 479] on div at bounding box center [87, 474] width 17 height 17
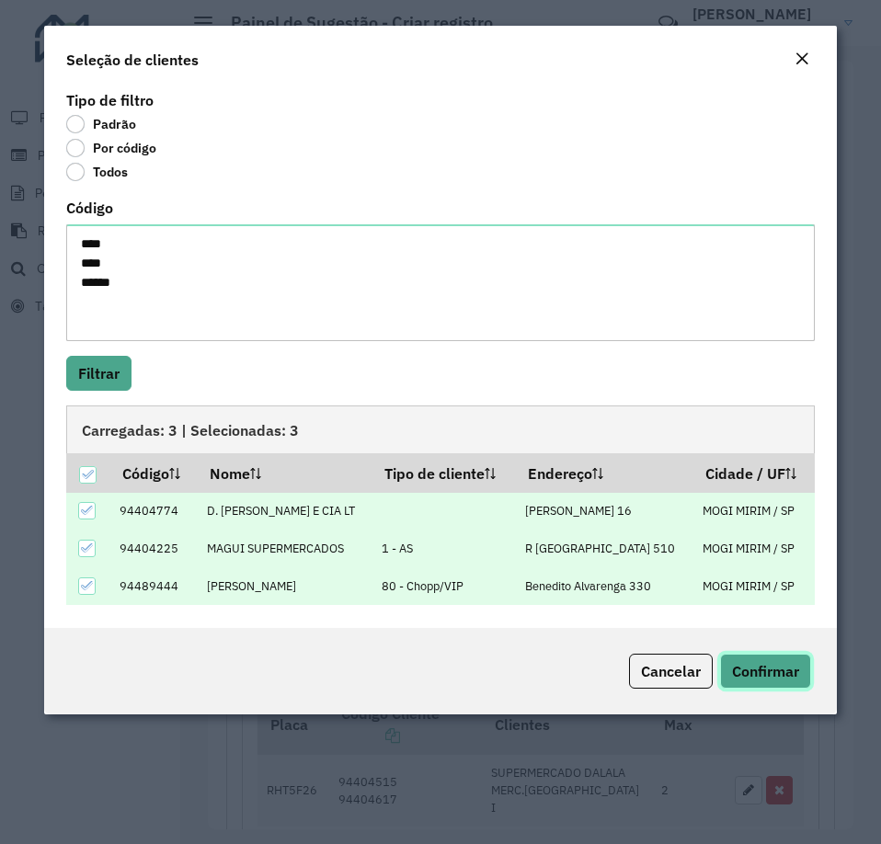
click at [740, 672] on span "Confirmar" at bounding box center [765, 671] width 67 height 18
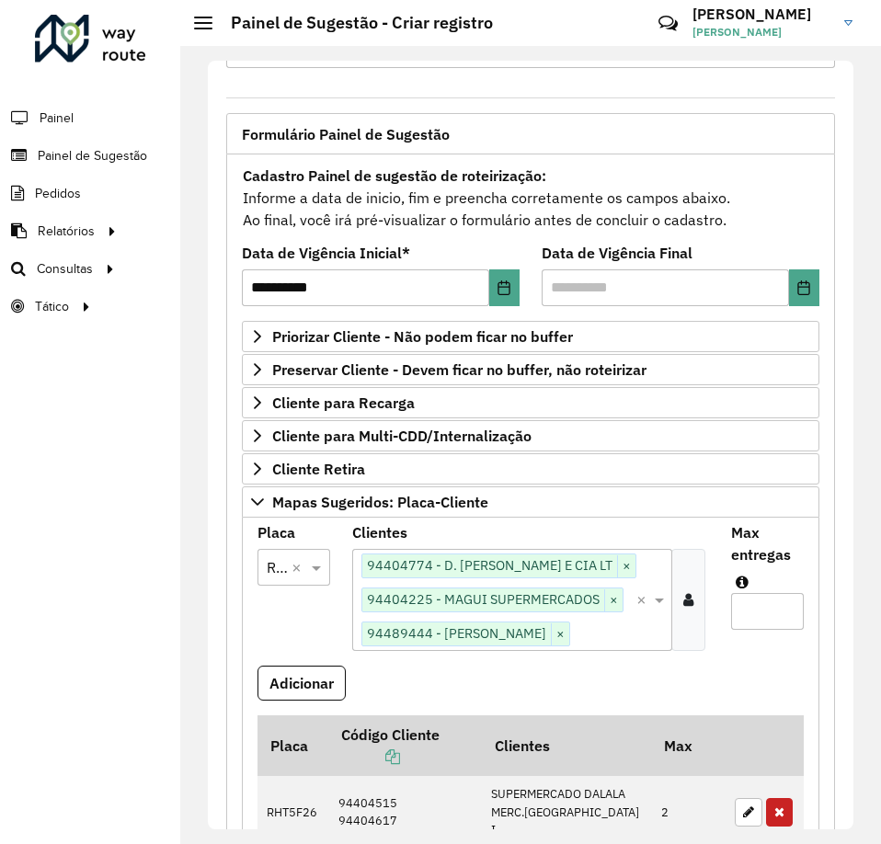
click at [764, 611] on input "Max entregas" at bounding box center [767, 611] width 73 height 37
type input "*"
click at [305, 679] on button "Adicionar" at bounding box center [302, 683] width 88 height 35
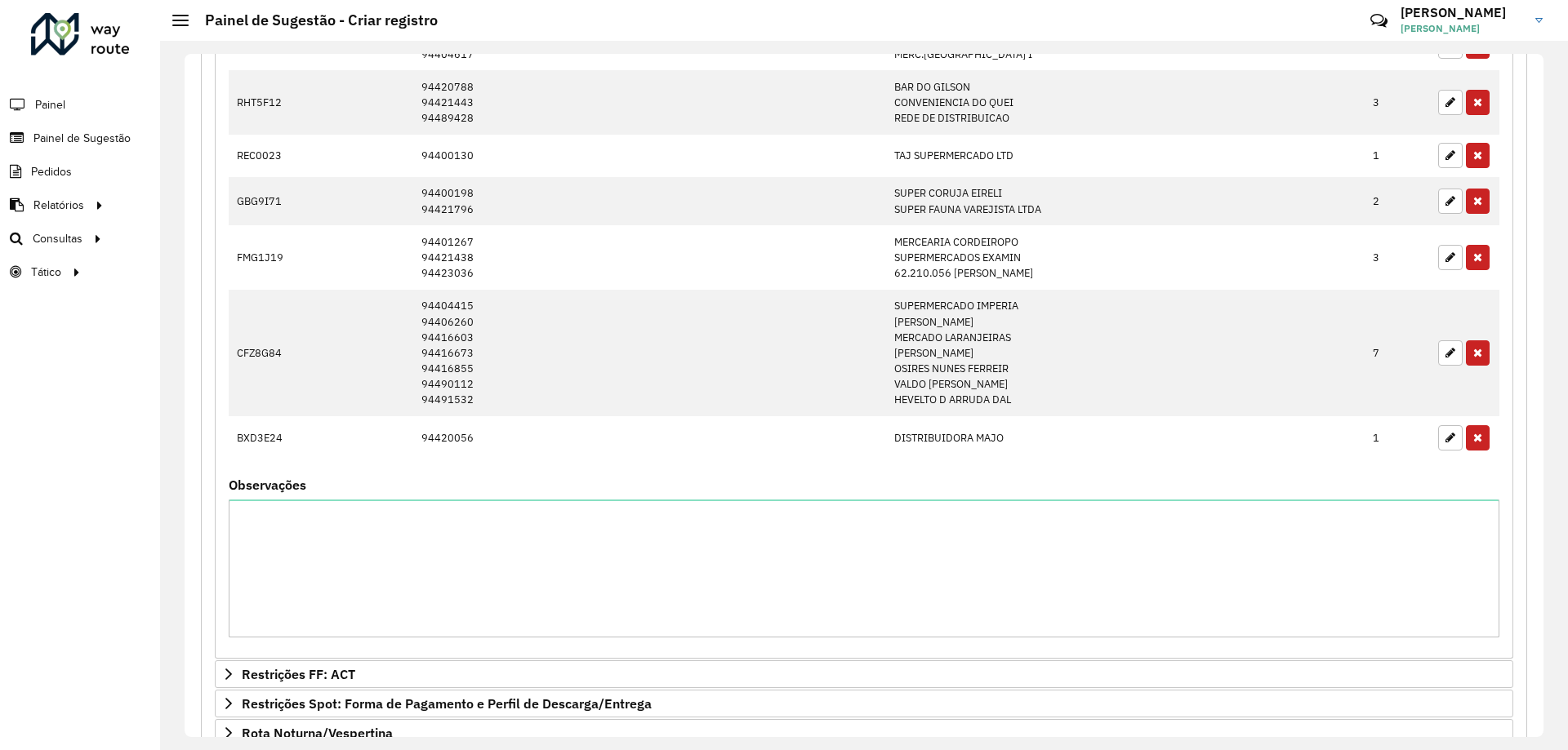
scroll to position [916, 0]
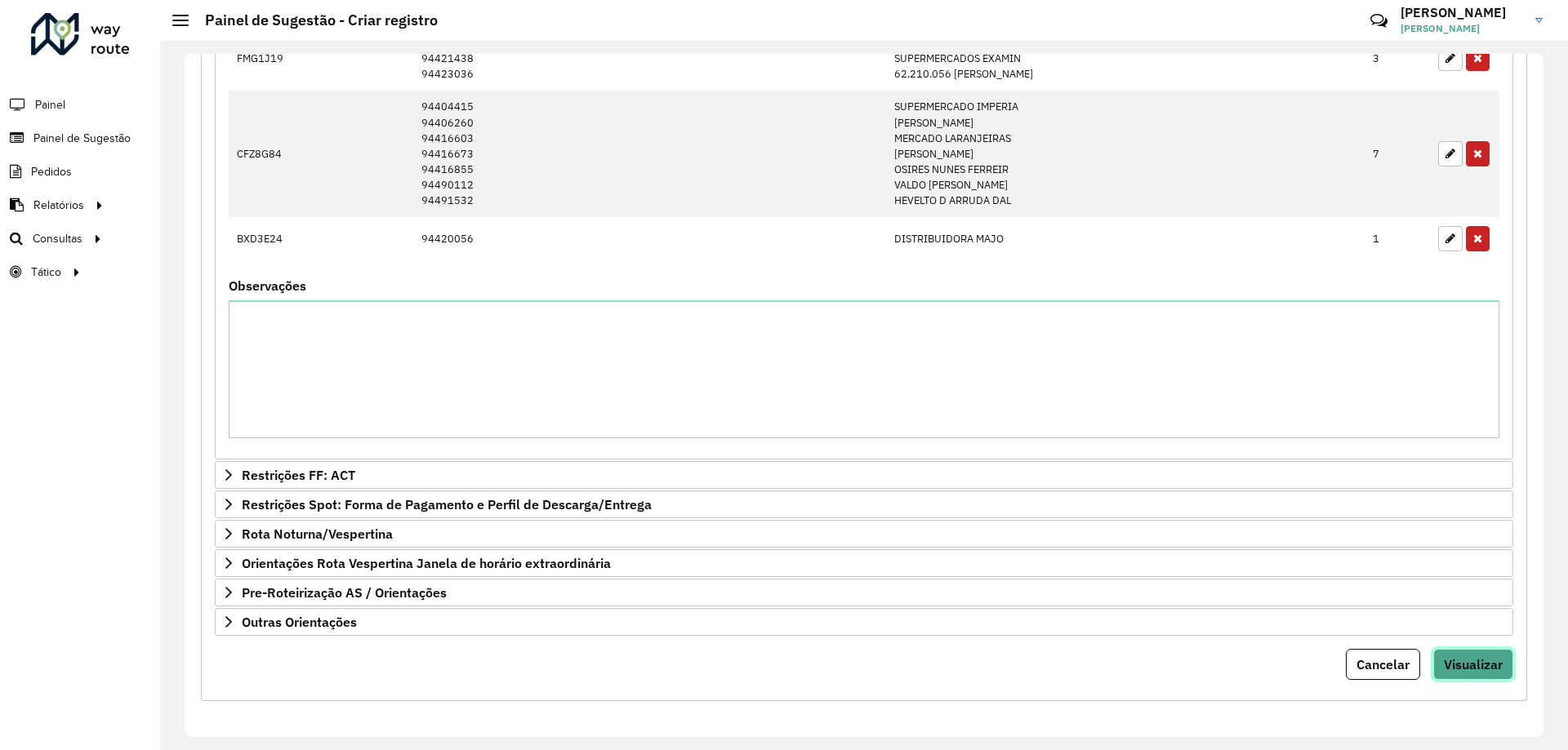
click at [1461, 670] on span "Visualizar" at bounding box center [1473, 664] width 59 height 16
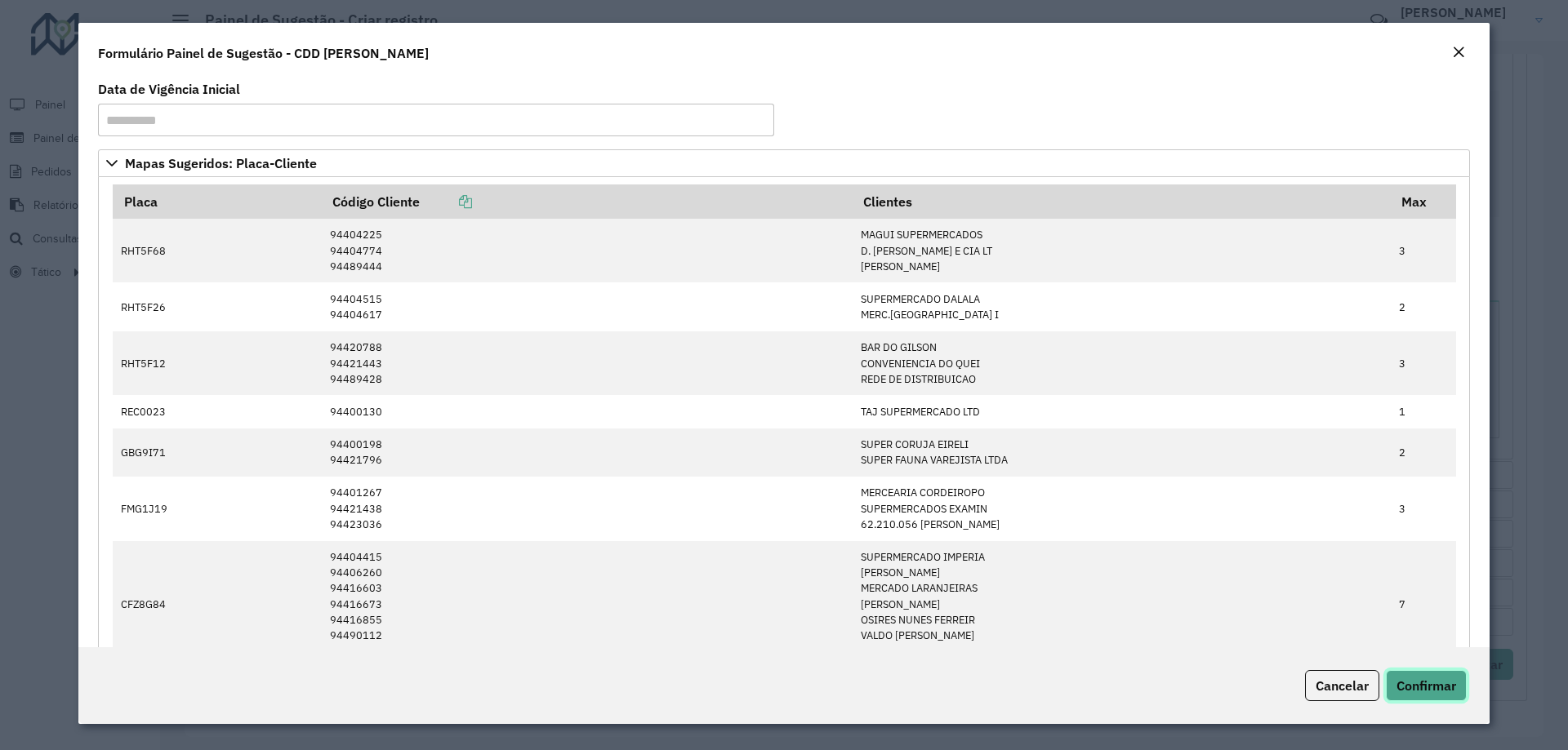
click at [1415, 690] on span "Confirmar" at bounding box center [1426, 685] width 59 height 16
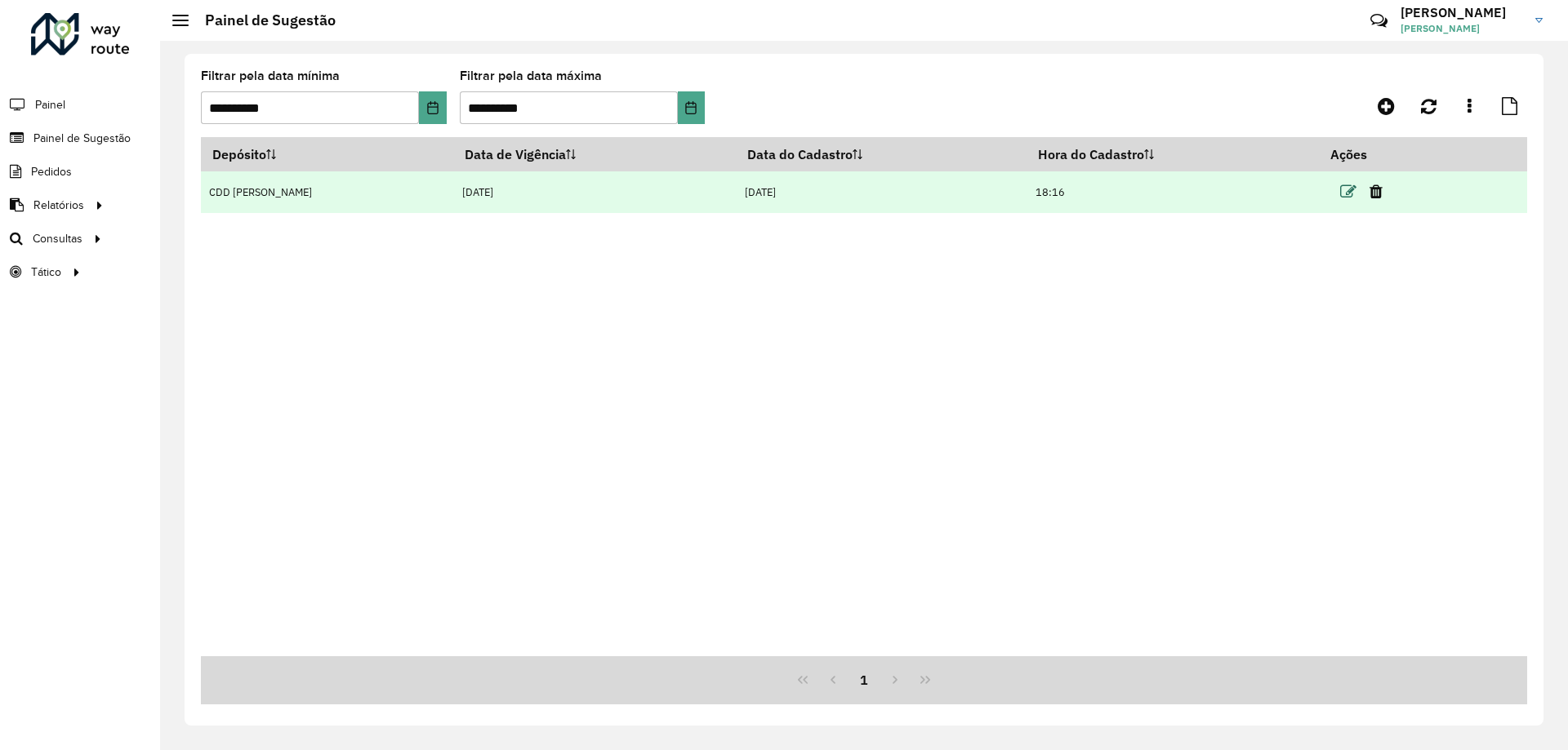
click at [1340, 188] on icon at bounding box center [1348, 192] width 16 height 16
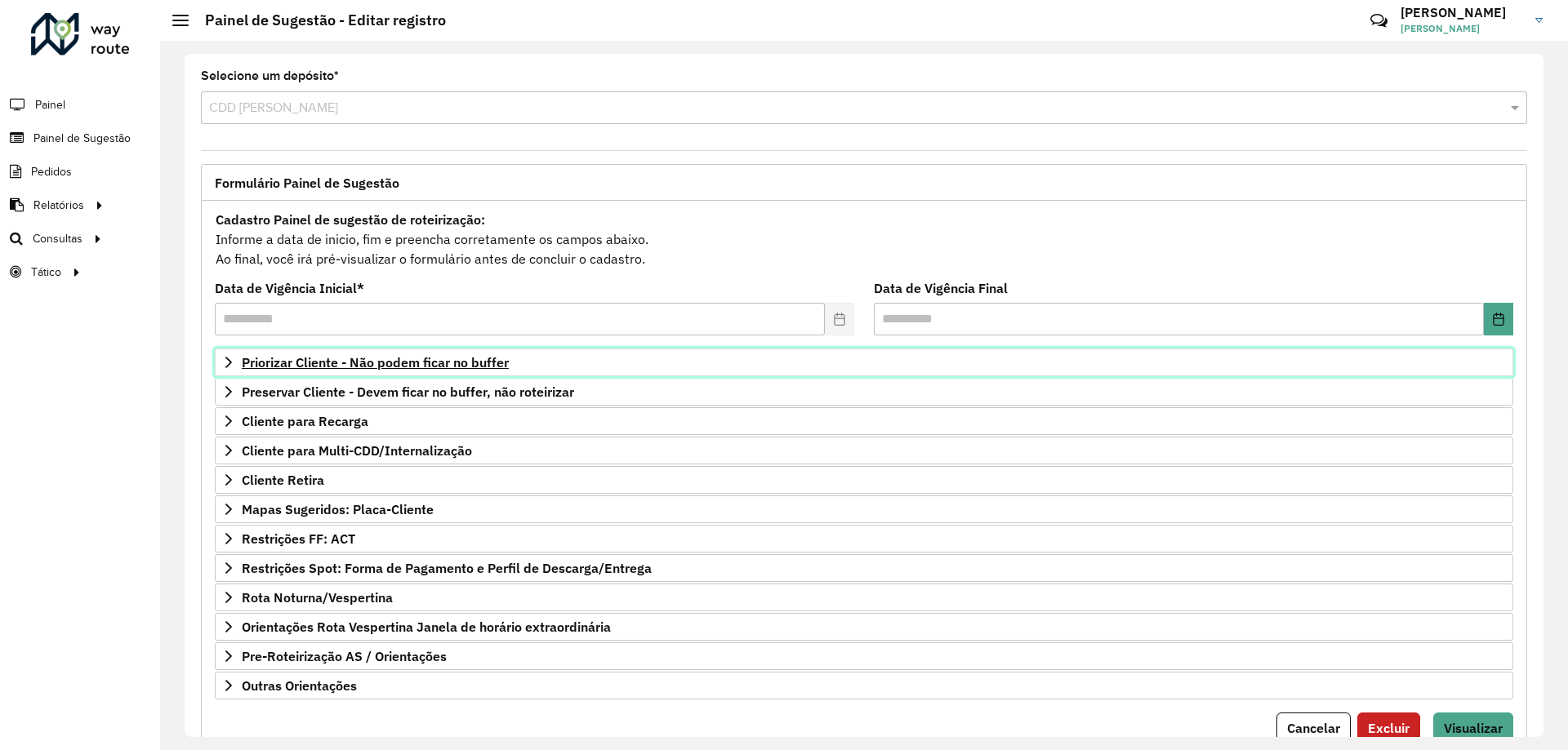
click at [467, 367] on span "Priorizar Cliente - Não podem ficar no buffer" at bounding box center [375, 362] width 267 height 13
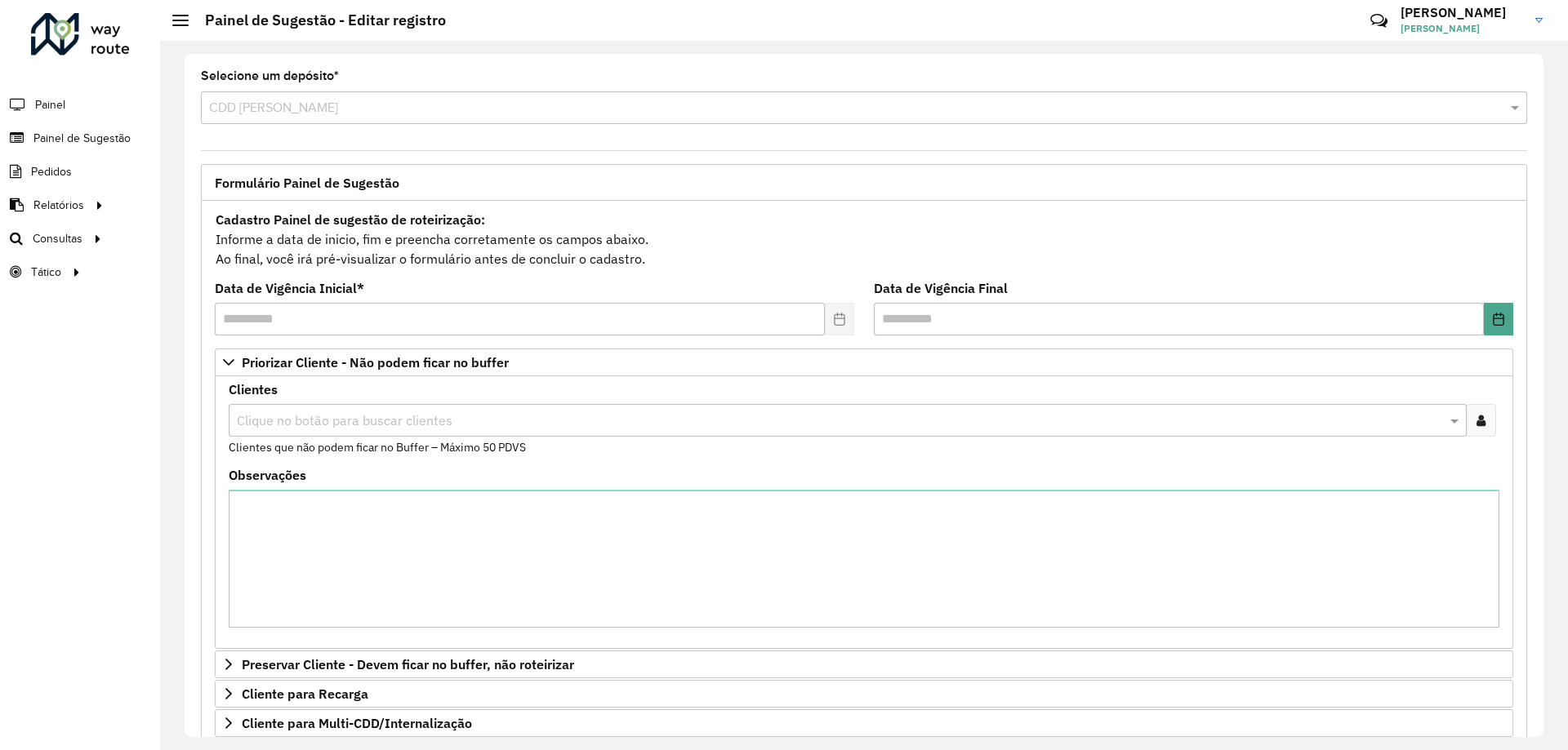
click at [1489, 428] on div at bounding box center [1481, 420] width 30 height 33
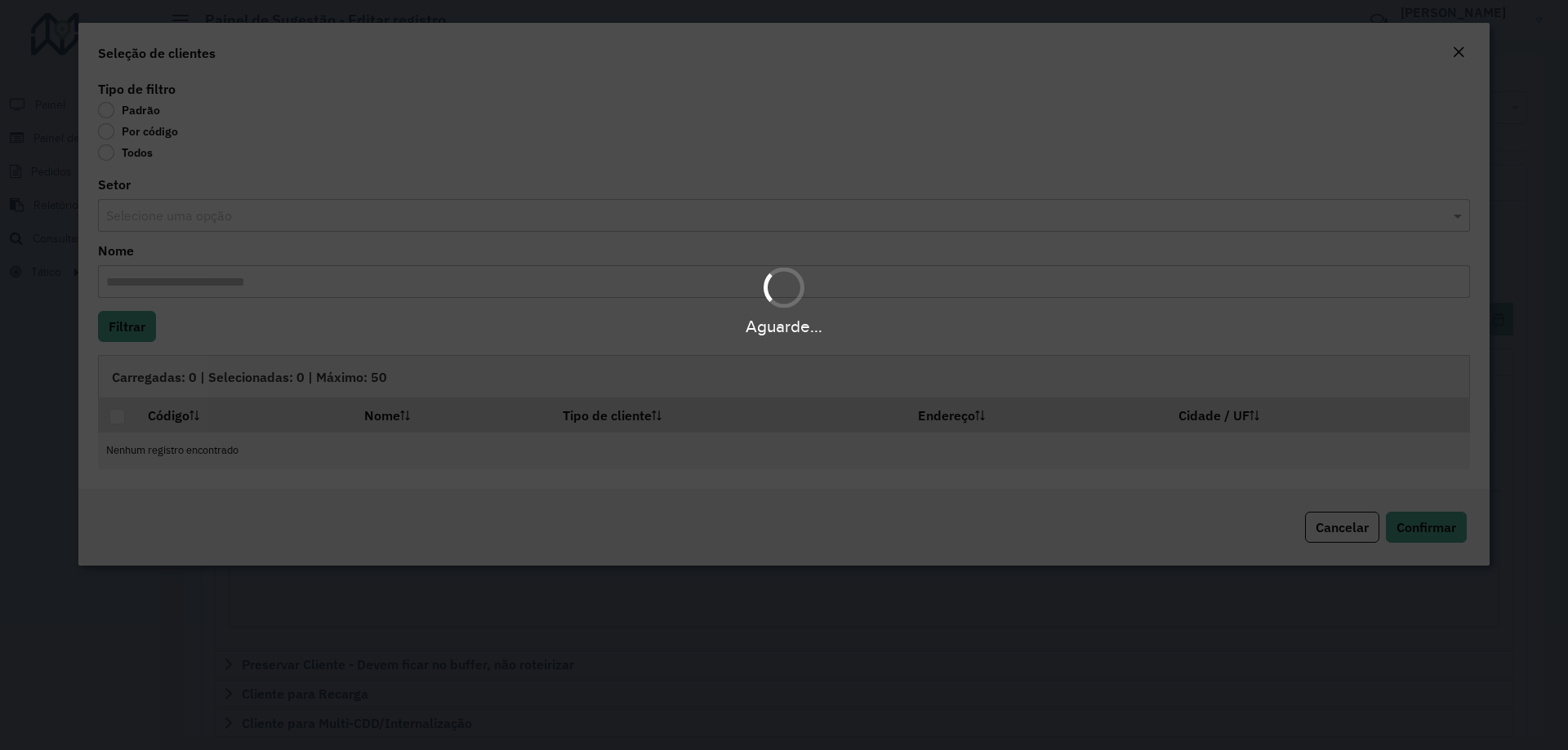
click at [110, 134] on div "Aguarde..." at bounding box center [784, 375] width 1568 height 750
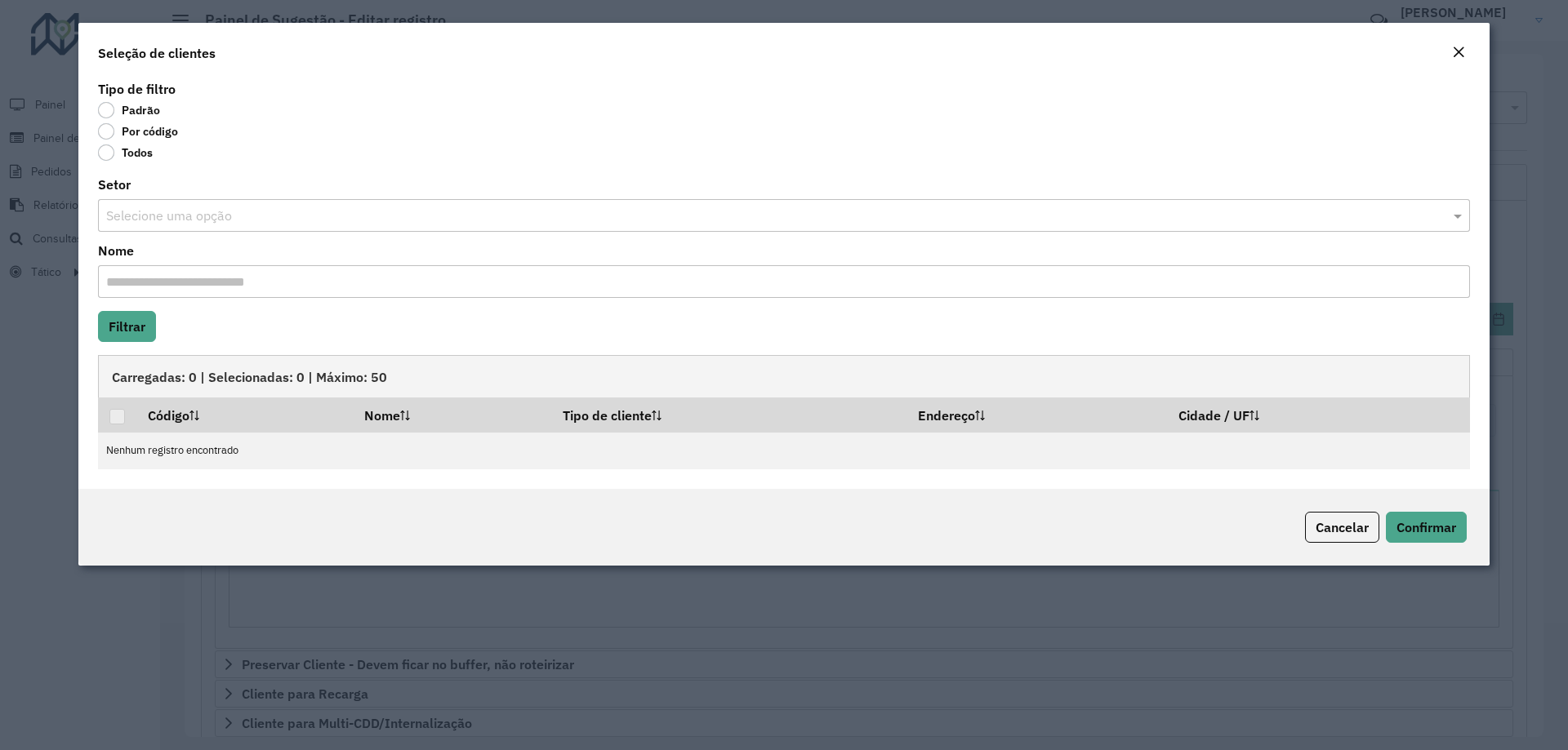
click at [107, 132] on label "Por código" at bounding box center [138, 131] width 80 height 16
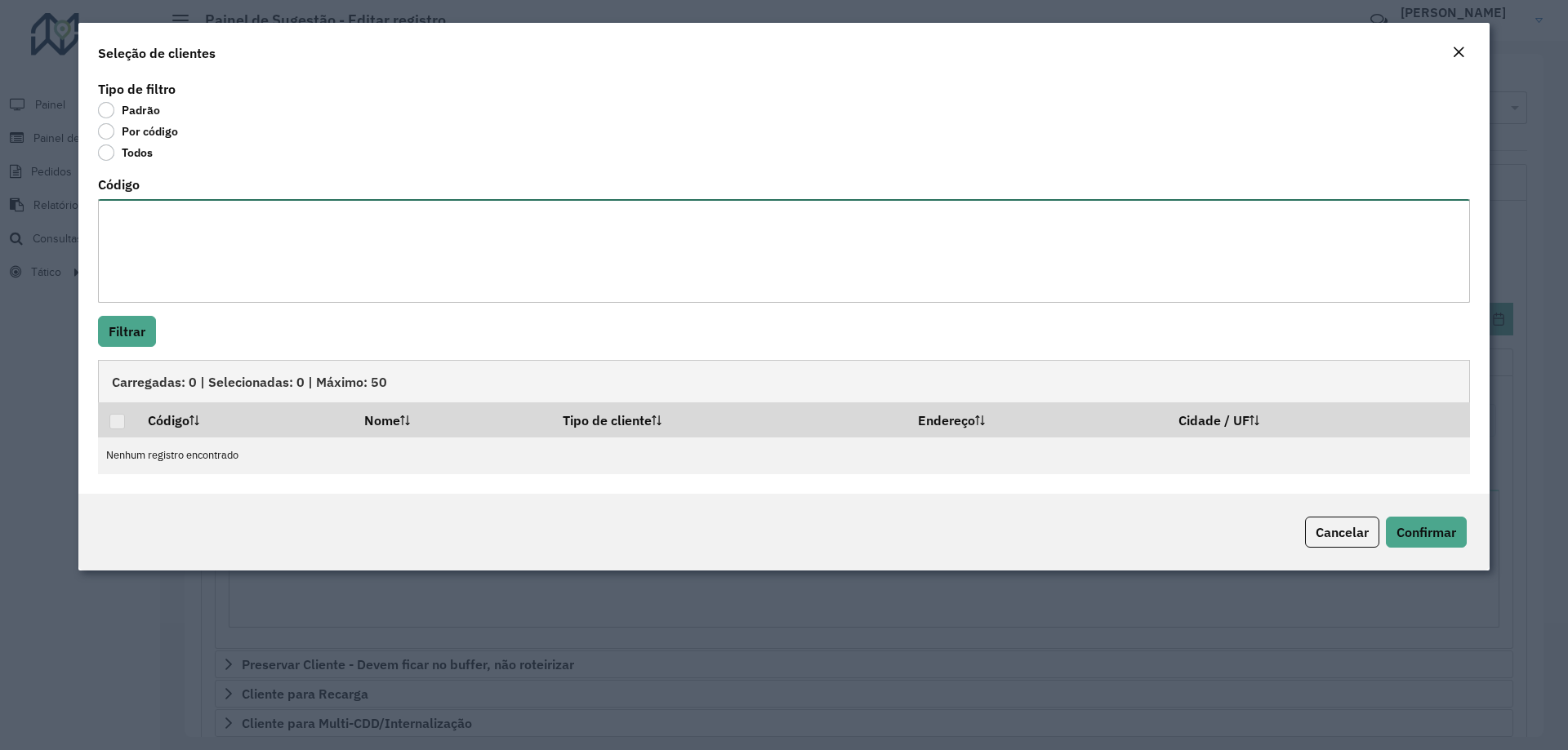
click at [186, 234] on textarea "Código" at bounding box center [783, 250] width 1372 height 104
paste textarea "*** ***** ***** ***** *** ***** ***** ***** **** *** ***** **** ***** ***** ***…"
type textarea "*** ***** ***** ***** *** ***** ***** ***** **** *** ***** **** ***** ***** ***…"
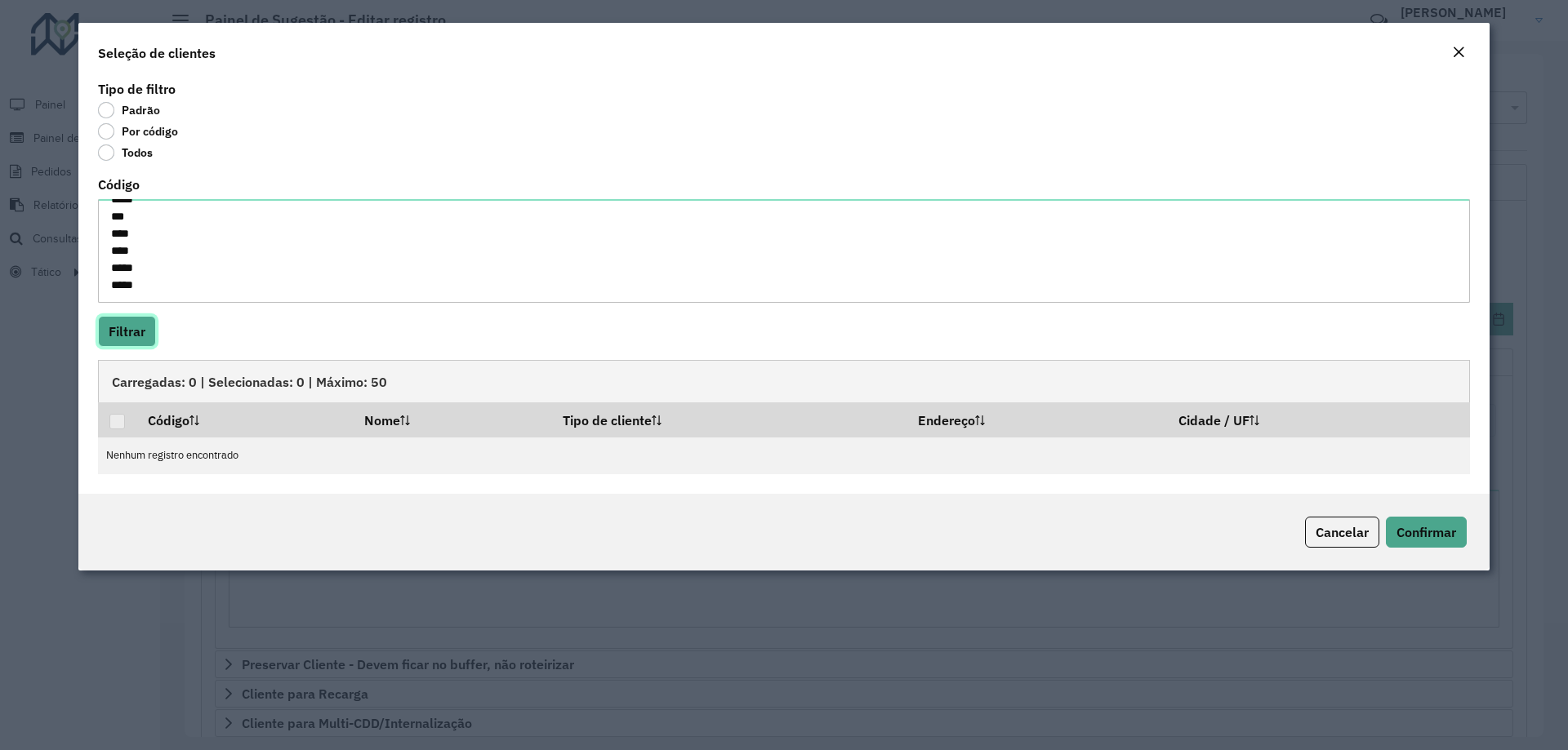
click at [145, 323] on button "Filtrar" at bounding box center [126, 331] width 58 height 31
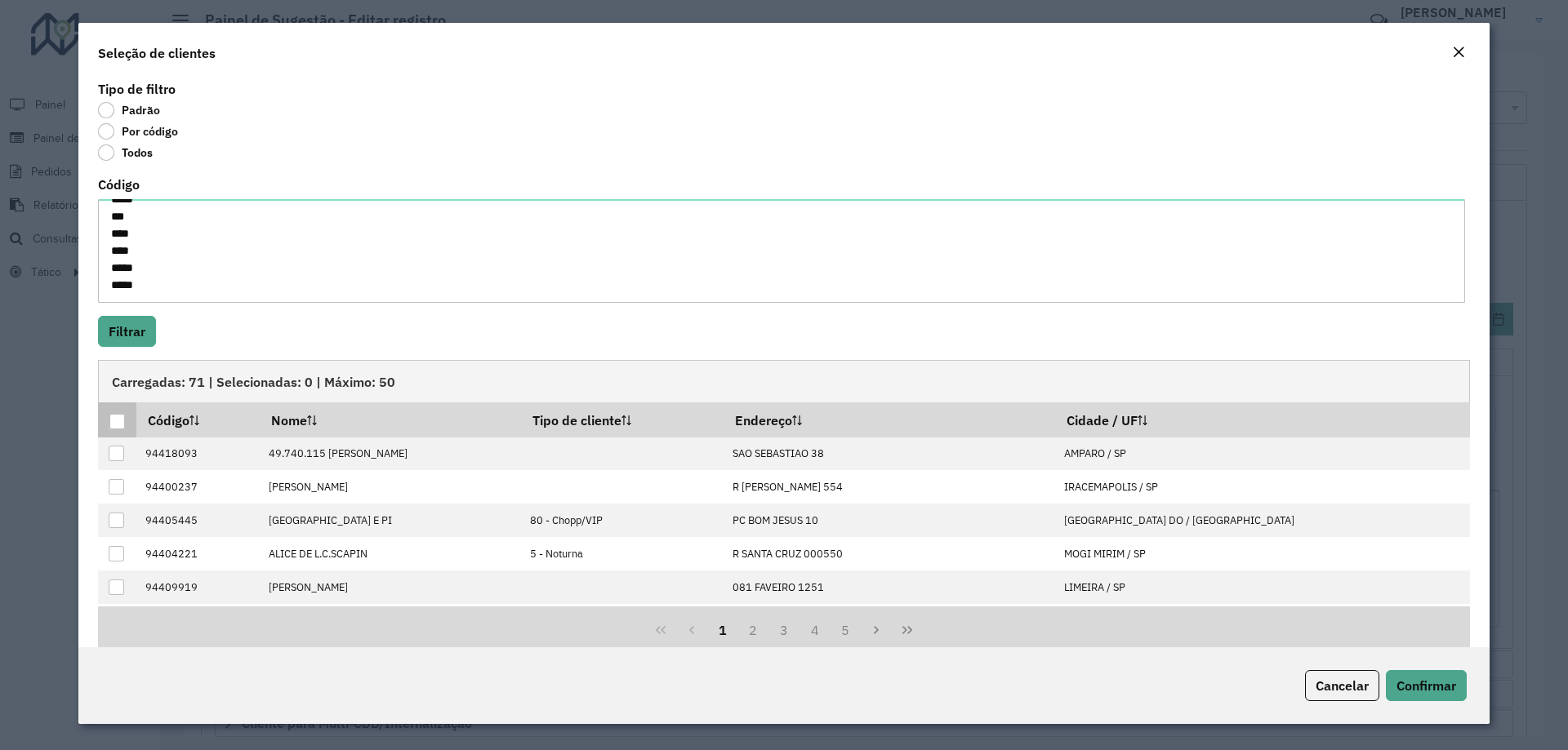
click at [124, 414] on div at bounding box center [117, 422] width 16 height 16
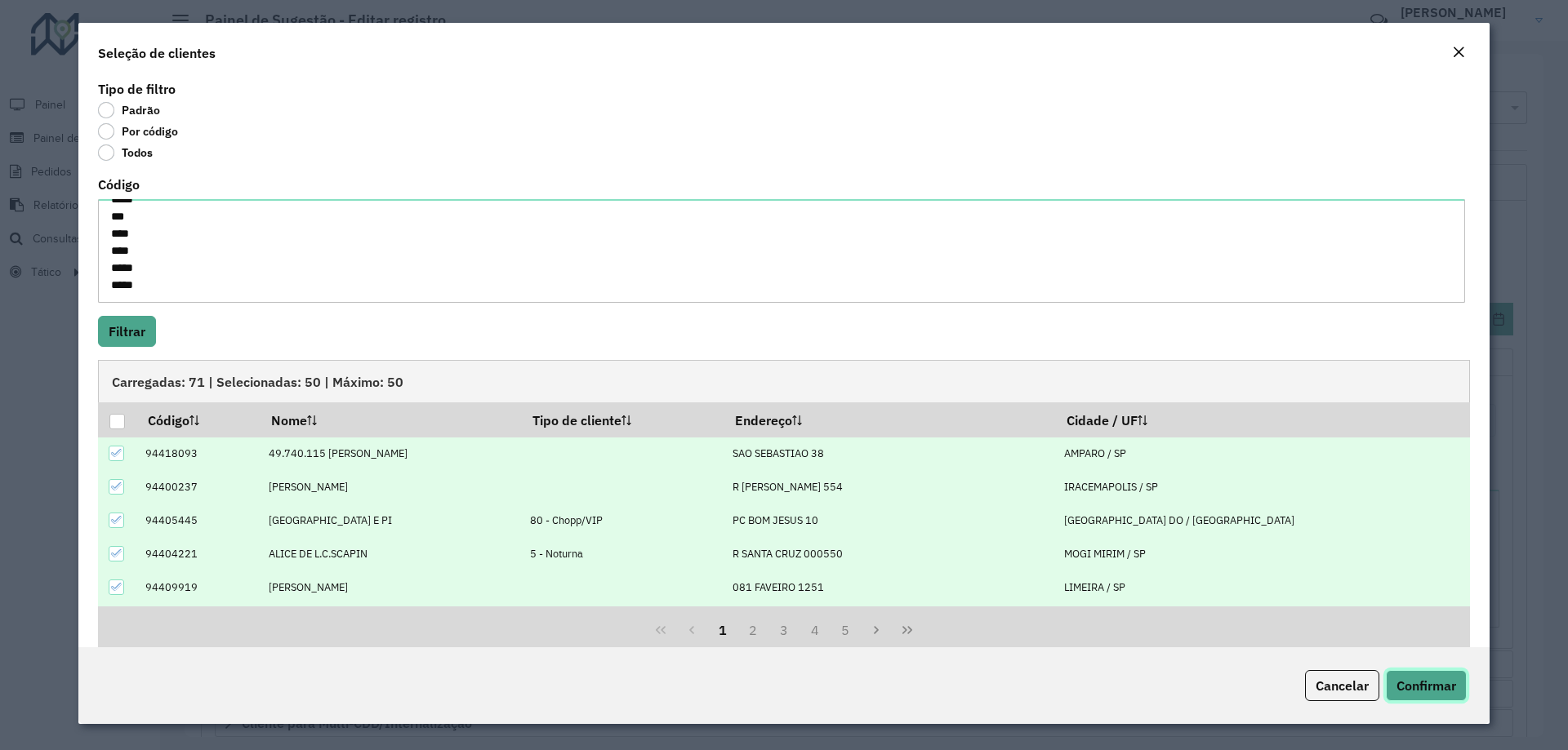
click at [1434, 686] on span "Confirmar" at bounding box center [1426, 685] width 59 height 16
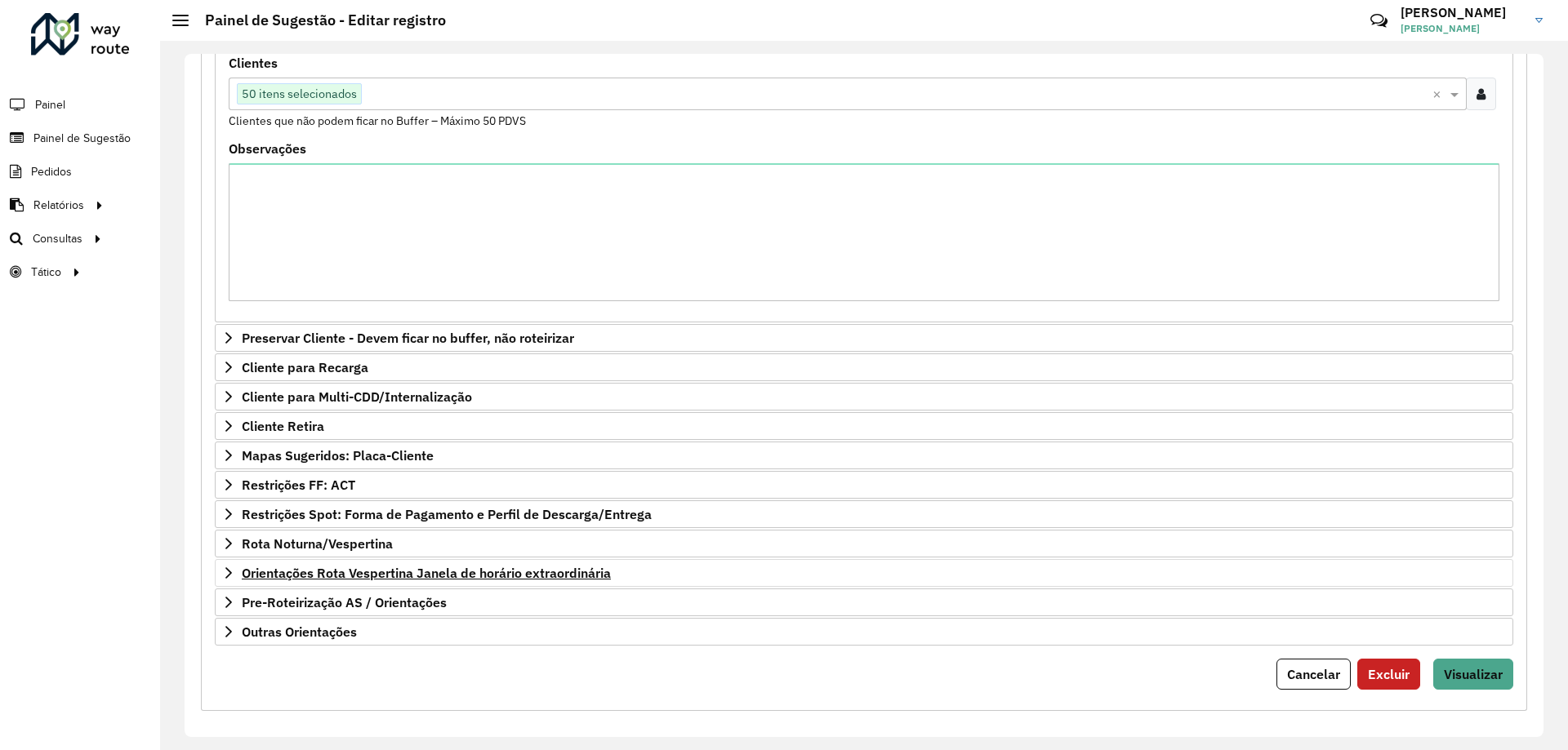
scroll to position [336, 0]
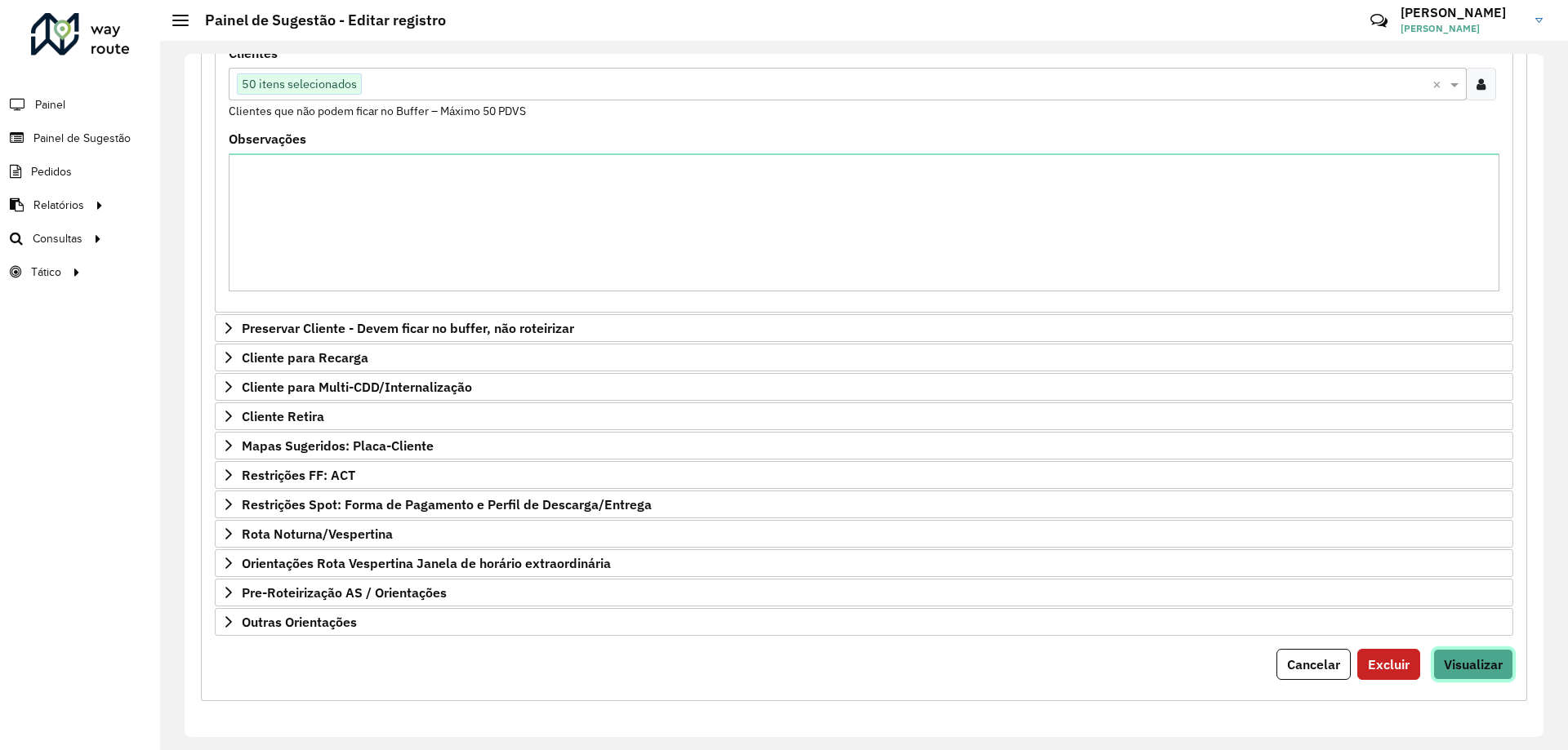
click at [1468, 654] on button "Visualizar" at bounding box center [1473, 664] width 80 height 31
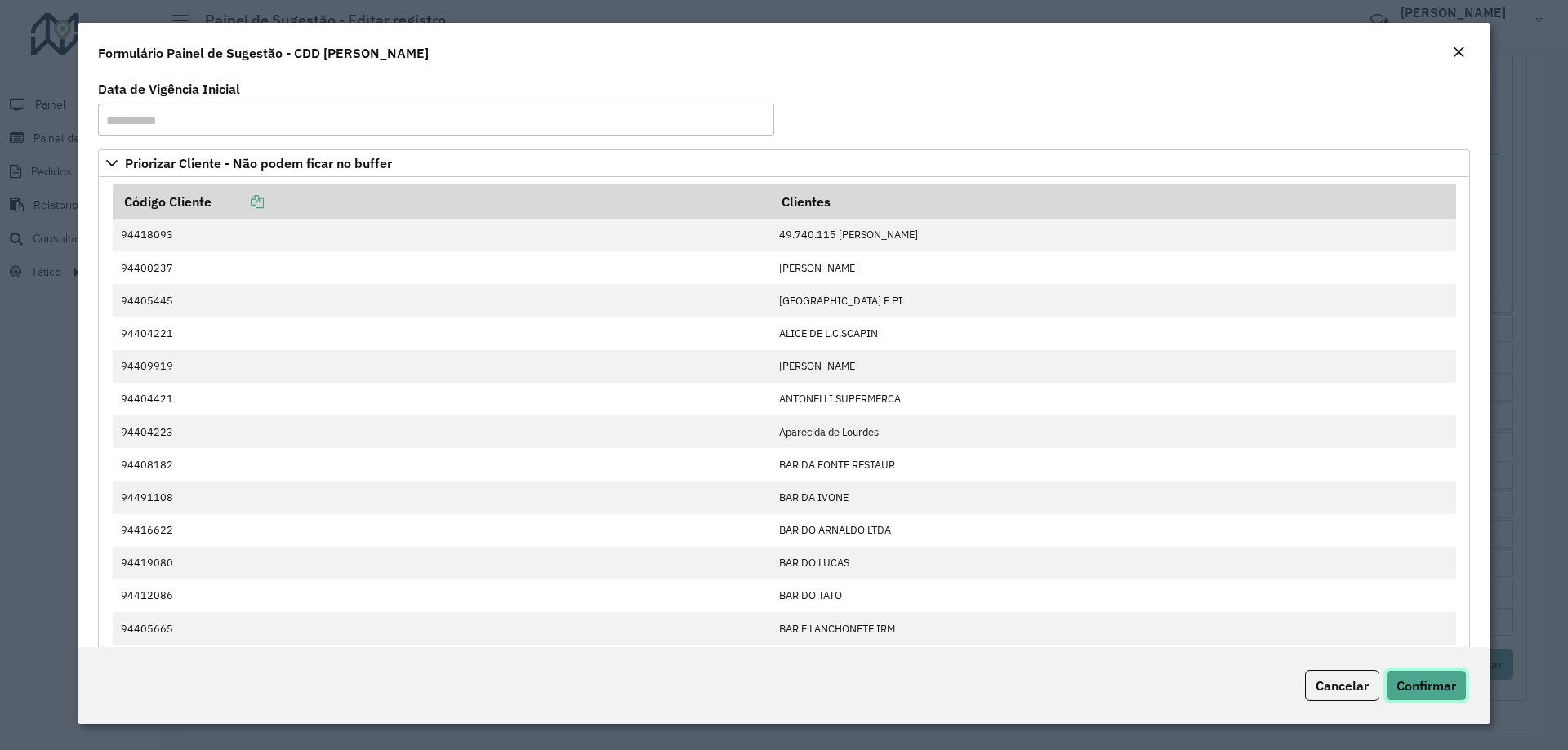
click at [1438, 684] on span "Confirmar" at bounding box center [1426, 685] width 59 height 16
